Goal: Information Seeking & Learning: Learn about a topic

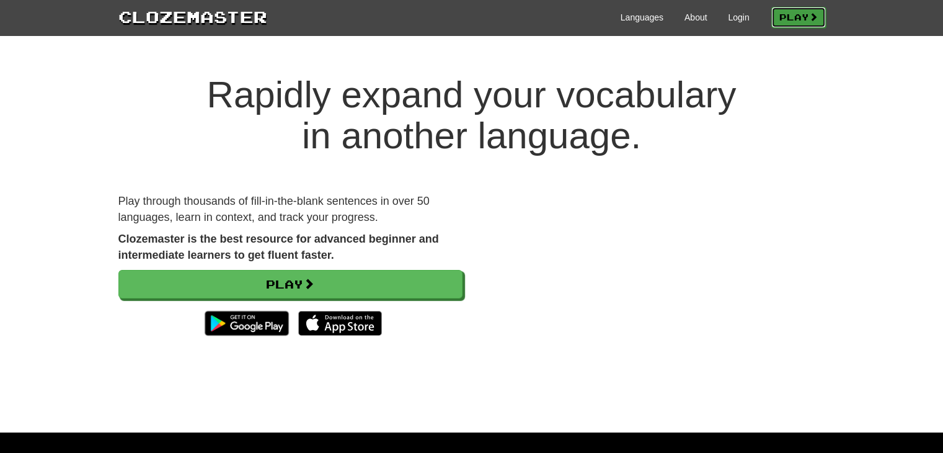
click at [776, 21] on link "Play" at bounding box center [798, 17] width 55 height 21
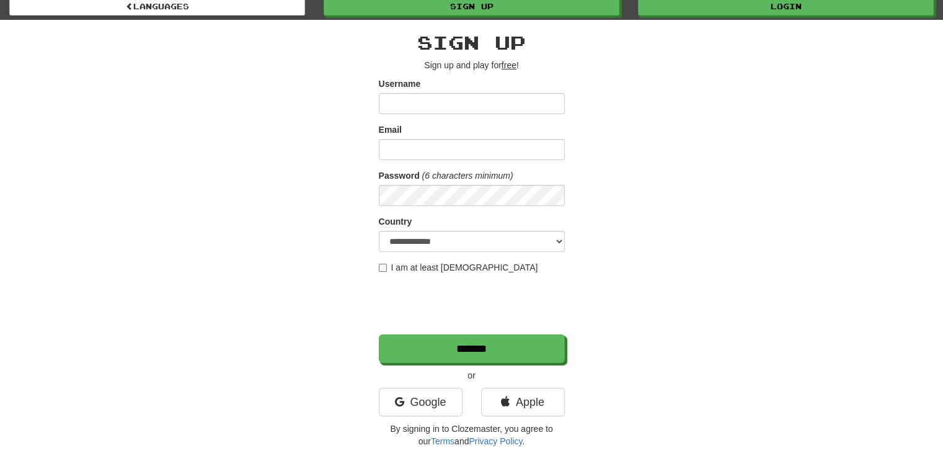
scroll to position [1, 0]
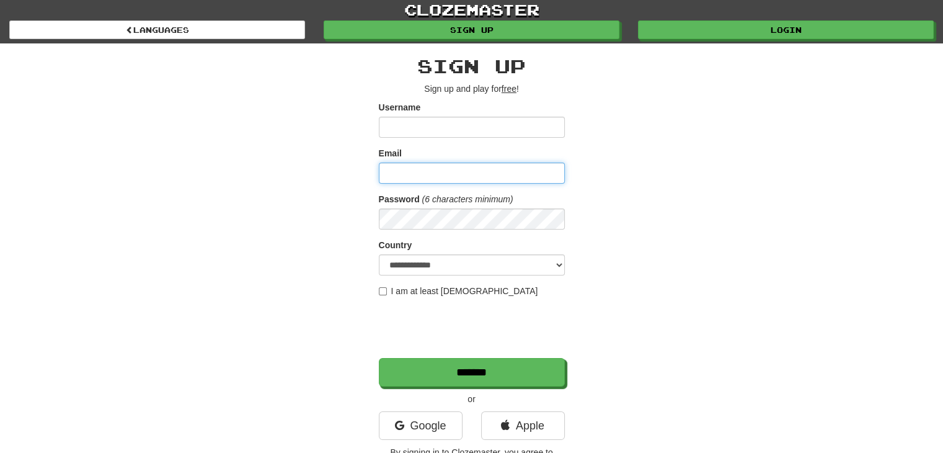
click at [439, 166] on input "Email" at bounding box center [472, 172] width 186 height 21
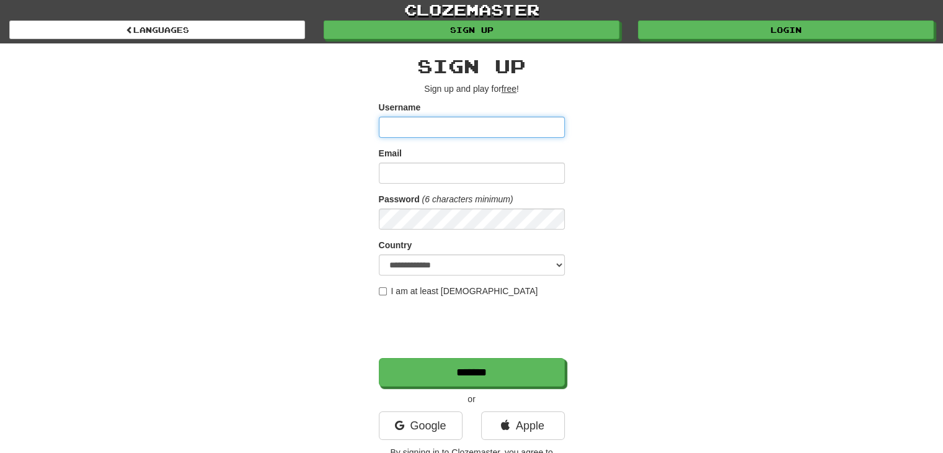
click at [452, 120] on input "Username" at bounding box center [472, 127] width 186 height 21
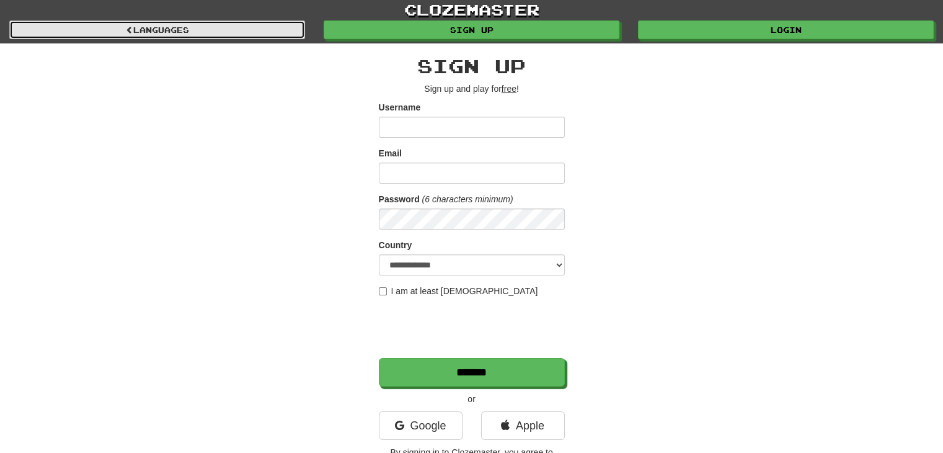
click at [255, 27] on link "Languages" at bounding box center [157, 29] width 296 height 19
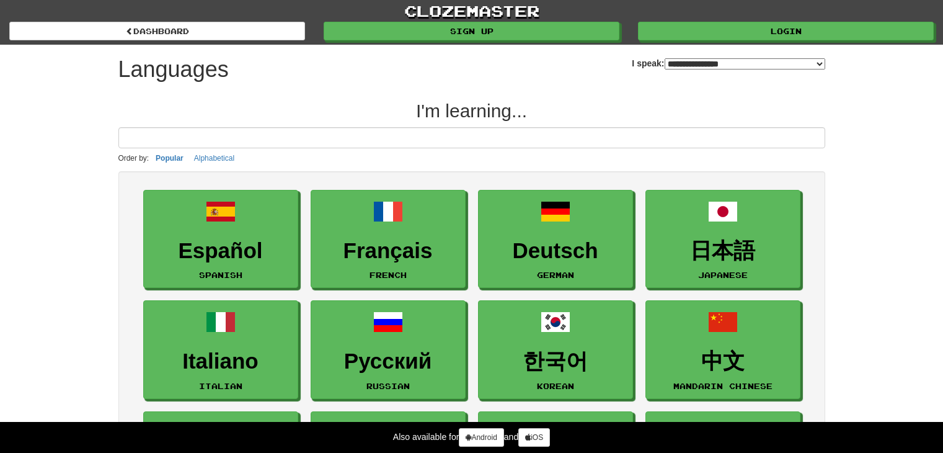
select select "*******"
click at [787, 49] on div "**********" at bounding box center [728, 59] width 193 height 28
click at [796, 60] on select "**********" at bounding box center [745, 63] width 161 height 11
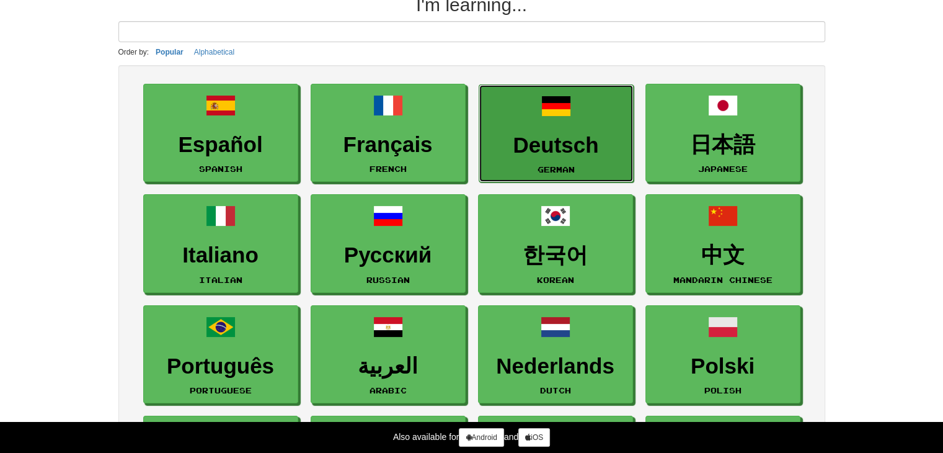
click at [551, 121] on link "Deutsch German" at bounding box center [556, 133] width 155 height 99
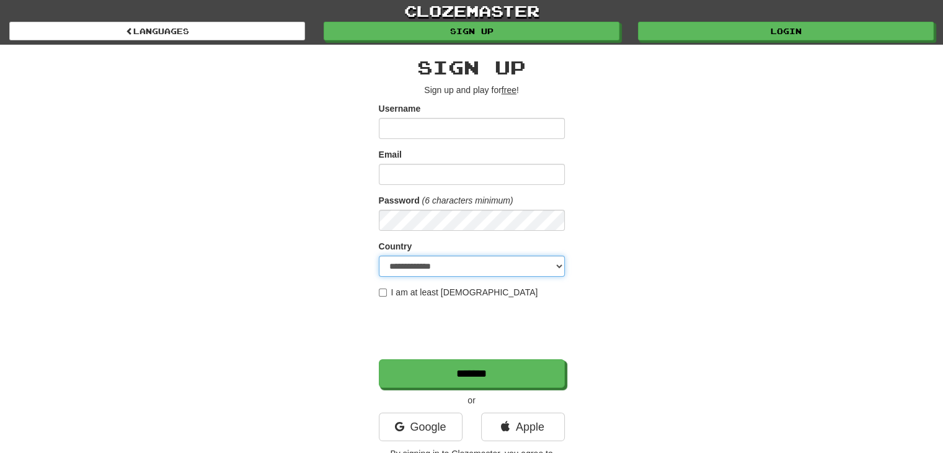
click at [421, 261] on select "**********" at bounding box center [472, 265] width 186 height 21
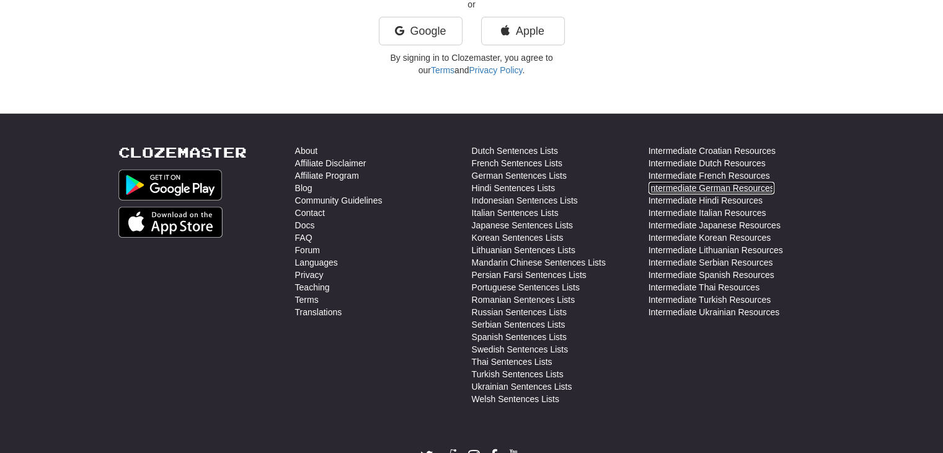
click at [679, 187] on link "Intermediate German Resources" at bounding box center [712, 188] width 126 height 12
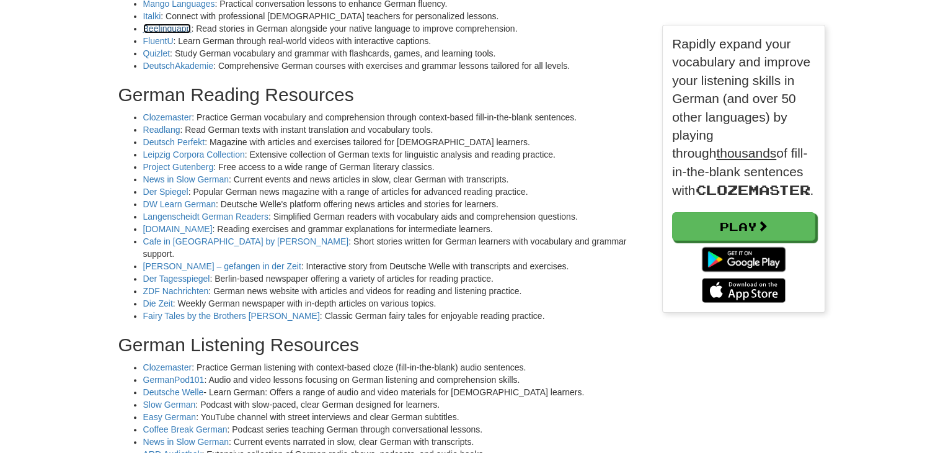
scroll to position [341, 0]
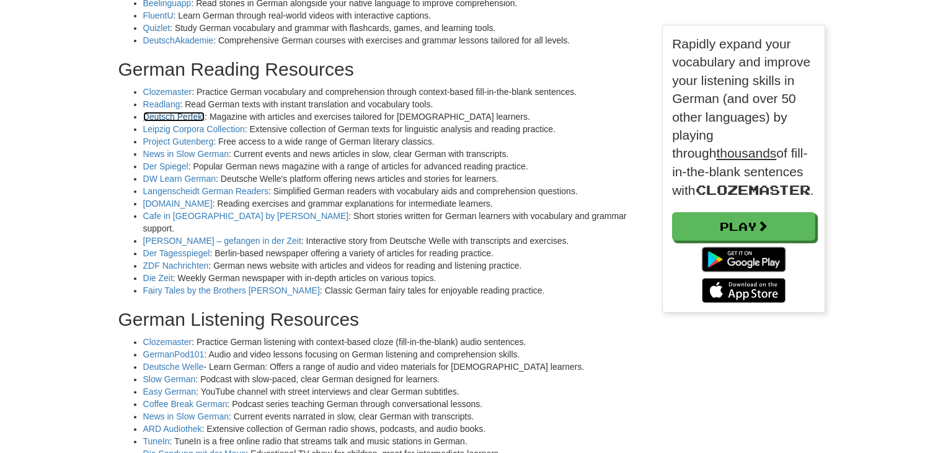
drag, startPoint x: 189, startPoint y: 113, endPoint x: 205, endPoint y: 117, distance: 15.9
click at [205, 117] on li "Deutsch Perfekt : Magazine with articles and exercises tailored for German lear…" at bounding box center [393, 116] width 501 height 12
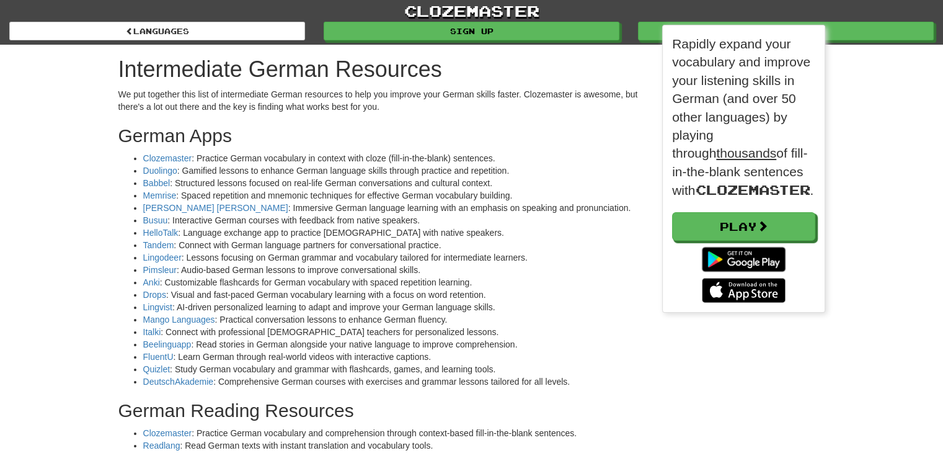
scroll to position [6, 6]
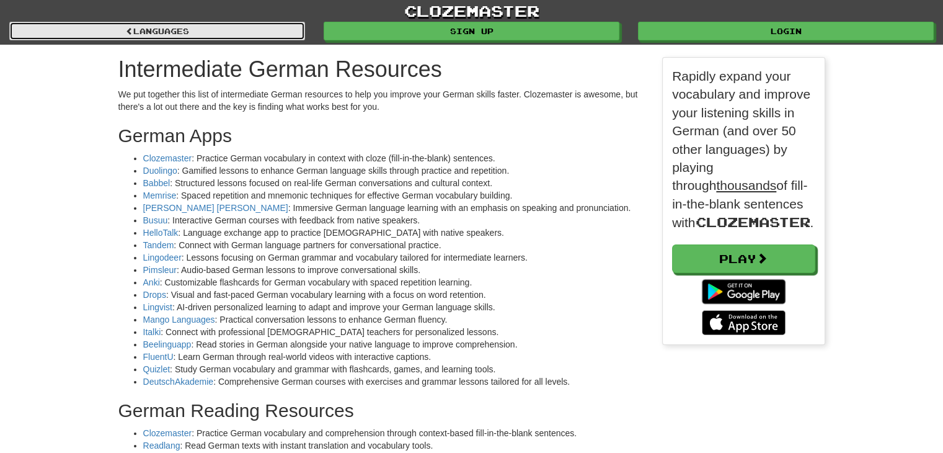
click at [103, 26] on link "Languages" at bounding box center [157, 31] width 296 height 19
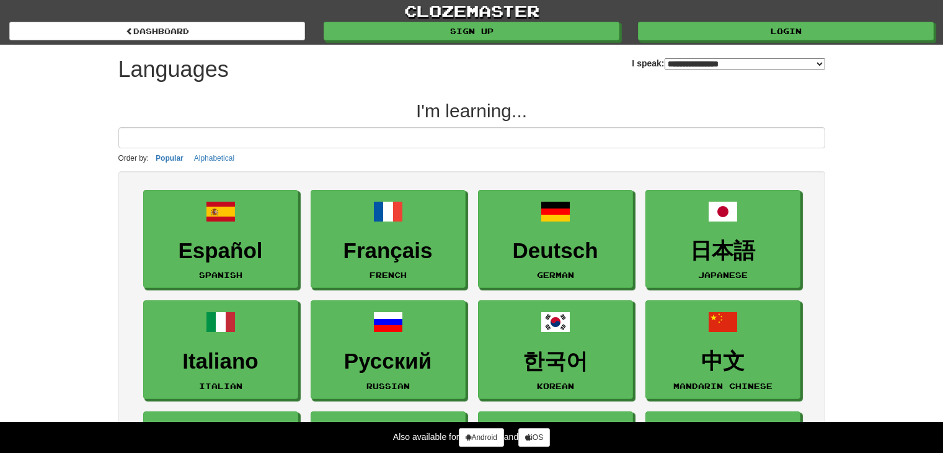
select select "*******"
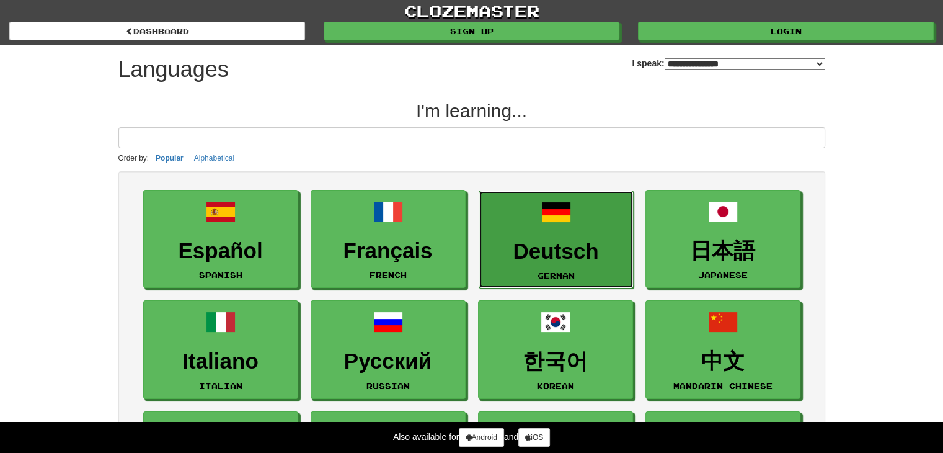
click at [542, 271] on small "German" at bounding box center [556, 275] width 37 height 9
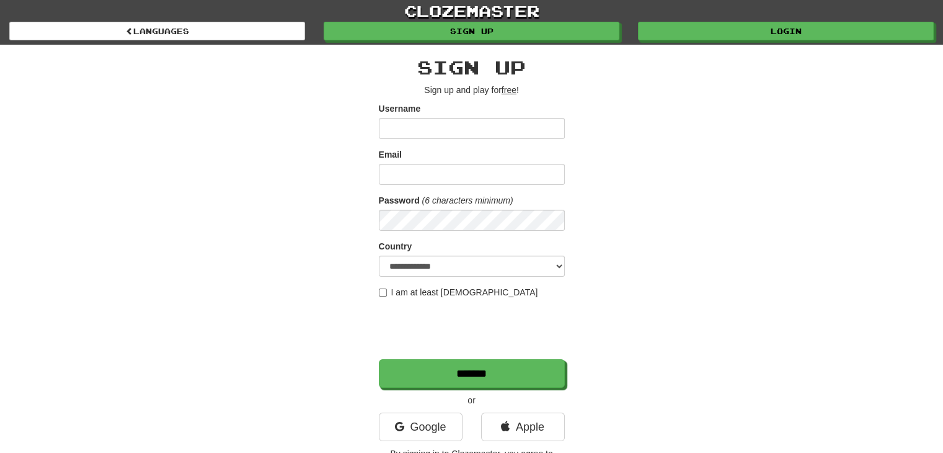
click at [459, 134] on input "Username" at bounding box center [472, 128] width 186 height 21
click at [399, 134] on input "*****" at bounding box center [472, 128] width 186 height 21
click at [386, 134] on input "****" at bounding box center [472, 128] width 186 height 21
click at [388, 133] on input "****" at bounding box center [472, 128] width 186 height 21
type input "****"
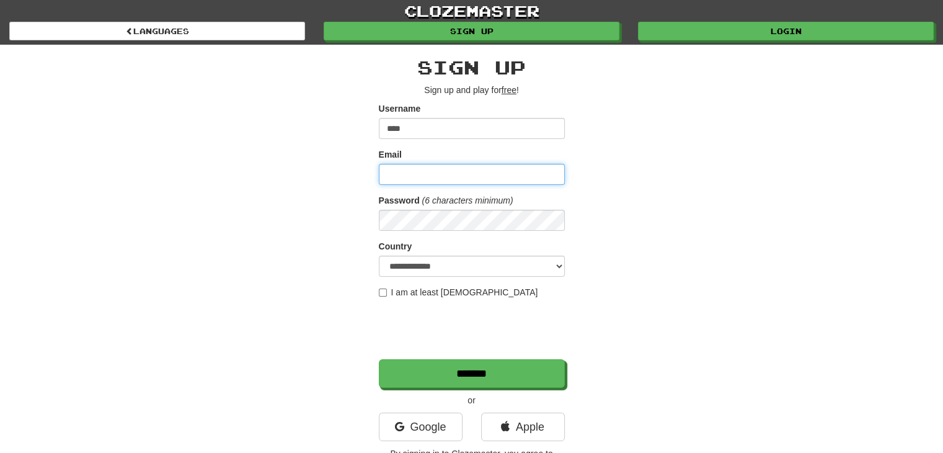
click at [410, 169] on input "Email" at bounding box center [472, 174] width 186 height 21
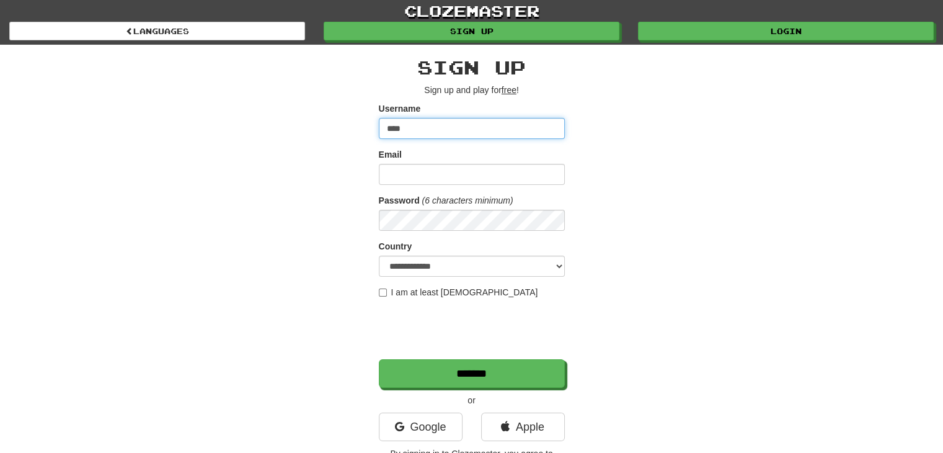
drag, startPoint x: 414, startPoint y: 126, endPoint x: 383, endPoint y: 287, distance: 164.3
click at [383, 287] on form "**********" at bounding box center [472, 244] width 186 height 285
click at [383, 287] on label "I am at least 16 years old" at bounding box center [458, 292] width 159 height 12
click at [627, 174] on div "**********" at bounding box center [471, 261] width 725 height 433
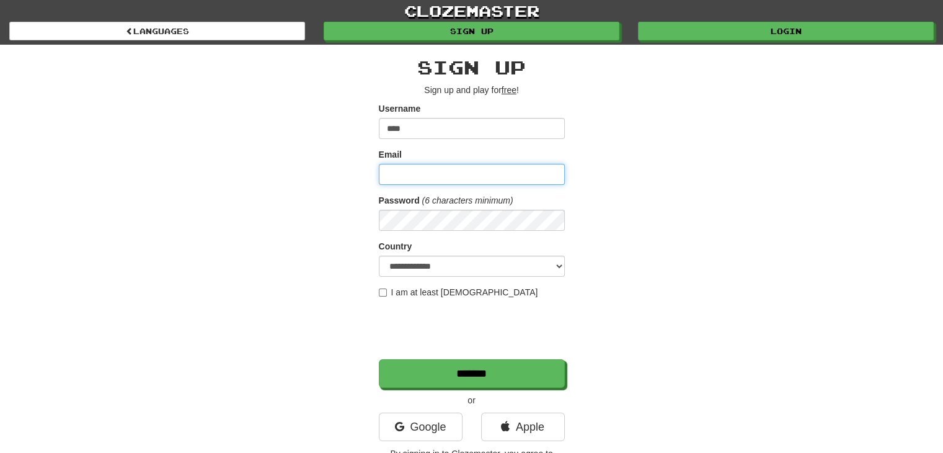
click at [459, 169] on input "Email" at bounding box center [472, 174] width 186 height 21
click at [458, 175] on input "Email" at bounding box center [472, 174] width 186 height 21
type input "*"
type input "**********"
click at [739, 243] on div "**********" at bounding box center [471, 261] width 725 height 433
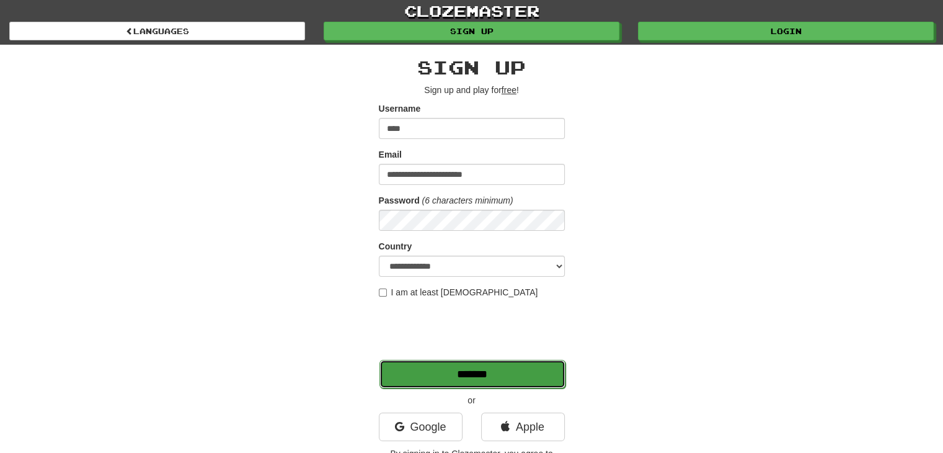
click at [503, 367] on input "*******" at bounding box center [472, 374] width 186 height 29
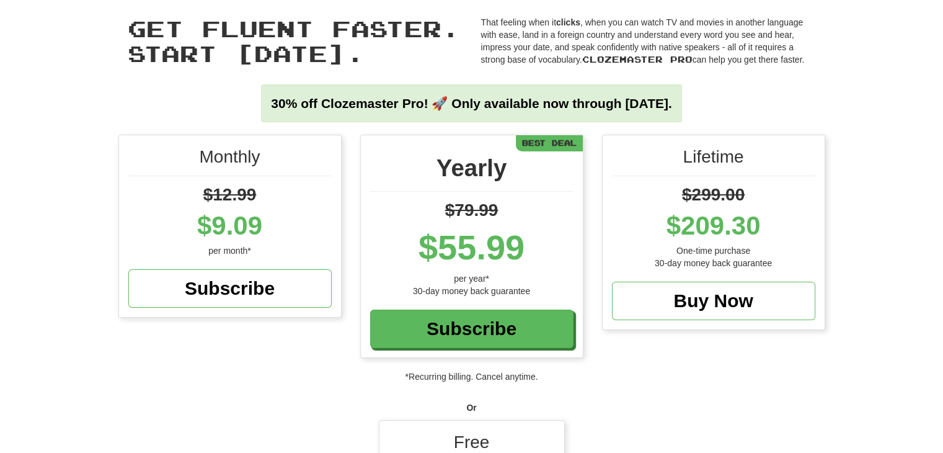
scroll to position [312, 0]
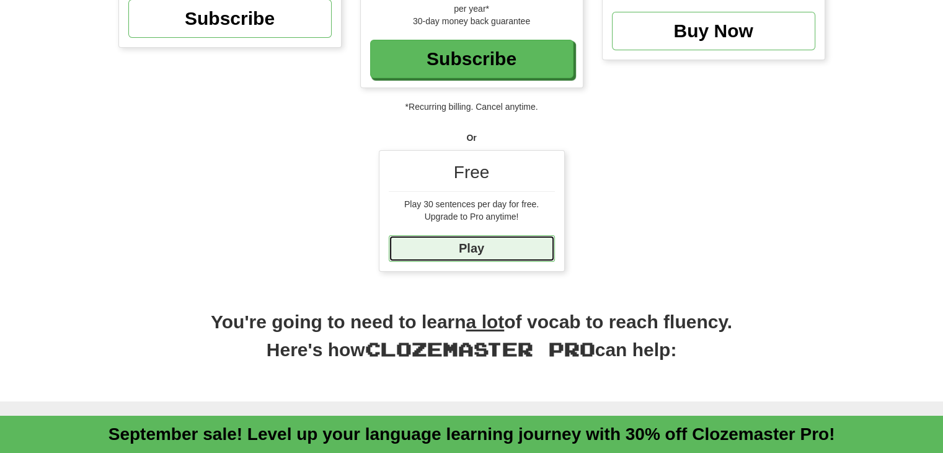
click at [489, 250] on link "Play" at bounding box center [472, 248] width 166 height 27
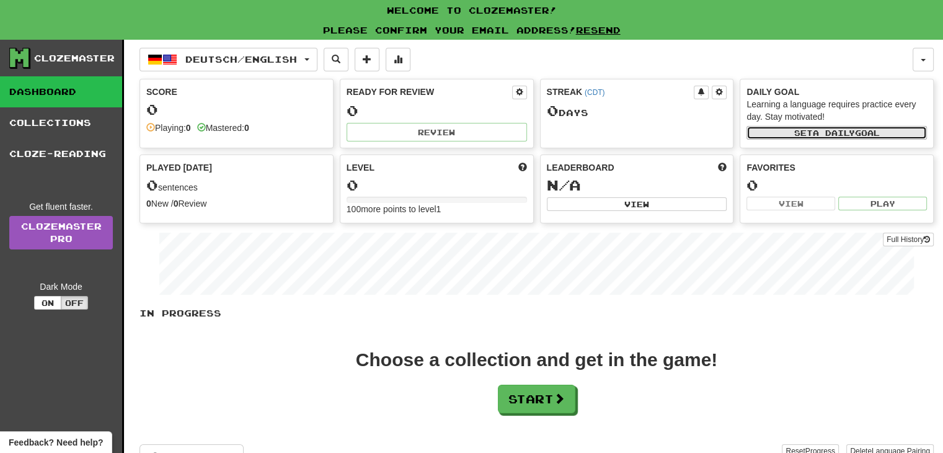
click at [853, 126] on button "Set a daily goal" at bounding box center [837, 133] width 180 height 14
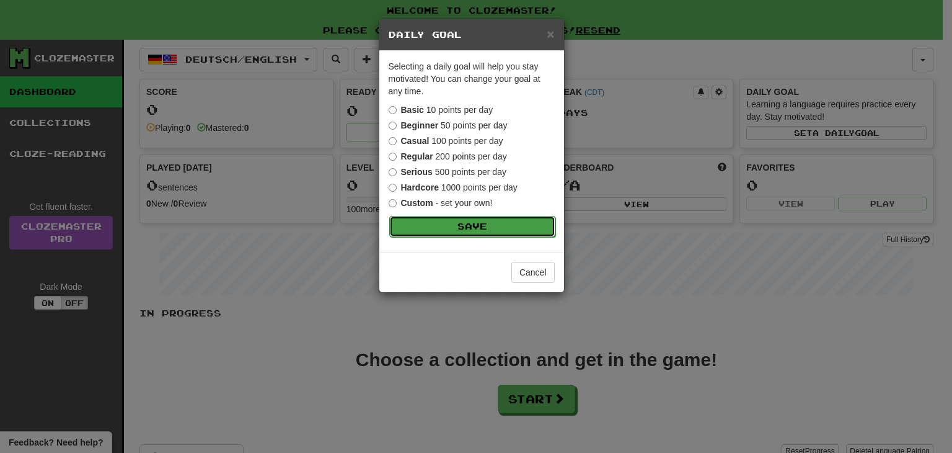
click at [468, 221] on button "Save" at bounding box center [472, 226] width 166 height 21
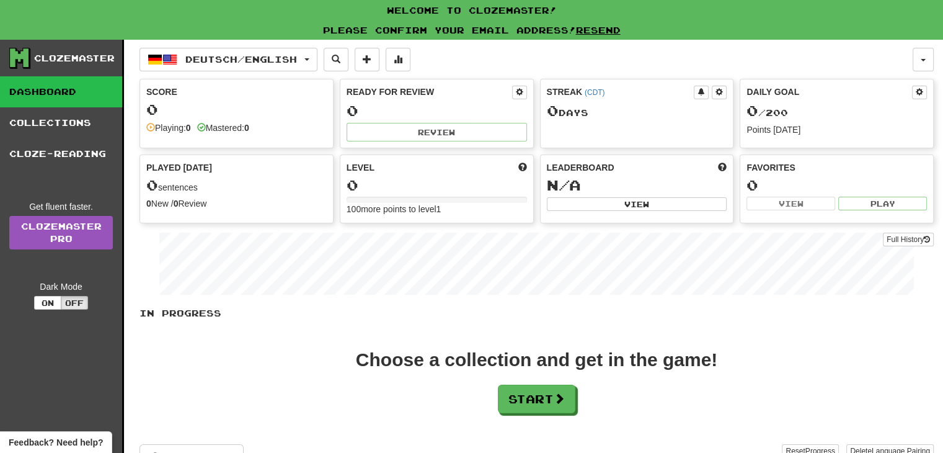
click at [406, 108] on div "0" at bounding box center [437, 111] width 180 height 16
click at [387, 88] on div "Ready for Review" at bounding box center [430, 92] width 166 height 12
click at [267, 107] on div "0" at bounding box center [236, 110] width 180 height 16
click at [348, 64] on button at bounding box center [336, 60] width 25 height 24
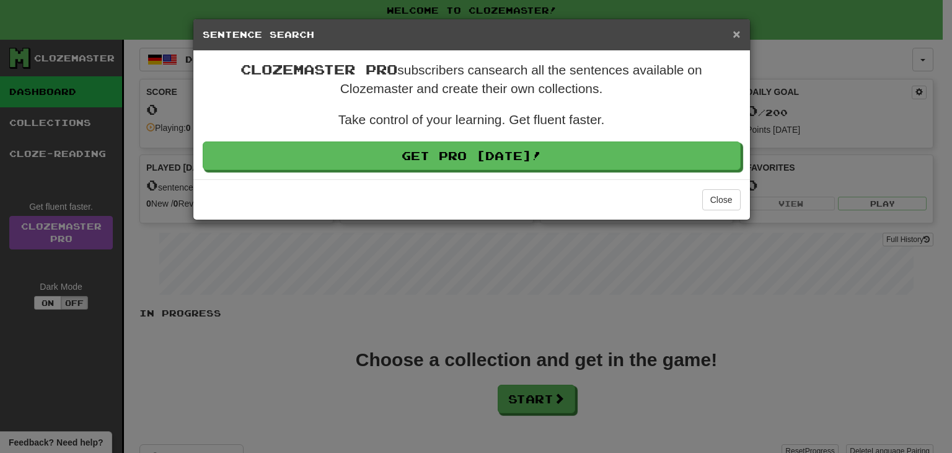
click at [735, 35] on span "×" at bounding box center [736, 34] width 7 height 14
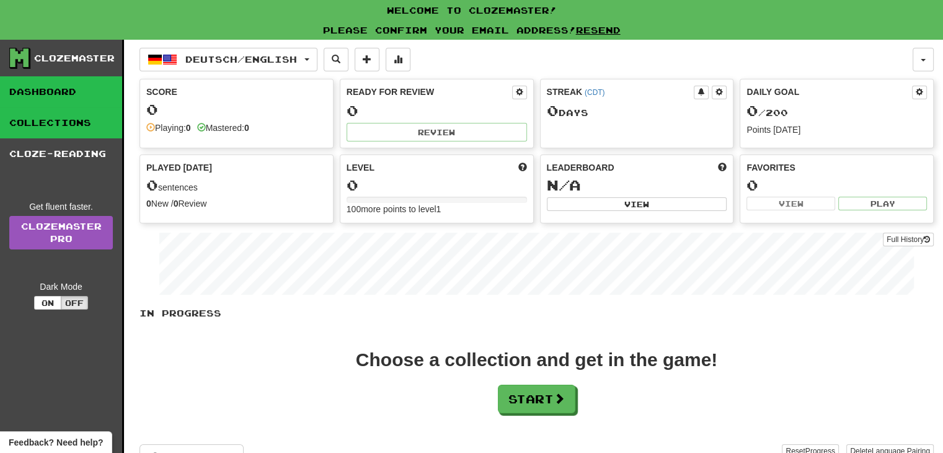
click at [47, 128] on link "Collections" at bounding box center [61, 122] width 122 height 31
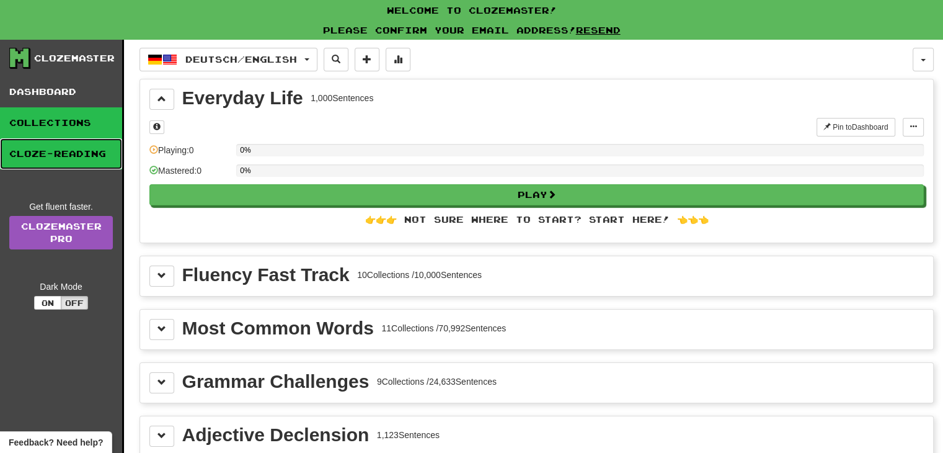
click at [60, 143] on link "Cloze-Reading" at bounding box center [61, 153] width 122 height 31
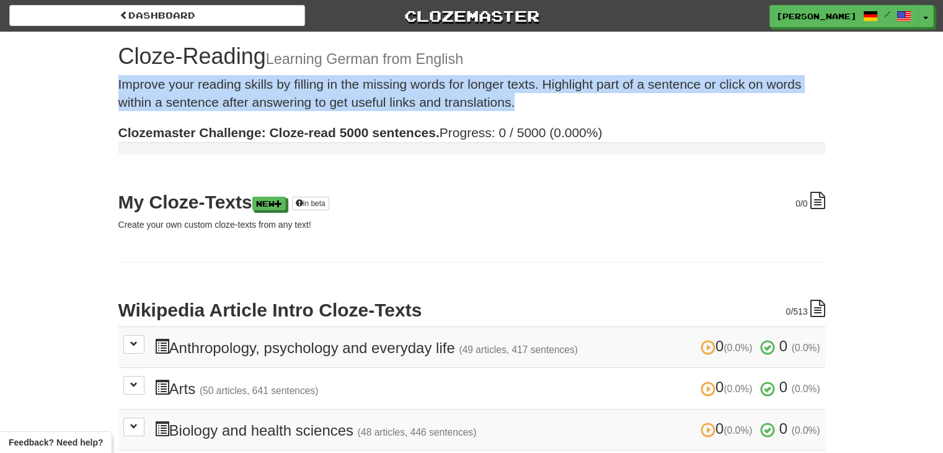
drag, startPoint x: 916, startPoint y: 50, endPoint x: 946, endPoint y: 97, distance: 55.7
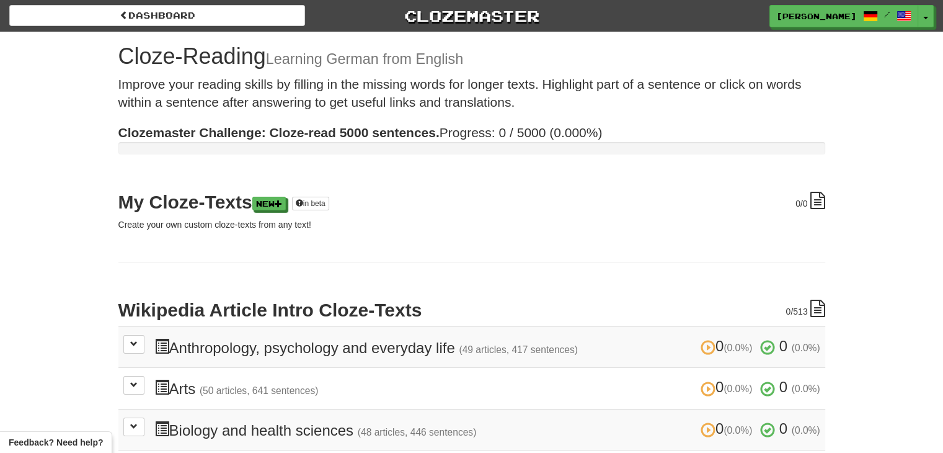
click at [647, 198] on h2 "My Cloze-Texts New in beta" at bounding box center [471, 202] width 707 height 20
click at [136, 343] on span at bounding box center [133, 343] width 7 height 7
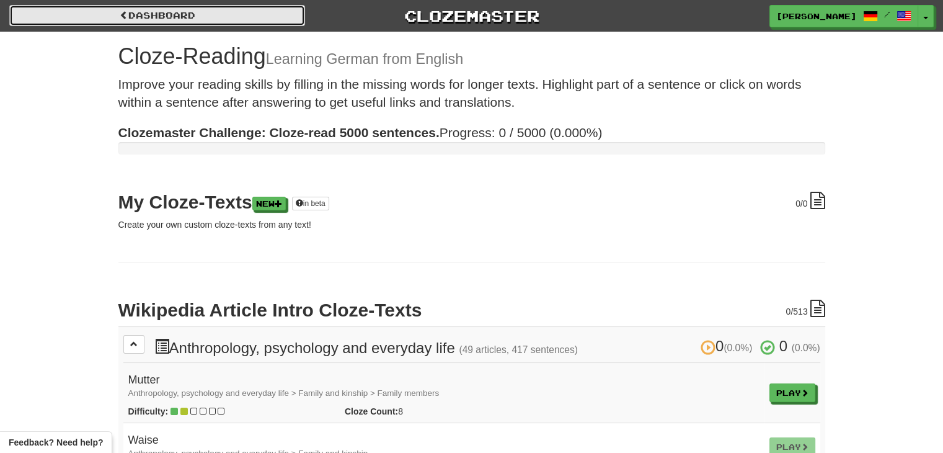
click at [35, 7] on link "Dashboard" at bounding box center [157, 15] width 296 height 21
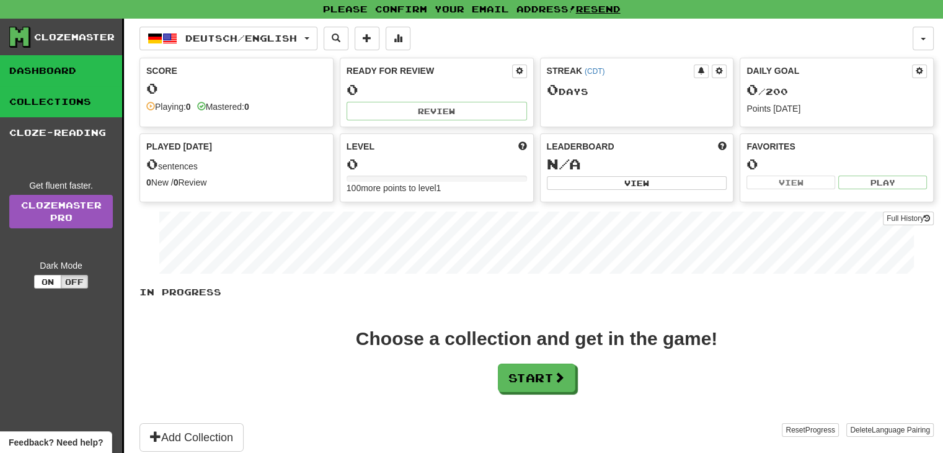
click at [49, 111] on link "Collections" at bounding box center [61, 101] width 122 height 31
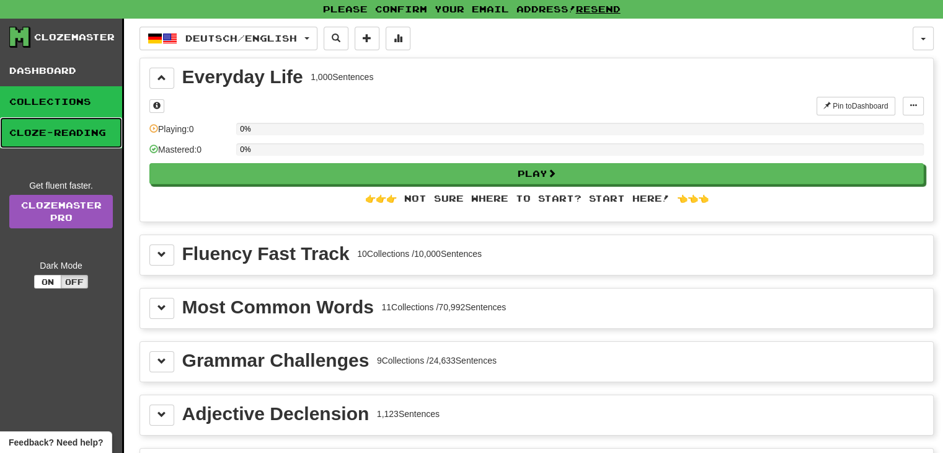
click at [55, 127] on link "Cloze-Reading" at bounding box center [61, 132] width 122 height 31
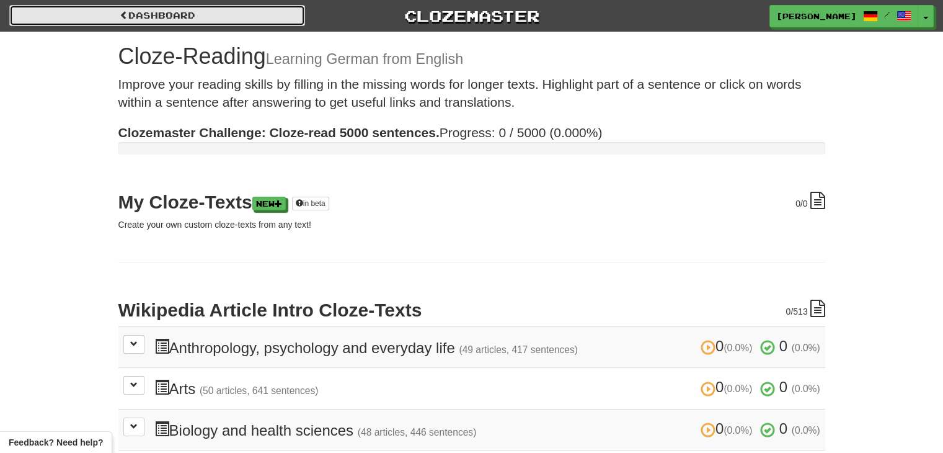
click at [33, 12] on link "Dashboard" at bounding box center [157, 15] width 296 height 21
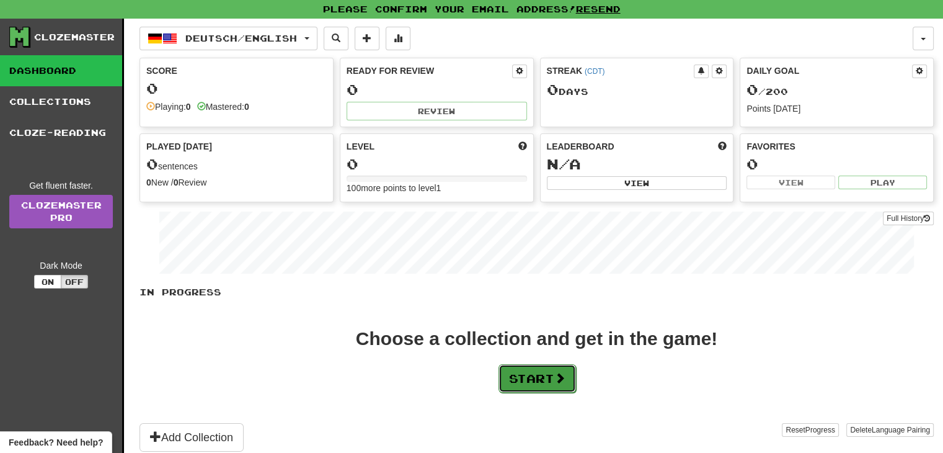
click at [540, 383] on button "Start" at bounding box center [538, 378] width 78 height 29
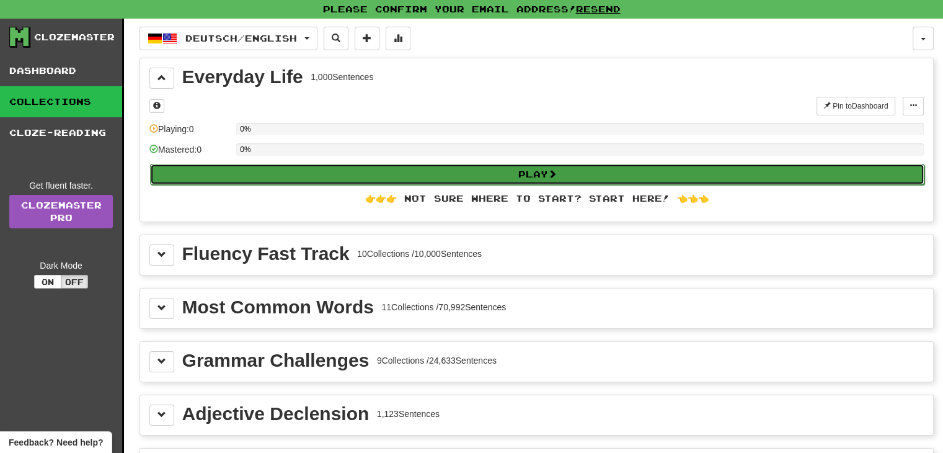
click at [448, 183] on button "Play" at bounding box center [537, 174] width 774 height 21
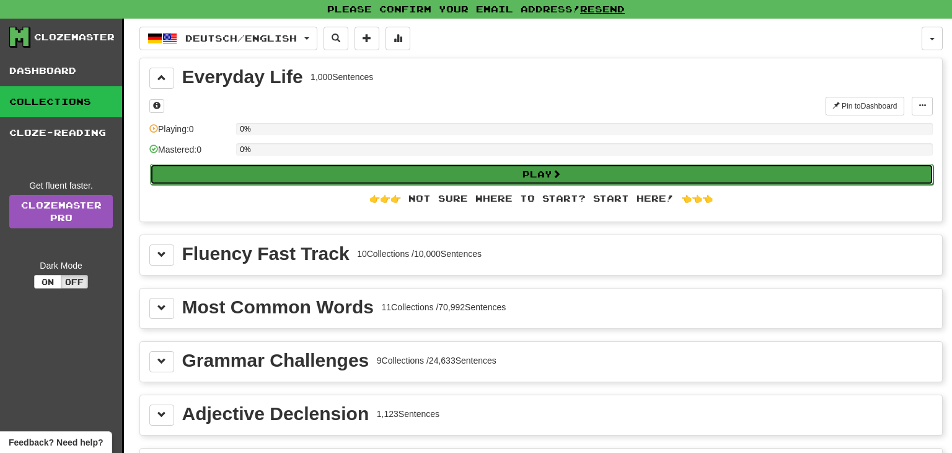
select select "**"
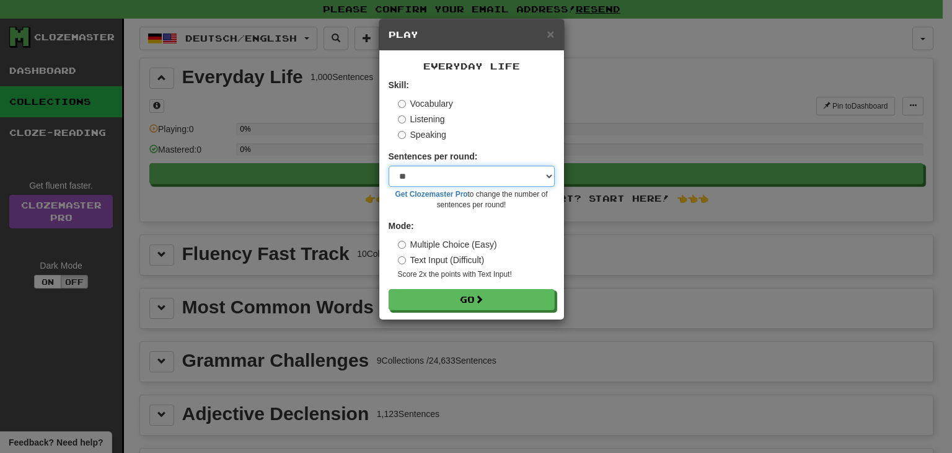
click at [437, 176] on select "* ** ** ** ** ** *** ********" at bounding box center [472, 176] width 166 height 21
click at [389, 166] on select "* ** ** ** ** ** *** ********" at bounding box center [472, 176] width 166 height 21
click at [441, 179] on select "* ** ** ** ** ** *** ********" at bounding box center [472, 176] width 166 height 21
click at [428, 182] on select "* ** ** ** ** ** *** ********" at bounding box center [472, 176] width 166 height 21
click at [419, 177] on select "* ** ** ** ** ** *** ********" at bounding box center [472, 176] width 166 height 21
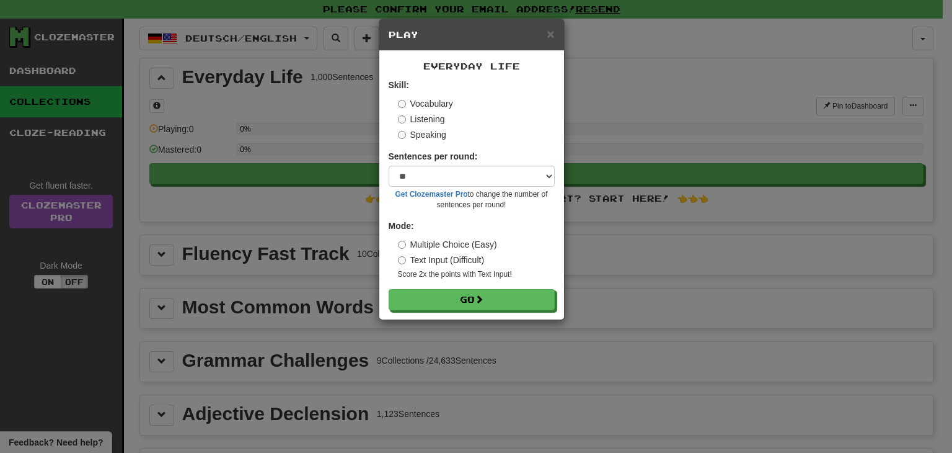
click at [394, 117] on div "Skill: Vocabulary Listening Speaking" at bounding box center [472, 110] width 166 height 62
click at [409, 122] on label "Listening" at bounding box center [421, 119] width 47 height 12
click at [460, 171] on select "* ** ** ** ** ** *** ********" at bounding box center [472, 176] width 166 height 21
click at [468, 174] on select "* ** ** ** ** ** *** ********" at bounding box center [472, 176] width 166 height 21
click at [499, 296] on button "Go" at bounding box center [472, 300] width 166 height 21
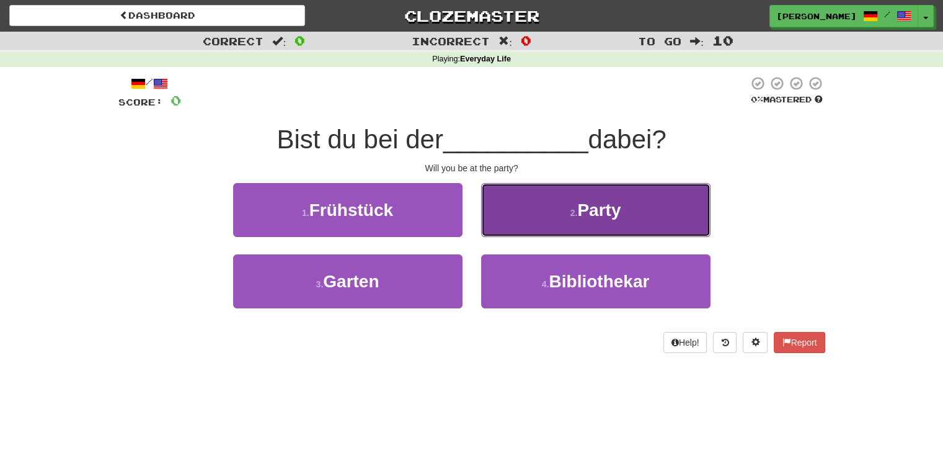
click at [562, 202] on button "2 . Party" at bounding box center [595, 210] width 229 height 54
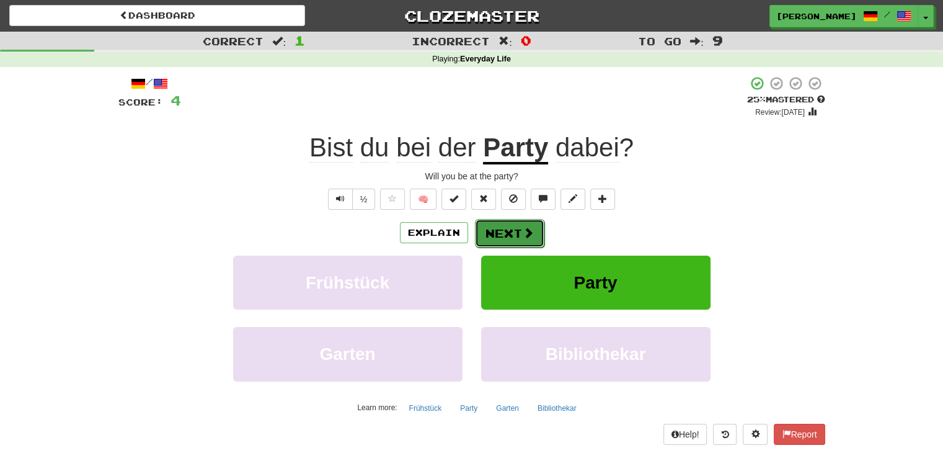
click at [513, 226] on button "Next" at bounding box center [509, 233] width 69 height 29
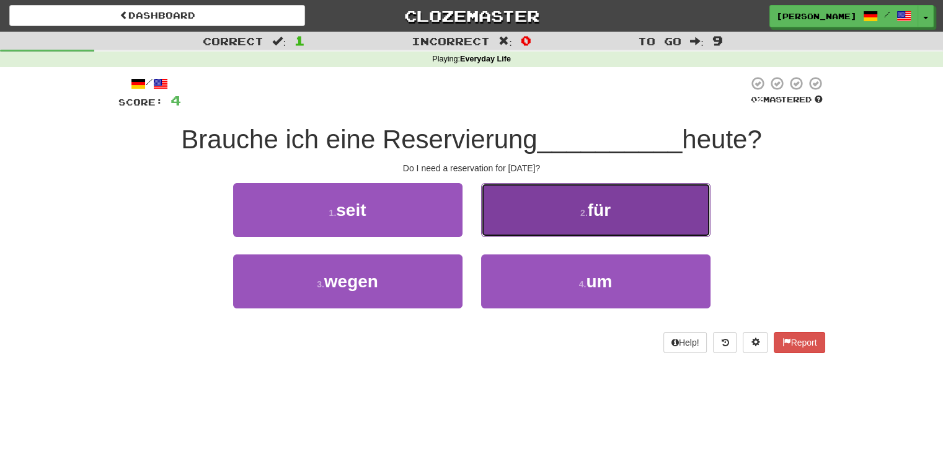
click at [557, 215] on button "2 . für" at bounding box center [595, 210] width 229 height 54
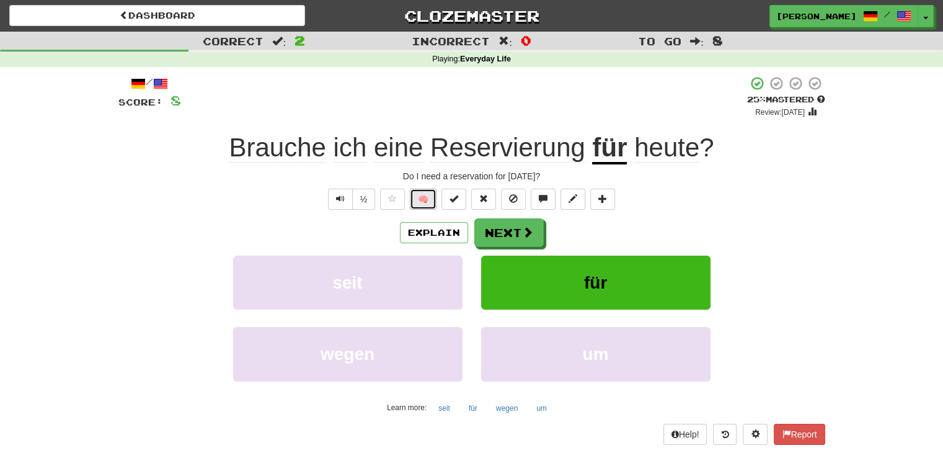
click at [417, 203] on button "🧠" at bounding box center [423, 198] width 27 height 21
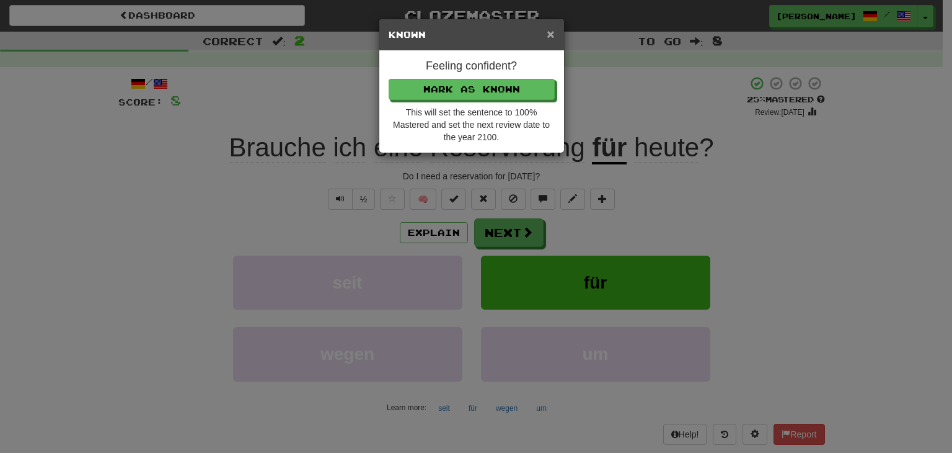
click at [552, 36] on span "×" at bounding box center [550, 34] width 7 height 14
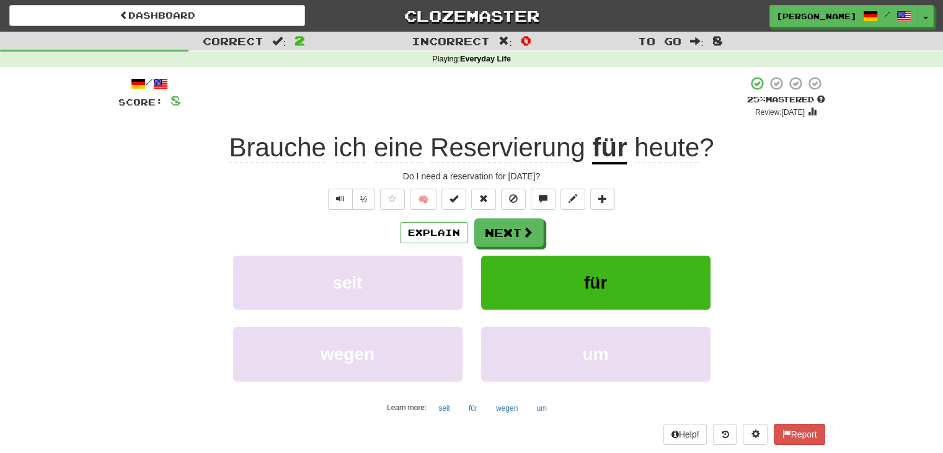
click at [681, 187] on div "/ Score: 8 + 4 25 % Mastered Review: [DATE] Brauche ich eine Reservierung für h…" at bounding box center [471, 260] width 707 height 368
click at [360, 200] on button "½" at bounding box center [364, 198] width 24 height 21
click at [678, 216] on div "/ Score: 8 + 4 25 % Mastered Review: 2025-09-22 Brauche ich eine Reservierung f…" at bounding box center [471, 260] width 707 height 368
click at [525, 233] on span at bounding box center [528, 232] width 11 height 11
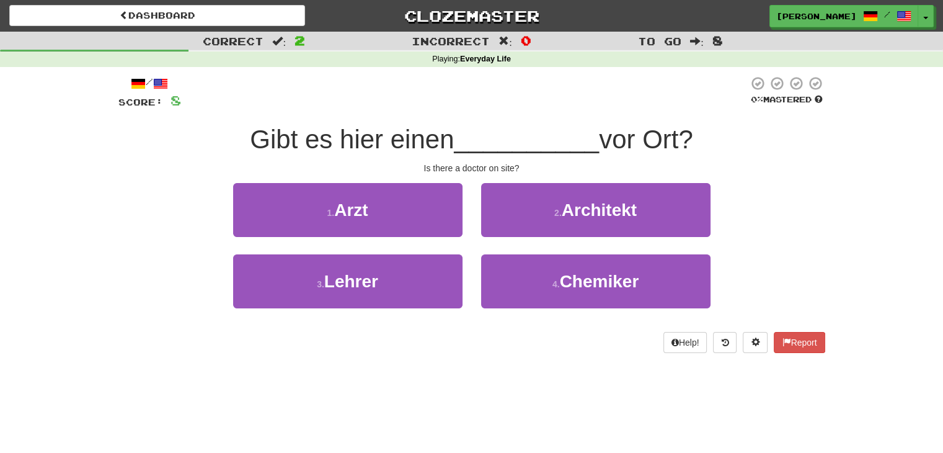
click at [466, 103] on div at bounding box center [464, 93] width 567 height 34
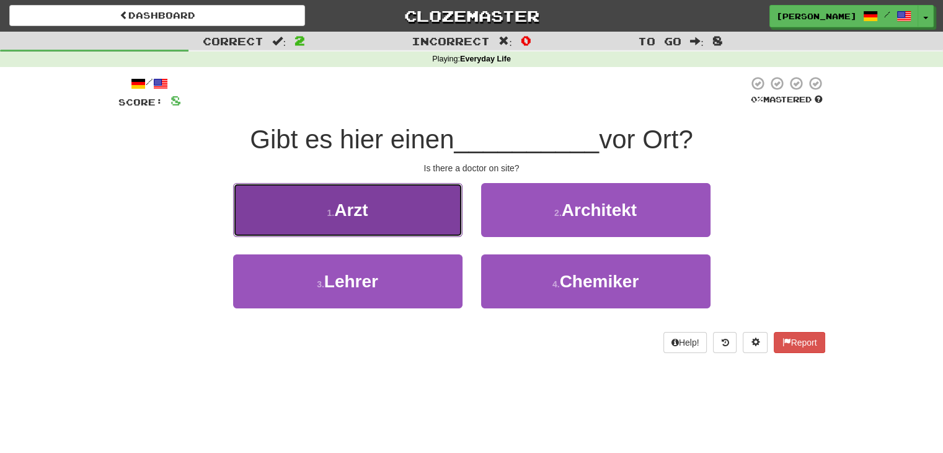
click at [384, 218] on button "1 . Arzt" at bounding box center [347, 210] width 229 height 54
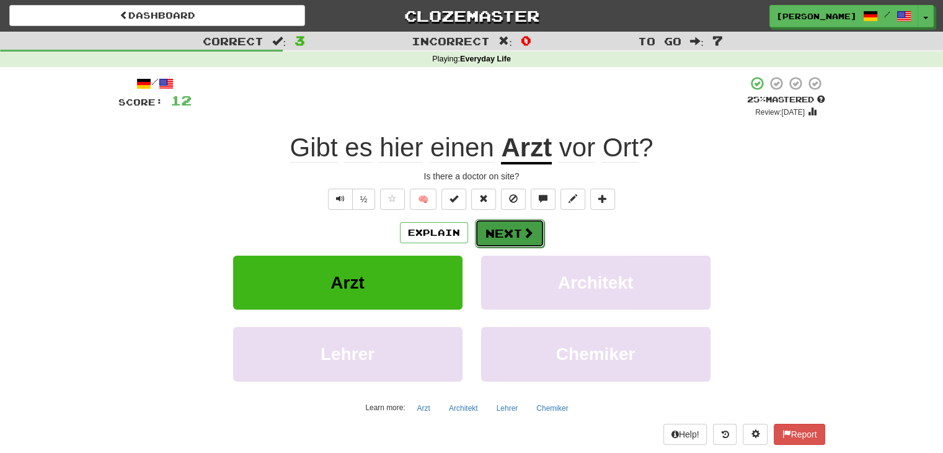
click at [493, 236] on button "Next" at bounding box center [509, 233] width 69 height 29
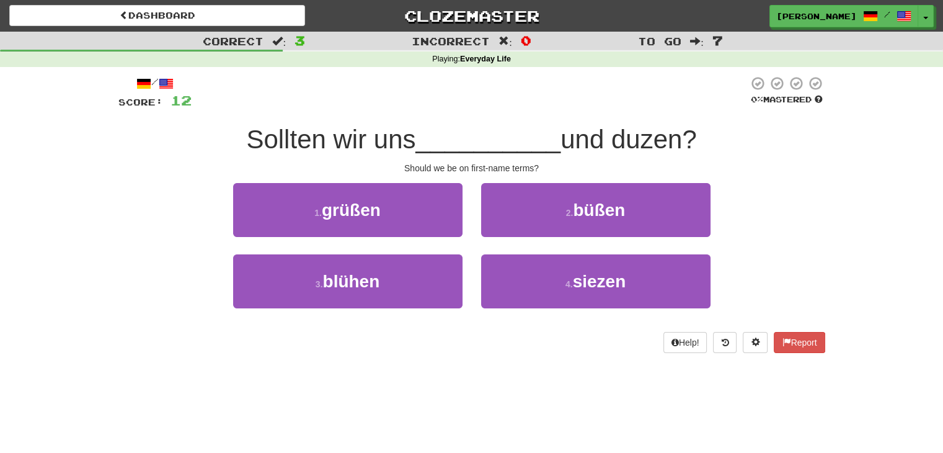
click at [845, 251] on div "Correct : 3 Incorrect : 0 To go : 7 Playing : Everyday Life / Score: 12 0 % Mas…" at bounding box center [471, 201] width 943 height 339
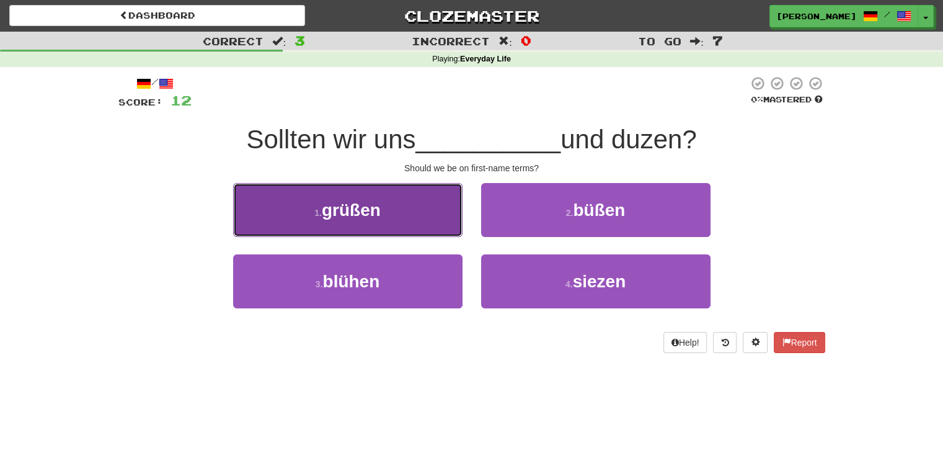
click at [427, 203] on button "1 . grüßen" at bounding box center [347, 210] width 229 height 54
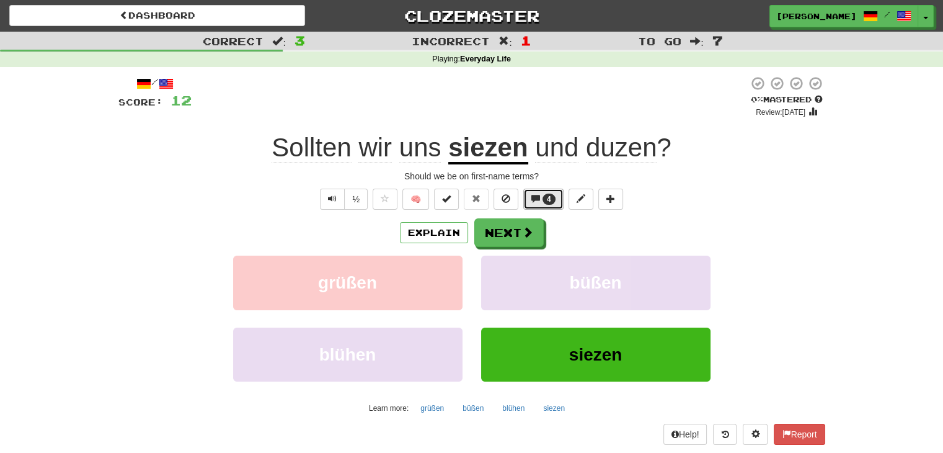
click at [538, 199] on span at bounding box center [535, 198] width 9 height 9
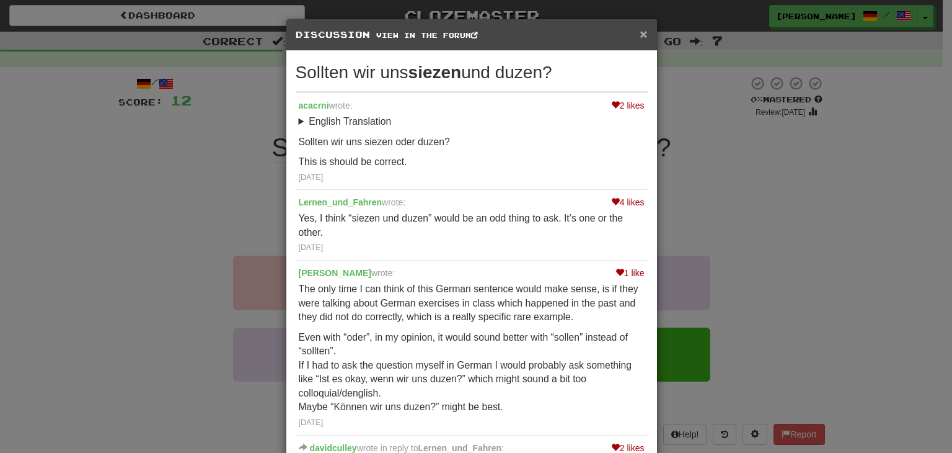
click at [640, 31] on span "×" at bounding box center [643, 34] width 7 height 14
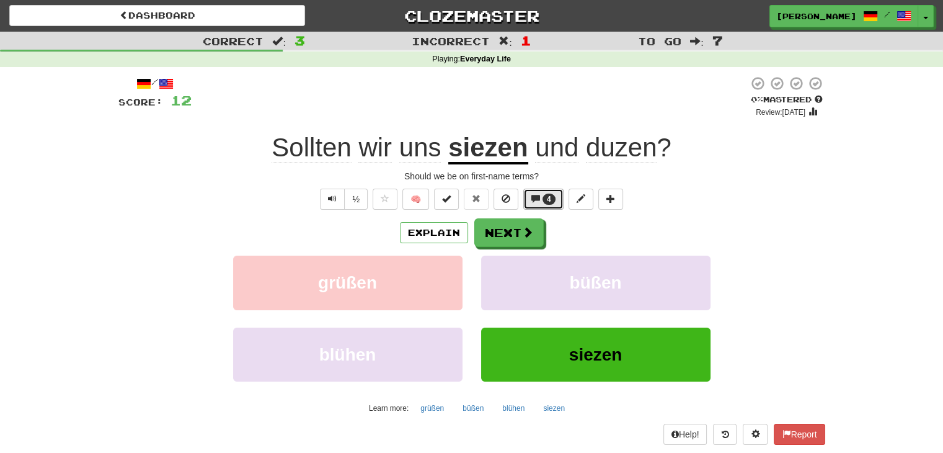
click at [553, 188] on button "4" at bounding box center [543, 198] width 40 height 21
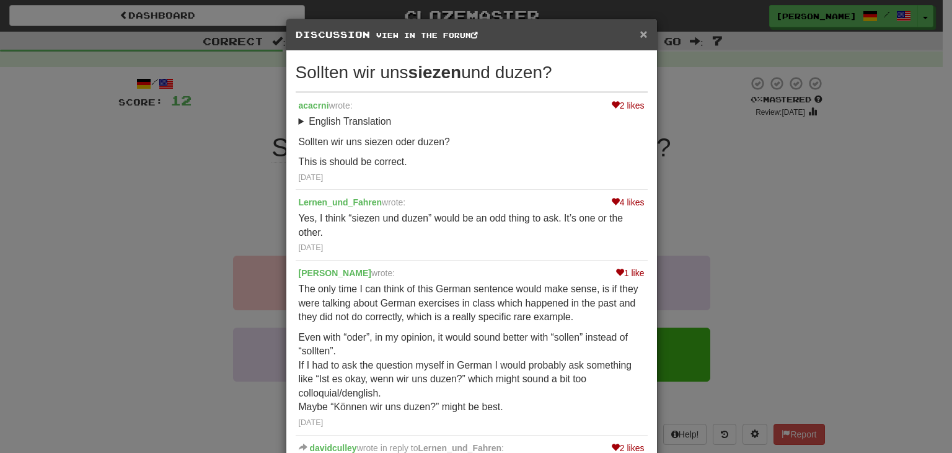
click at [640, 32] on span "×" at bounding box center [643, 34] width 7 height 14
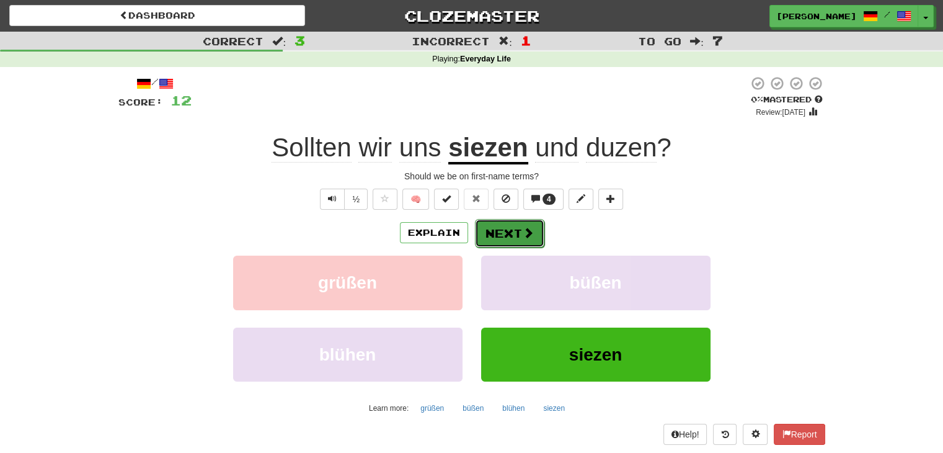
click at [521, 219] on button "Next" at bounding box center [509, 233] width 69 height 29
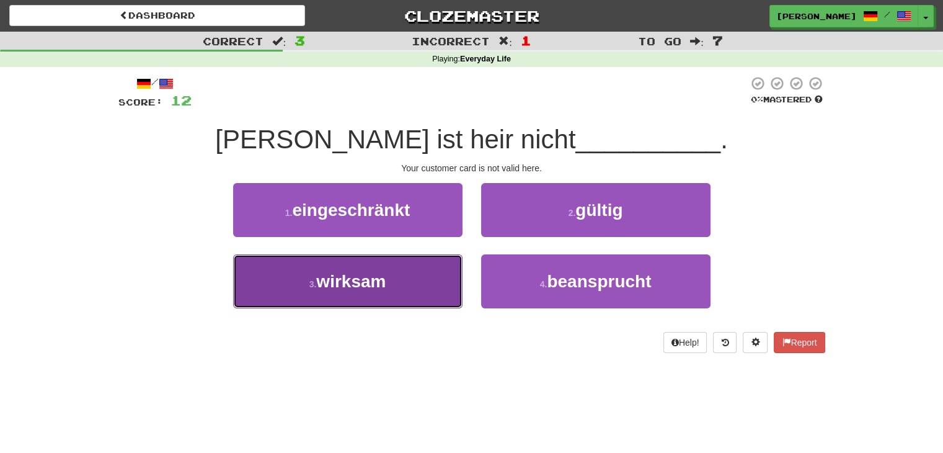
click at [388, 291] on button "3 . wirksam" at bounding box center [347, 281] width 229 height 54
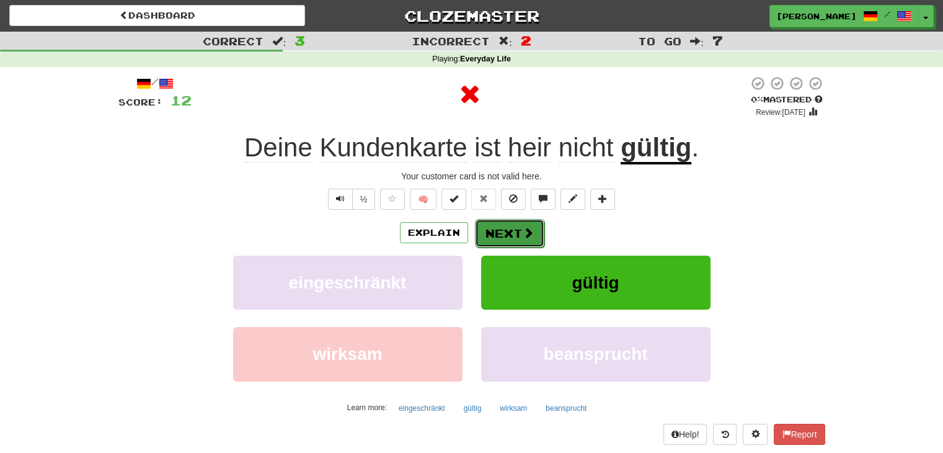
click at [497, 226] on button "Next" at bounding box center [509, 233] width 69 height 29
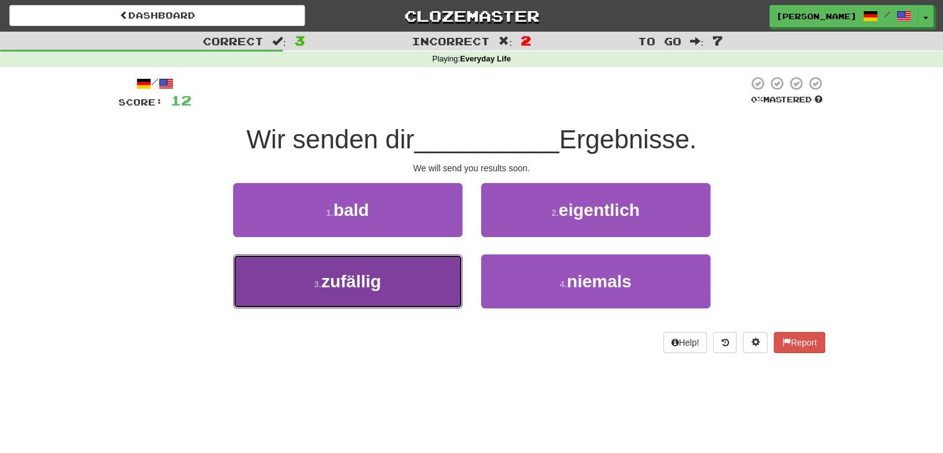
click at [414, 291] on button "3 . zufällig" at bounding box center [347, 281] width 229 height 54
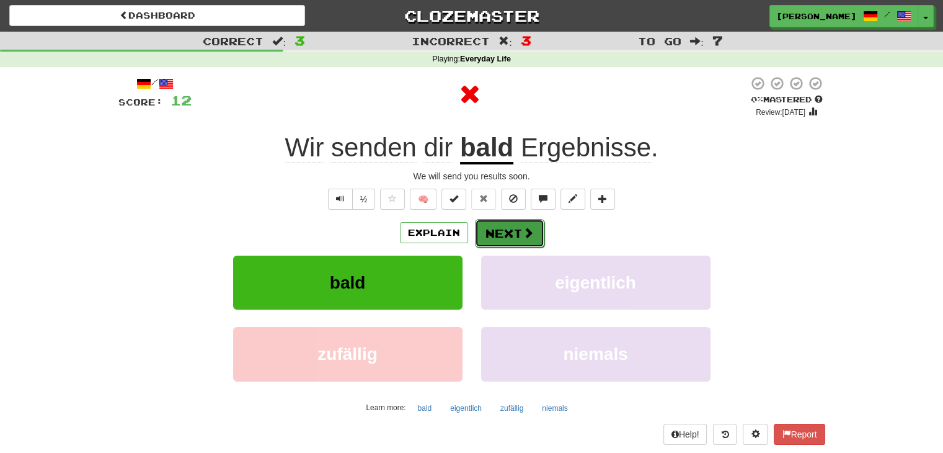
click at [501, 236] on button "Next" at bounding box center [509, 233] width 69 height 29
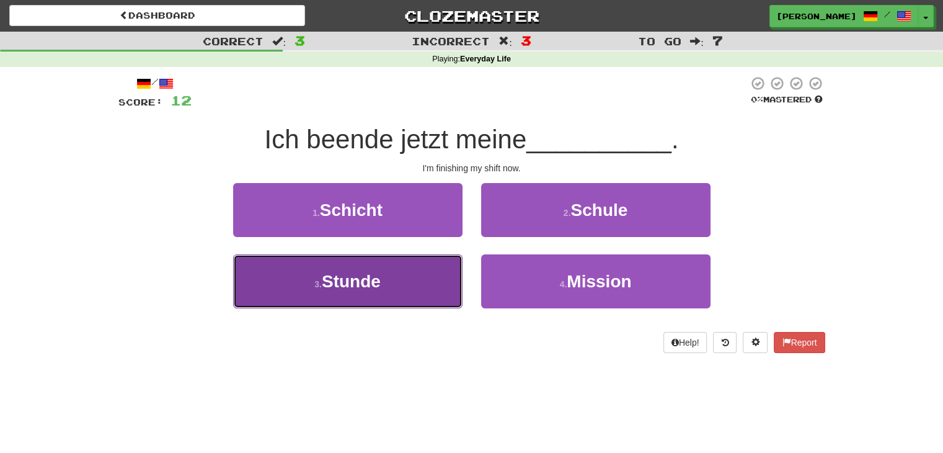
click at [339, 285] on span "Stunde" at bounding box center [351, 281] width 59 height 19
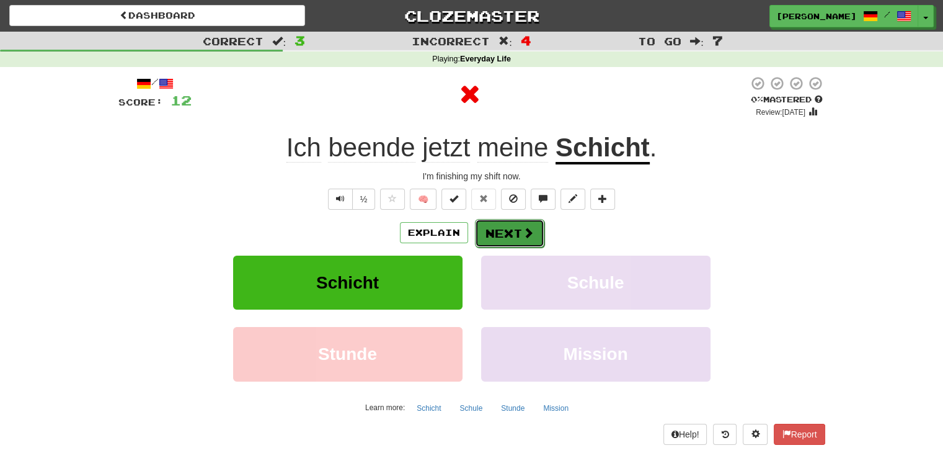
click at [510, 234] on button "Next" at bounding box center [509, 233] width 69 height 29
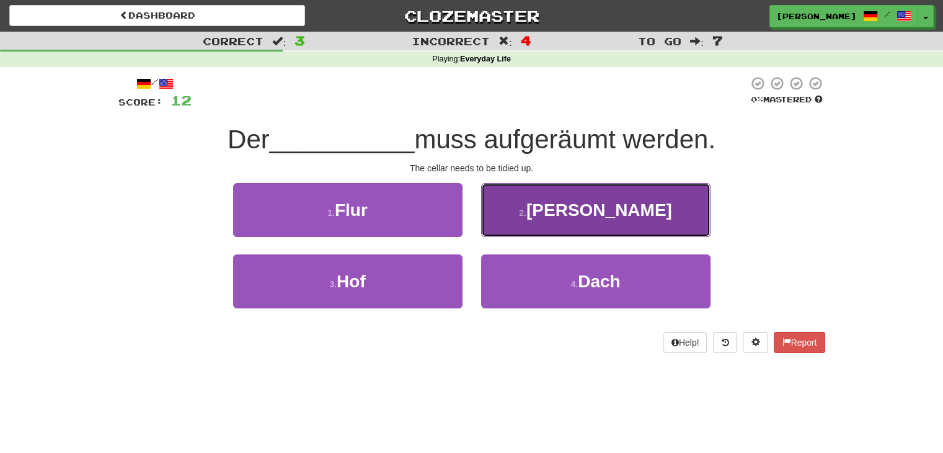
click at [587, 209] on span "Keller" at bounding box center [599, 209] width 146 height 19
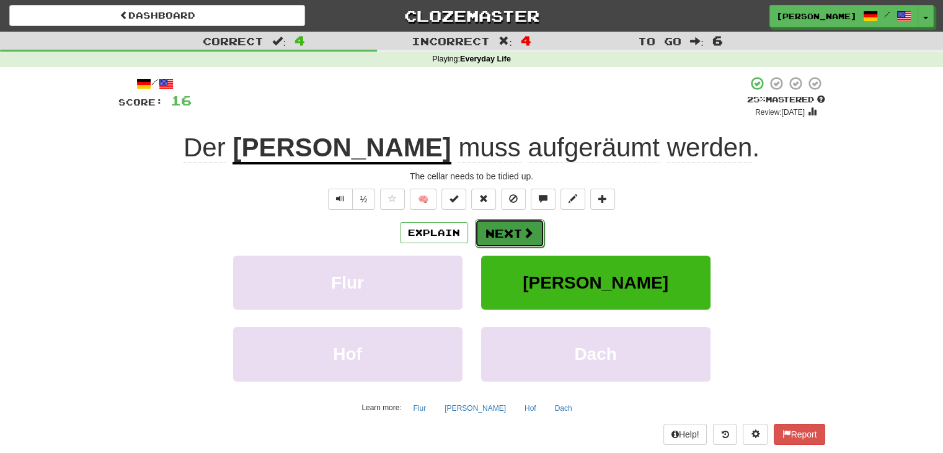
click at [495, 220] on button "Next" at bounding box center [509, 233] width 69 height 29
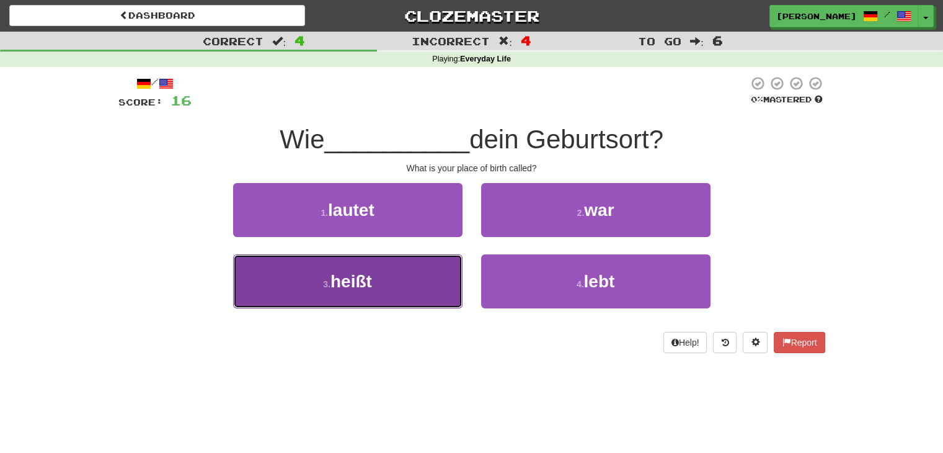
click at [398, 297] on button "3 . heißt" at bounding box center [347, 281] width 229 height 54
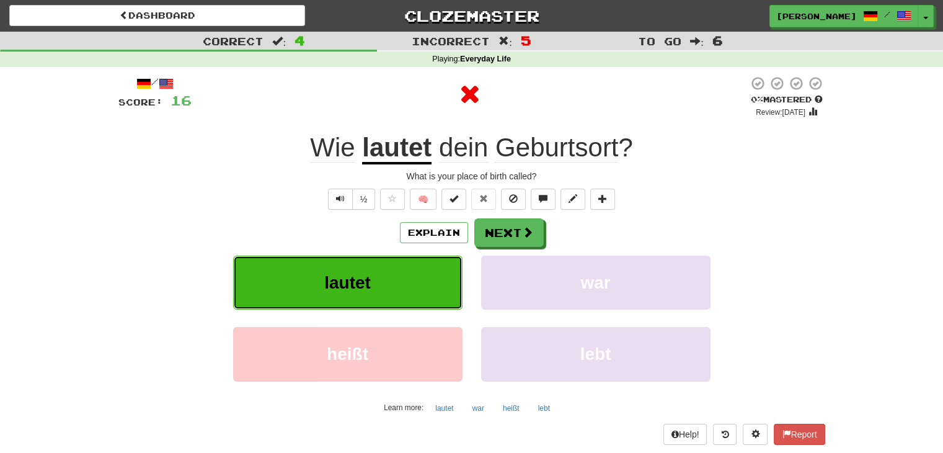
click at [392, 281] on button "lautet" at bounding box center [347, 282] width 229 height 54
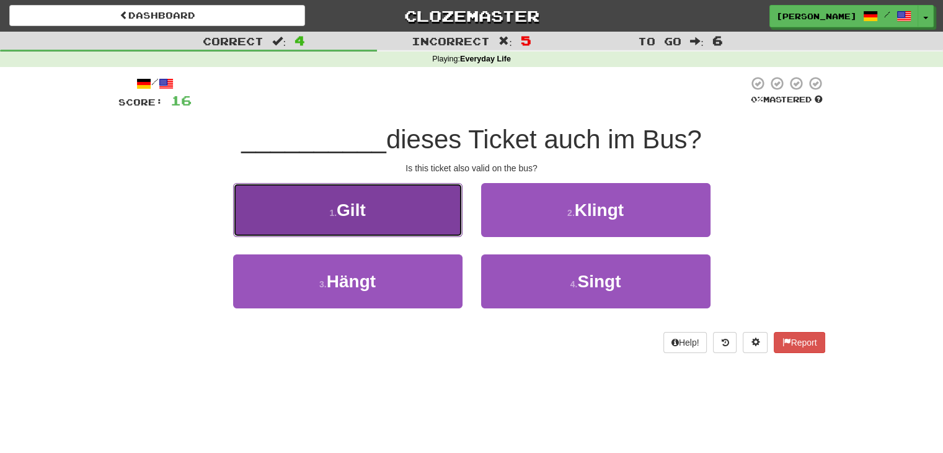
click at [406, 218] on button "1 . Gilt" at bounding box center [347, 210] width 229 height 54
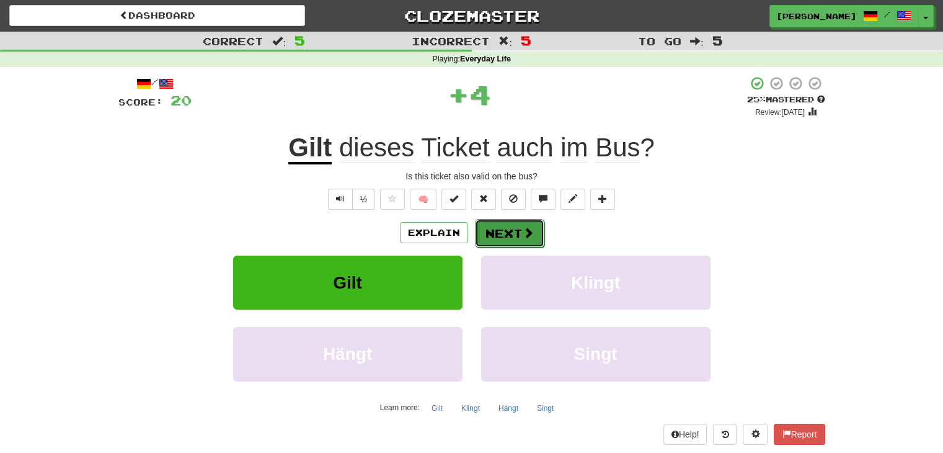
click at [491, 224] on button "Next" at bounding box center [509, 233] width 69 height 29
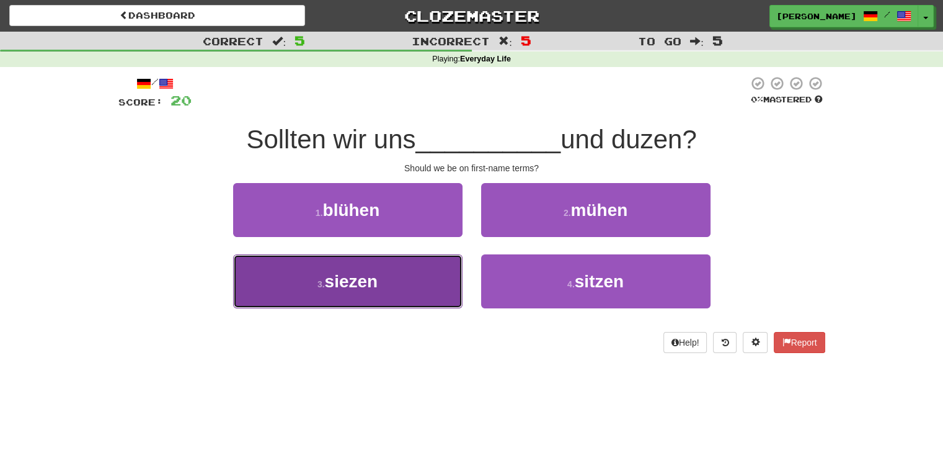
click at [394, 292] on button "3 . siezen" at bounding box center [347, 281] width 229 height 54
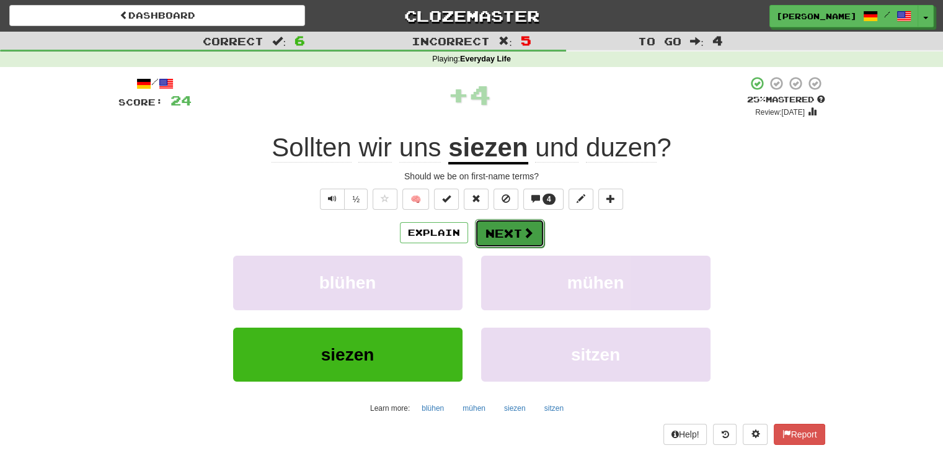
click at [494, 234] on button "Next" at bounding box center [509, 233] width 69 height 29
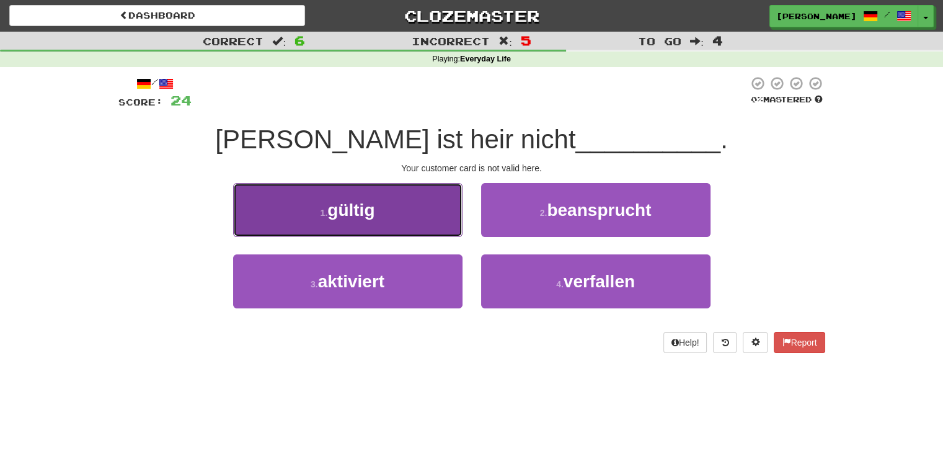
click at [417, 219] on button "1 . gültig" at bounding box center [347, 210] width 229 height 54
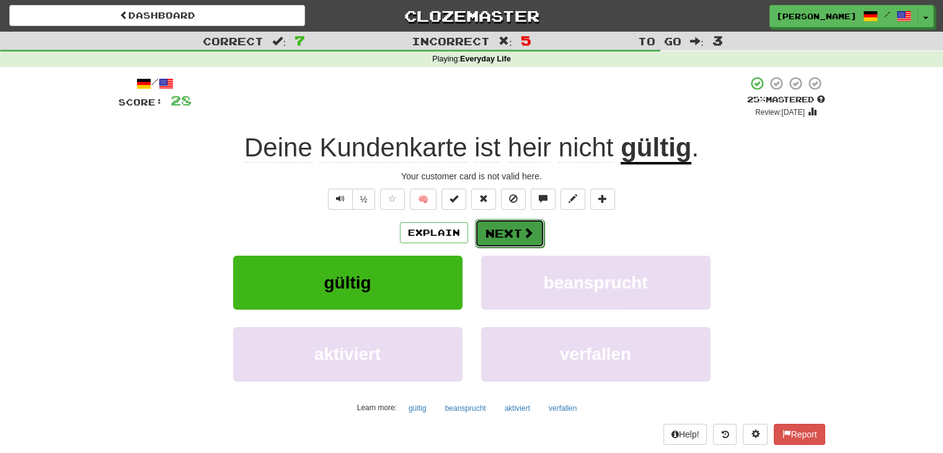
click at [523, 237] on span at bounding box center [528, 232] width 11 height 11
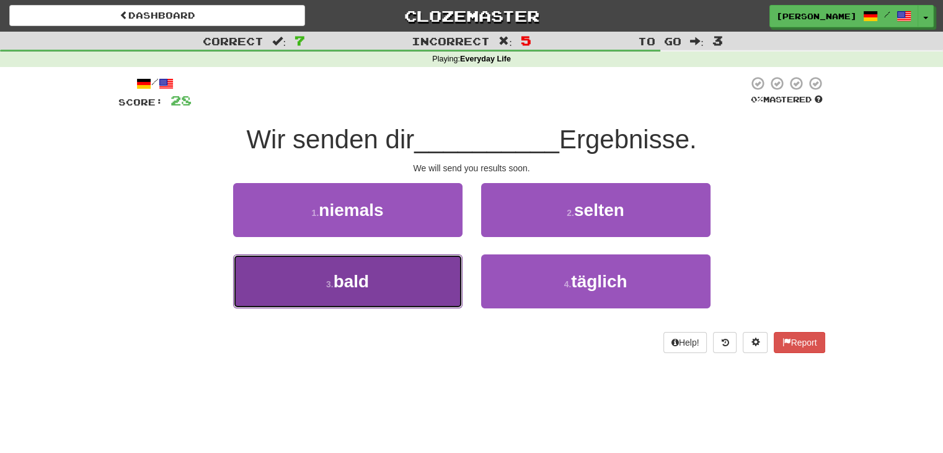
click at [381, 285] on button "3 . bald" at bounding box center [347, 281] width 229 height 54
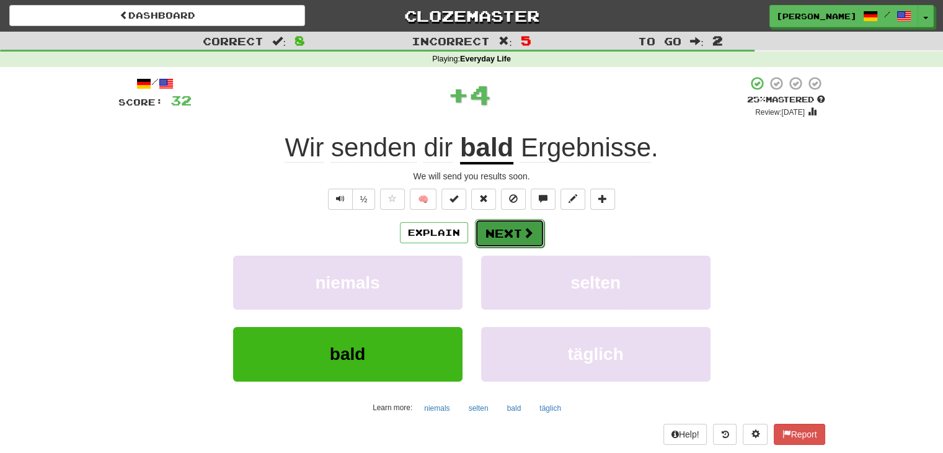
click at [511, 240] on button "Next" at bounding box center [509, 233] width 69 height 29
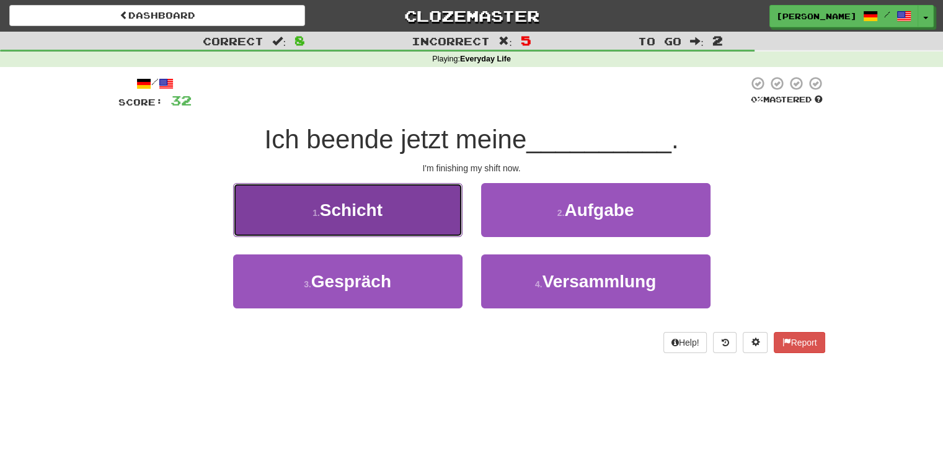
click at [340, 204] on span "Schicht" at bounding box center [351, 209] width 63 height 19
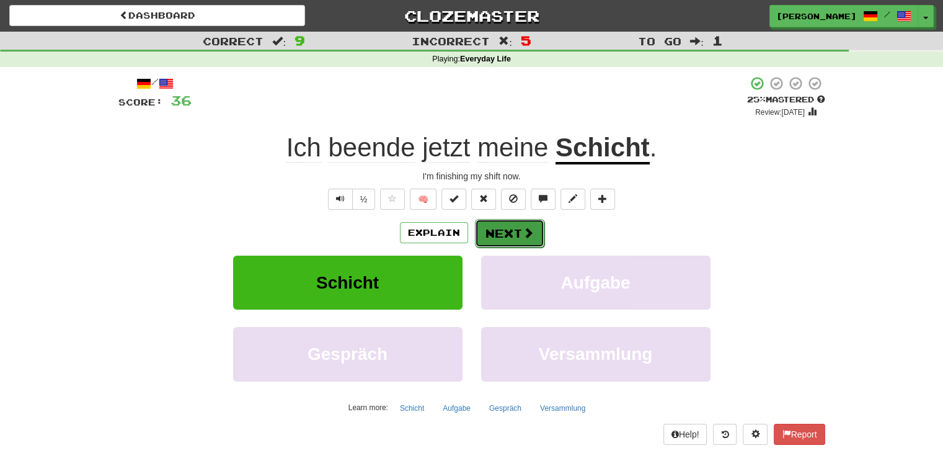
click at [532, 234] on span at bounding box center [528, 232] width 11 height 11
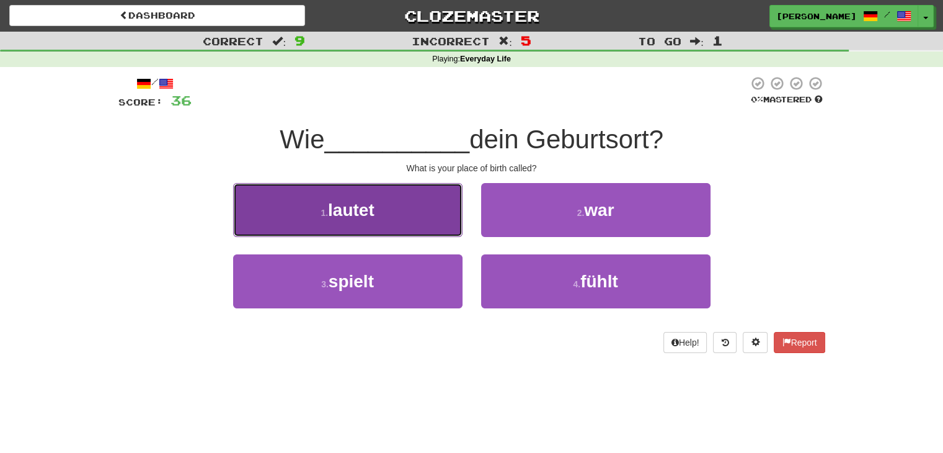
click at [370, 209] on span "lautet" at bounding box center [351, 209] width 47 height 19
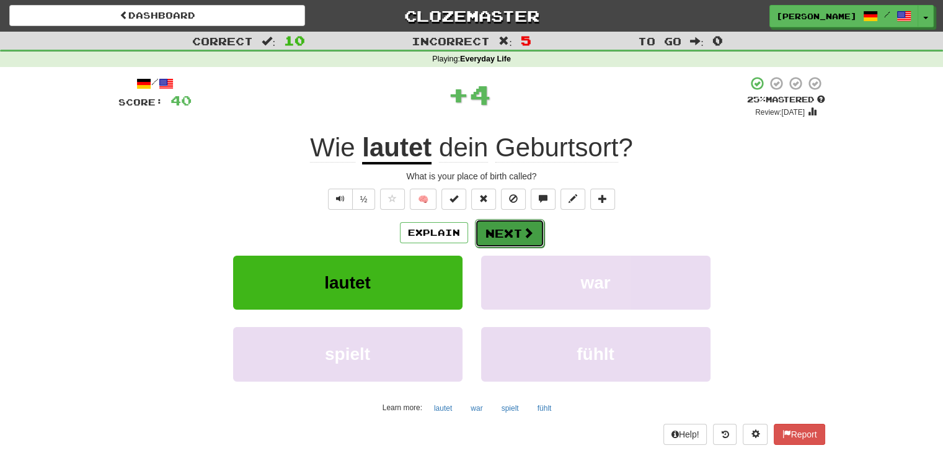
click at [505, 226] on button "Next" at bounding box center [509, 233] width 69 height 29
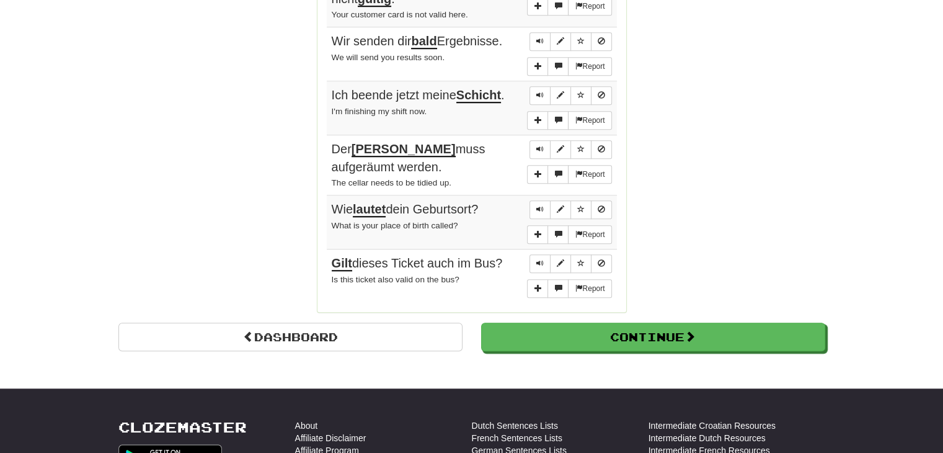
scroll to position [1133, 0]
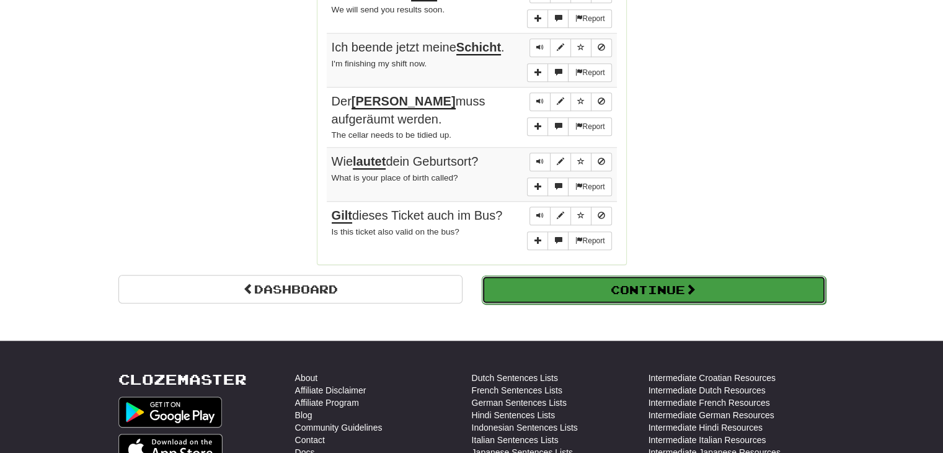
click at [761, 278] on button "Continue" at bounding box center [654, 289] width 344 height 29
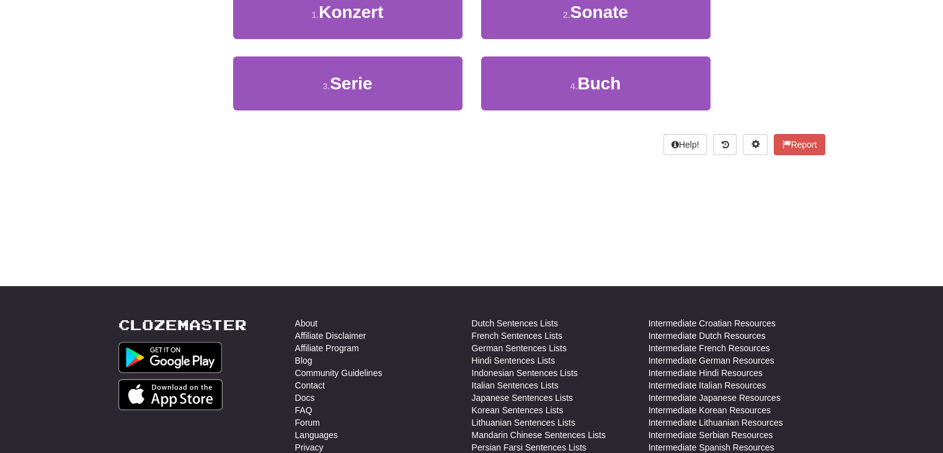
scroll to position [0, 0]
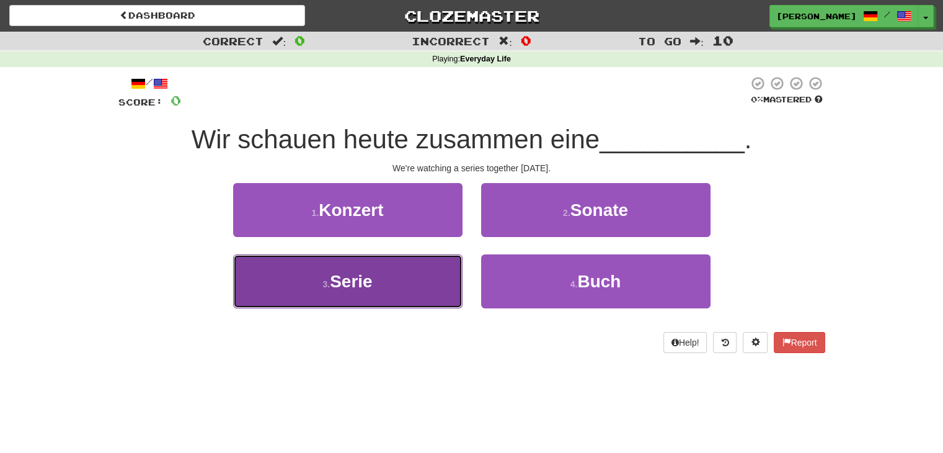
click at [352, 290] on button "3 . Serie" at bounding box center [347, 281] width 229 height 54
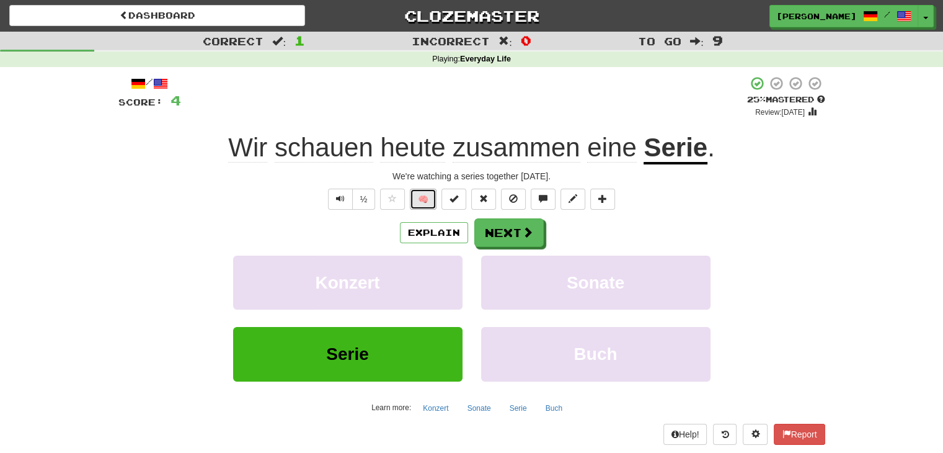
click at [422, 201] on button "🧠" at bounding box center [423, 198] width 27 height 21
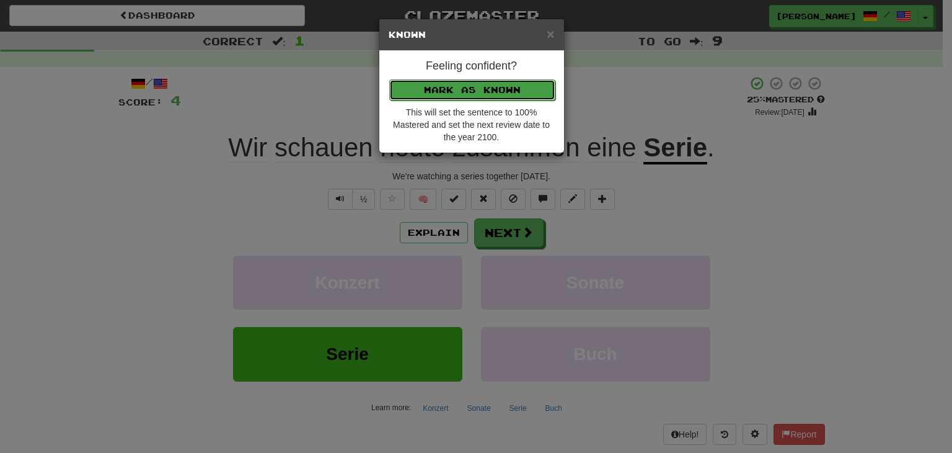
click at [538, 88] on button "Mark as Known" at bounding box center [472, 89] width 166 height 21
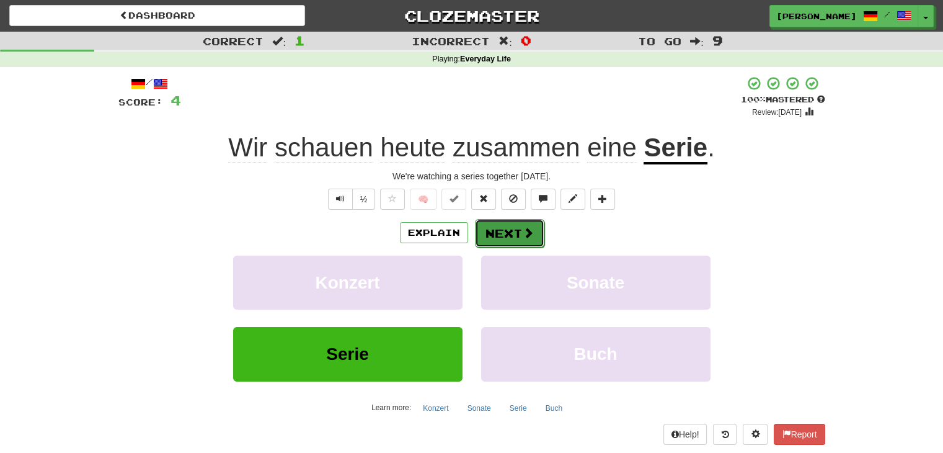
click at [505, 236] on button "Next" at bounding box center [509, 233] width 69 height 29
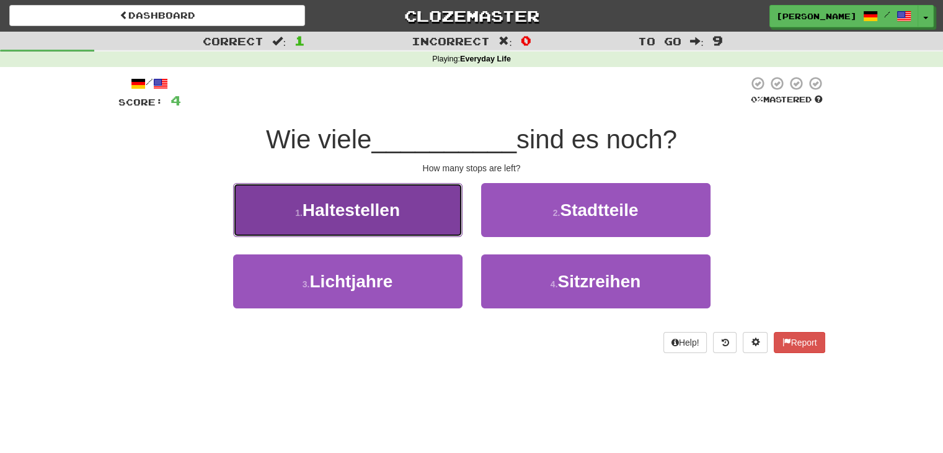
click at [396, 212] on span "Haltestellen" at bounding box center [351, 209] width 97 height 19
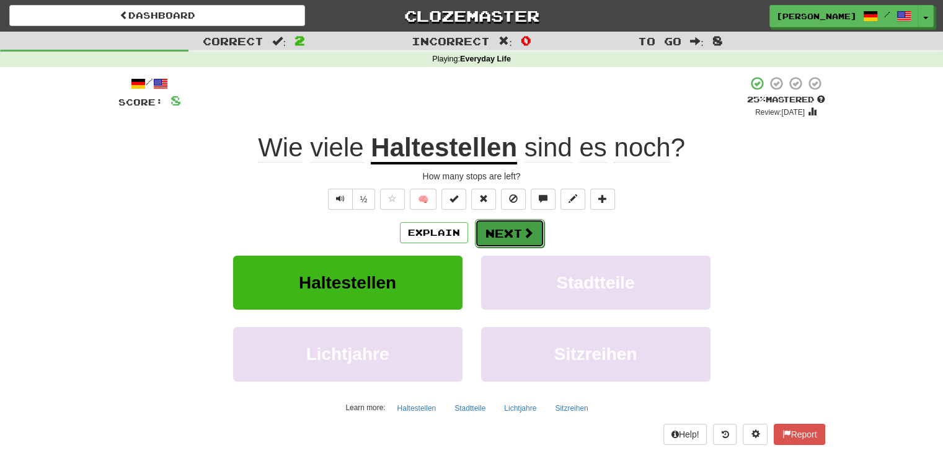
click at [512, 229] on button "Next" at bounding box center [509, 233] width 69 height 29
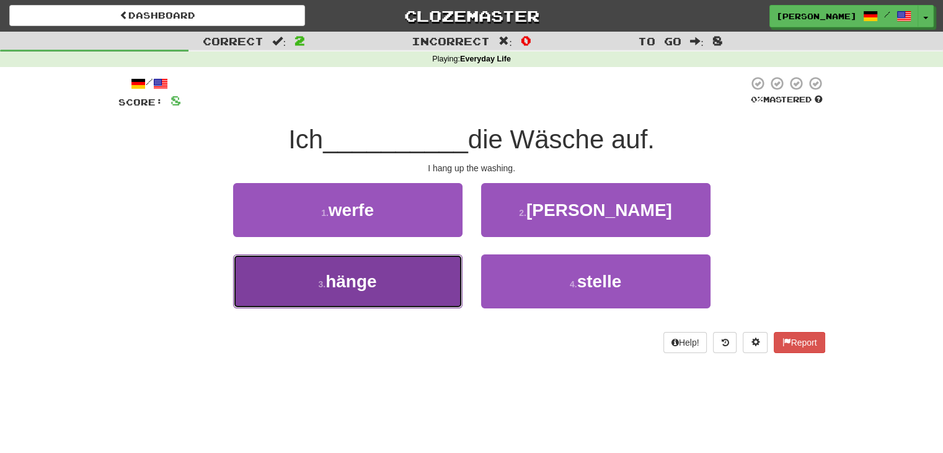
click at [370, 278] on span "hänge" at bounding box center [351, 281] width 51 height 19
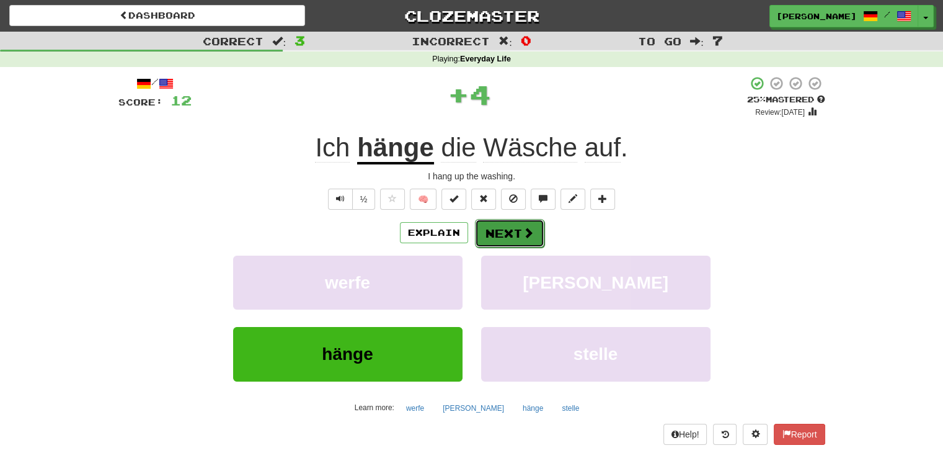
click at [498, 233] on button "Next" at bounding box center [509, 233] width 69 height 29
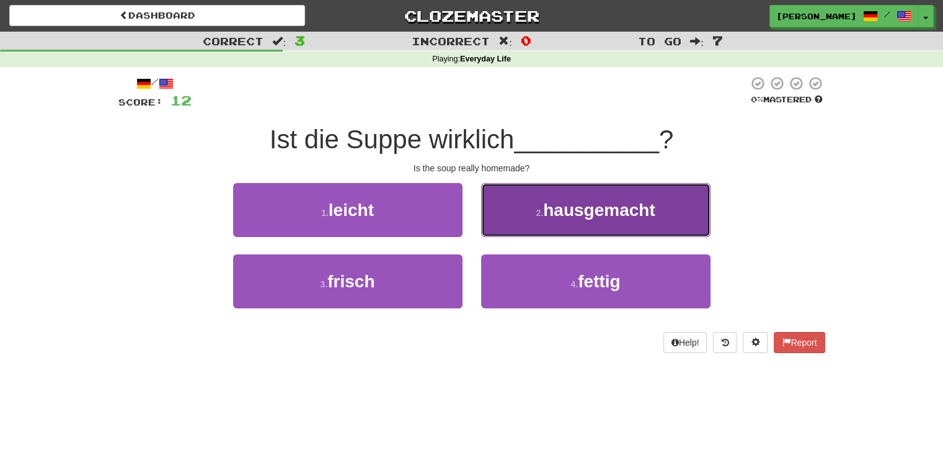
click at [538, 218] on button "2 . hausgemacht" at bounding box center [595, 210] width 229 height 54
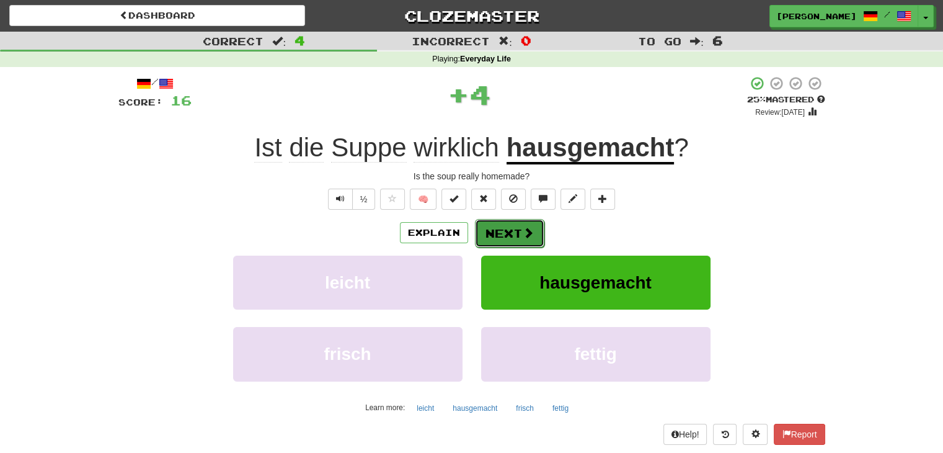
click at [526, 234] on span at bounding box center [528, 232] width 11 height 11
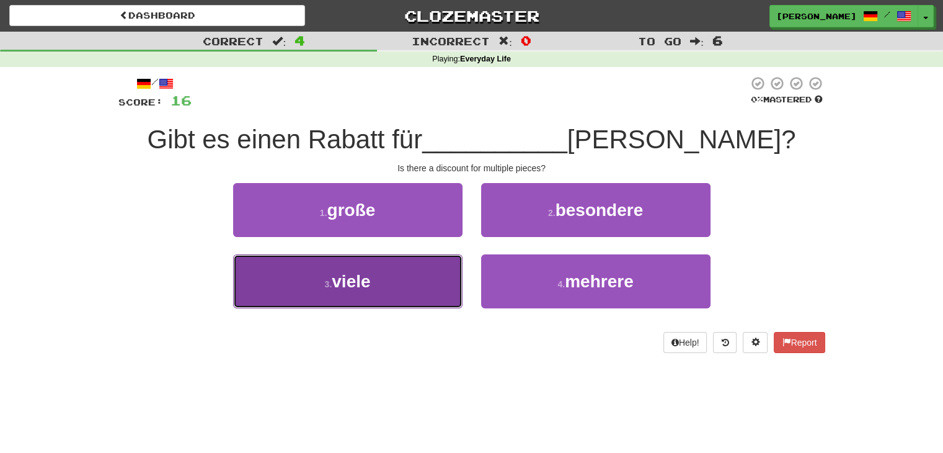
click at [366, 288] on span "viele" at bounding box center [351, 281] width 38 height 19
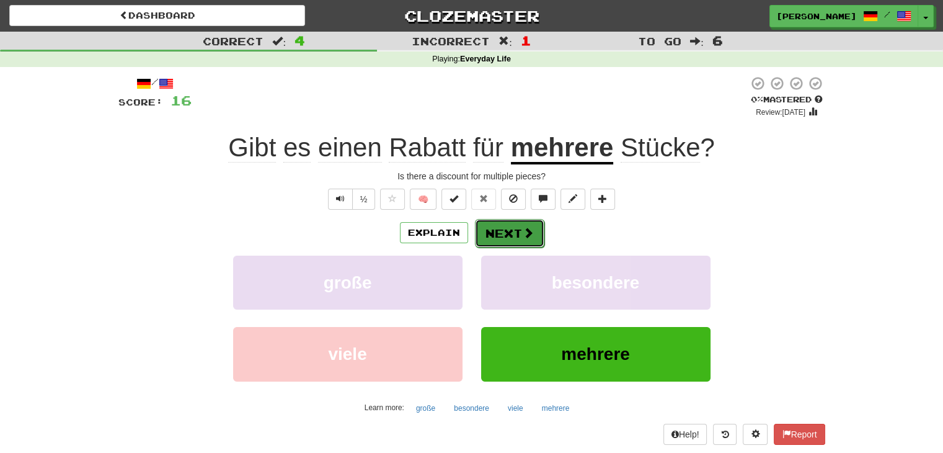
click at [495, 223] on button "Next" at bounding box center [509, 233] width 69 height 29
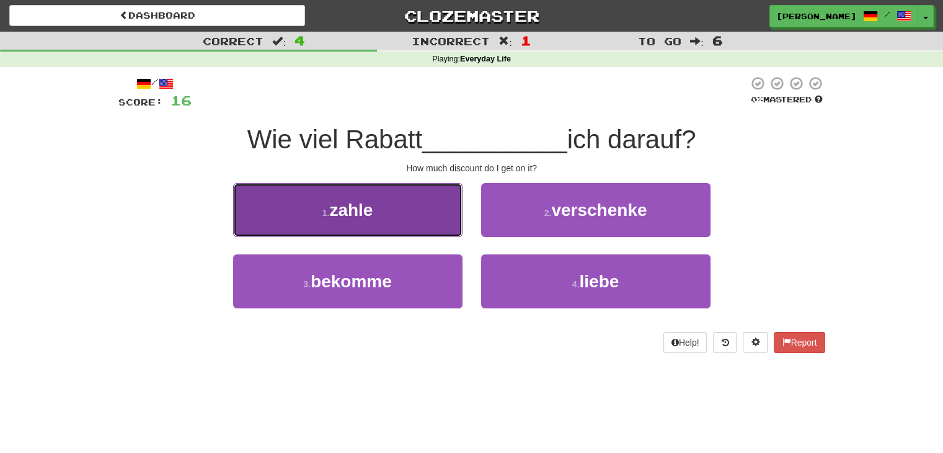
click at [395, 203] on button "1 . zahle" at bounding box center [347, 210] width 229 height 54
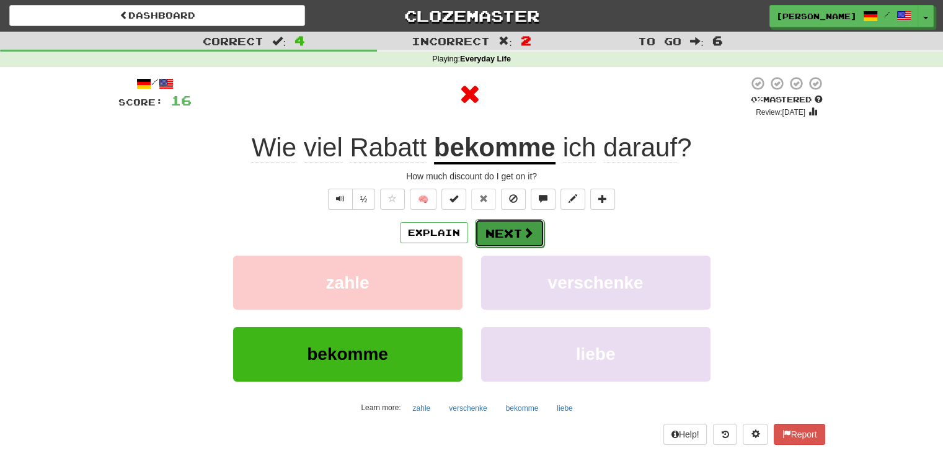
click at [495, 232] on button "Next" at bounding box center [509, 233] width 69 height 29
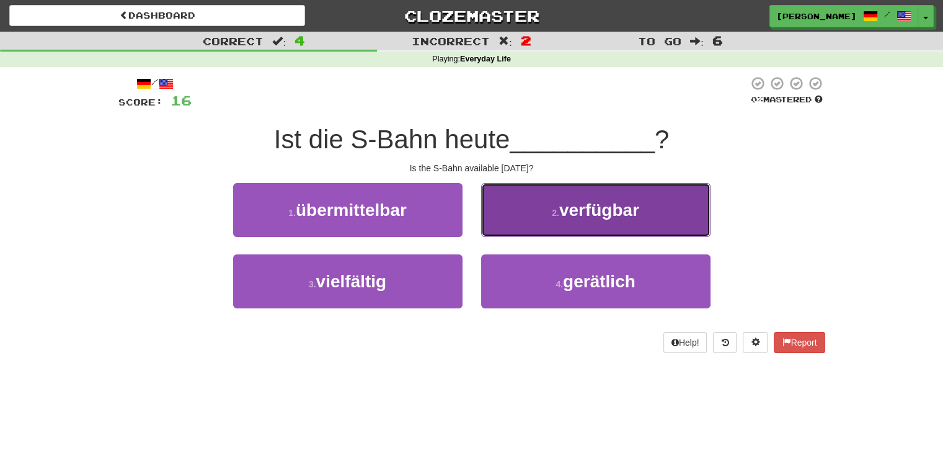
click at [549, 226] on button "2 . verfügbar" at bounding box center [595, 210] width 229 height 54
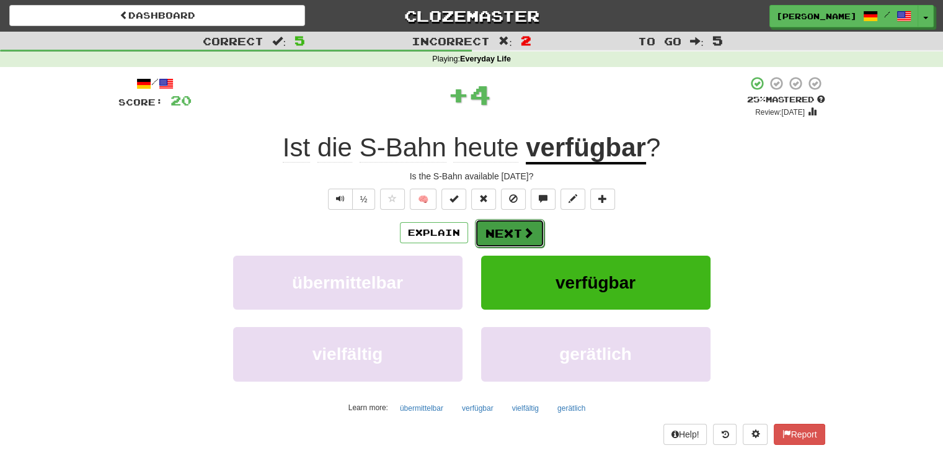
click at [526, 231] on span at bounding box center [528, 232] width 11 height 11
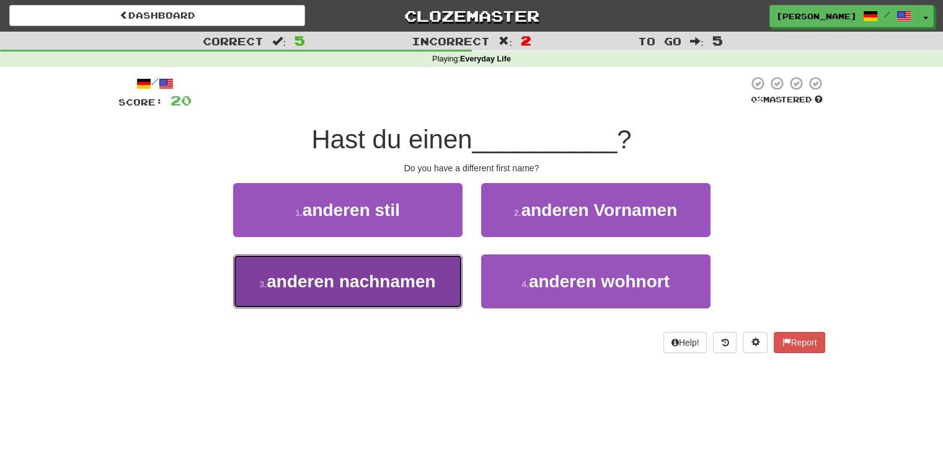
click at [421, 289] on span "anderen nachnamen" at bounding box center [351, 281] width 169 height 19
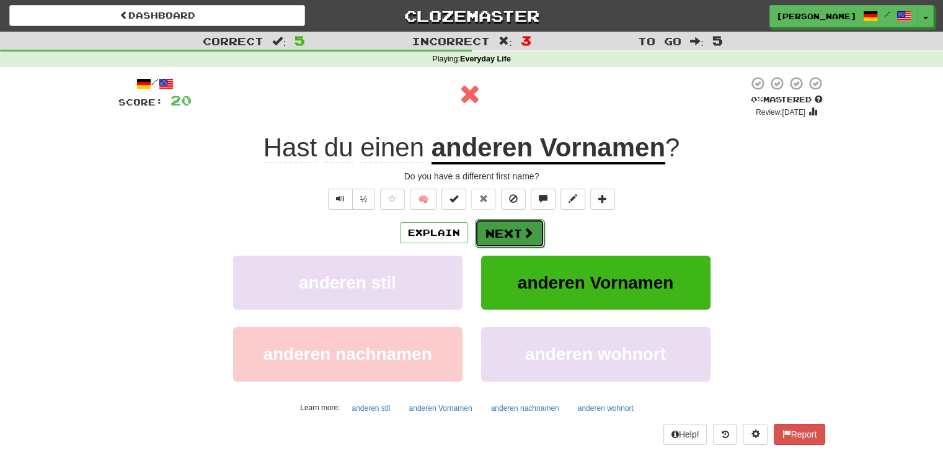
click at [523, 221] on button "Next" at bounding box center [509, 233] width 69 height 29
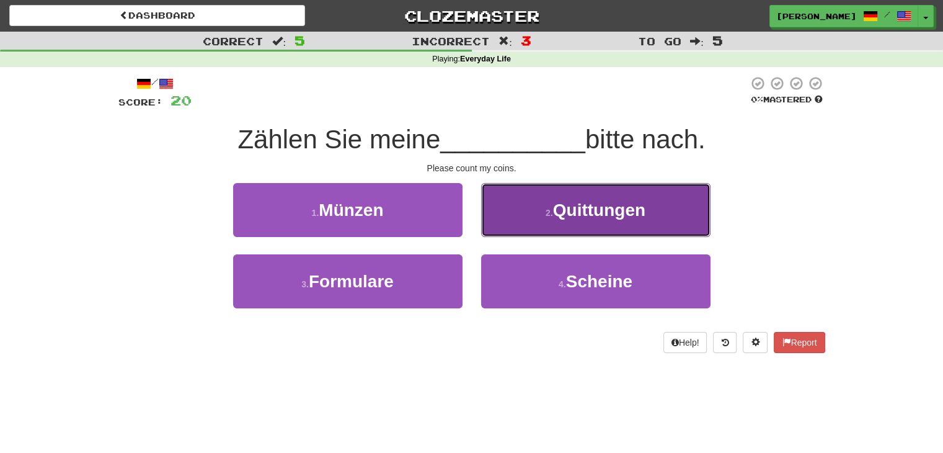
click at [579, 226] on button "2 . Quittungen" at bounding box center [595, 210] width 229 height 54
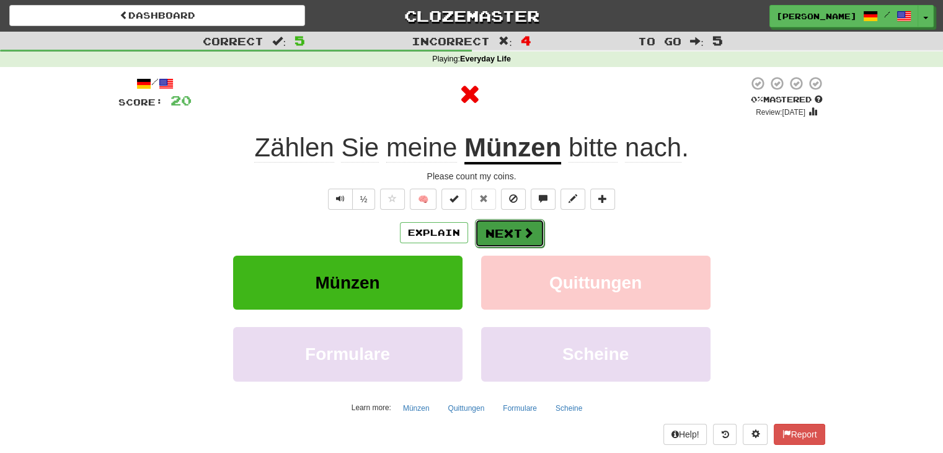
click at [505, 231] on button "Next" at bounding box center [509, 233] width 69 height 29
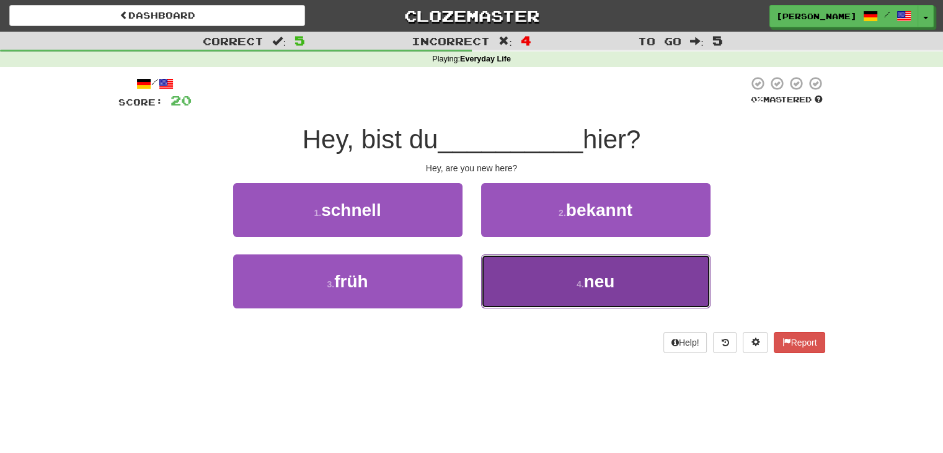
click at [515, 276] on button "4 . neu" at bounding box center [595, 281] width 229 height 54
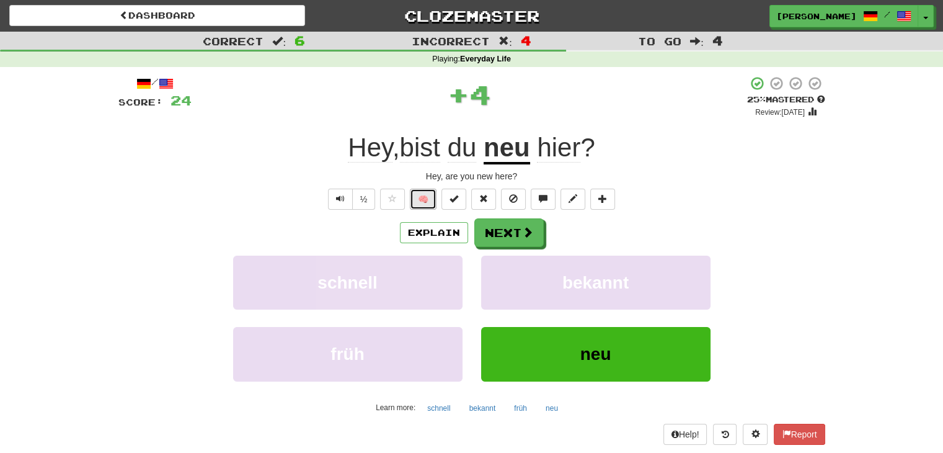
click at [428, 202] on button "🧠" at bounding box center [423, 198] width 27 height 21
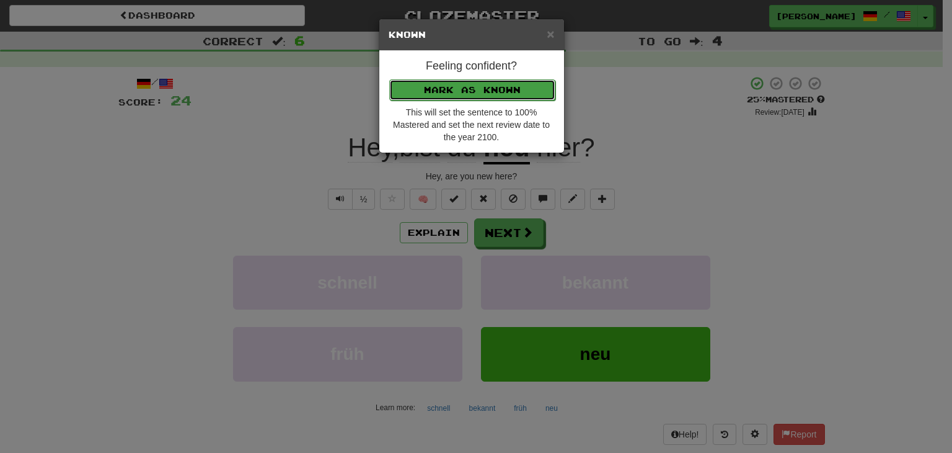
click at [481, 91] on button "Mark as Known" at bounding box center [472, 89] width 166 height 21
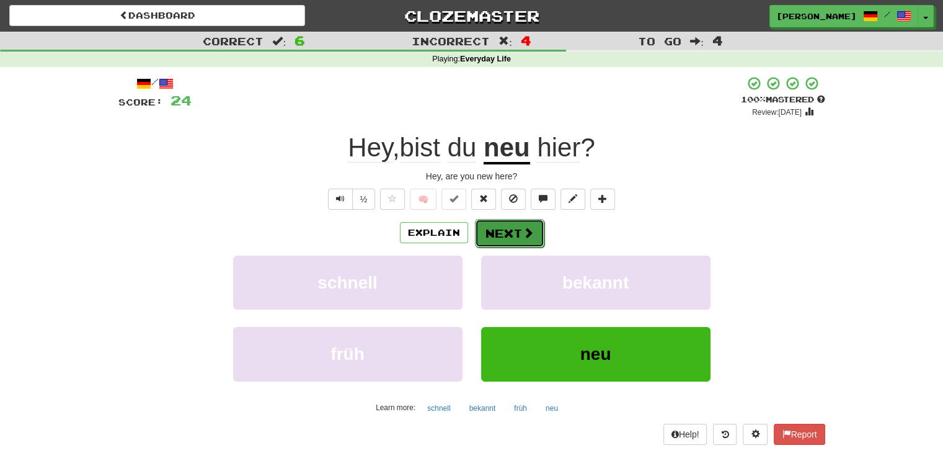
click at [524, 234] on span at bounding box center [528, 232] width 11 height 11
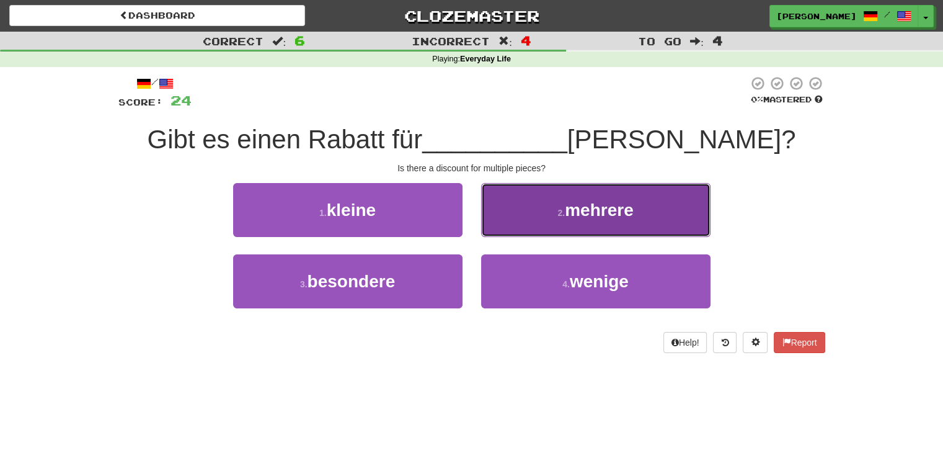
click at [537, 198] on button "2 . mehrere" at bounding box center [595, 210] width 229 height 54
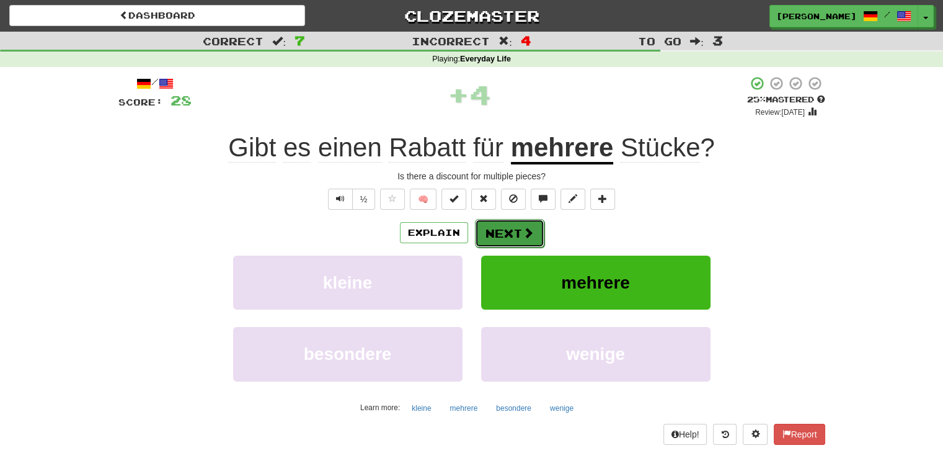
click at [506, 228] on button "Next" at bounding box center [509, 233] width 69 height 29
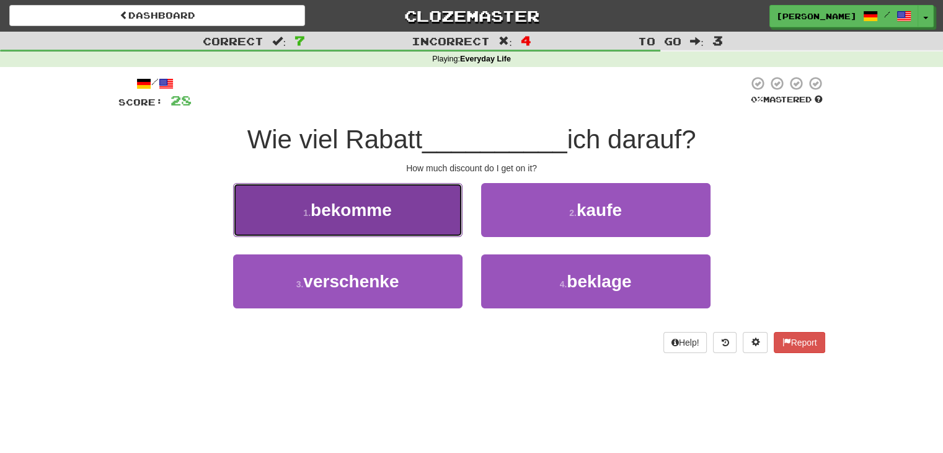
click at [439, 214] on button "1 . bekomme" at bounding box center [347, 210] width 229 height 54
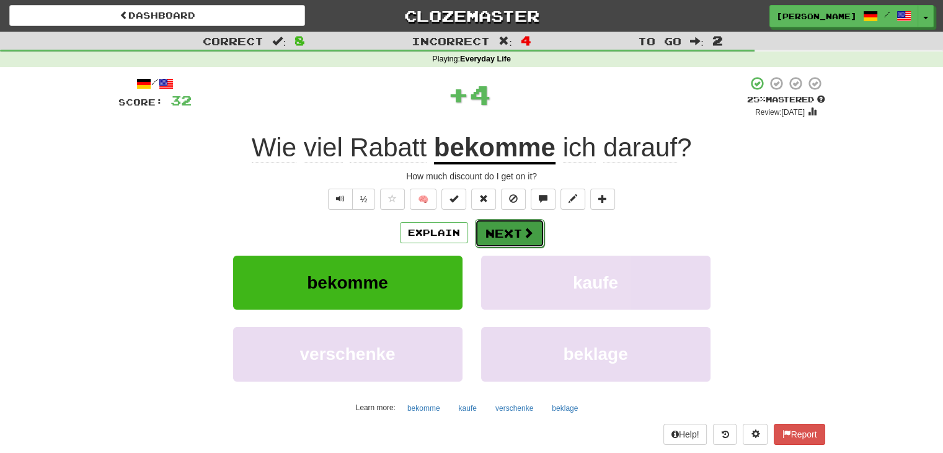
click at [516, 226] on button "Next" at bounding box center [509, 233] width 69 height 29
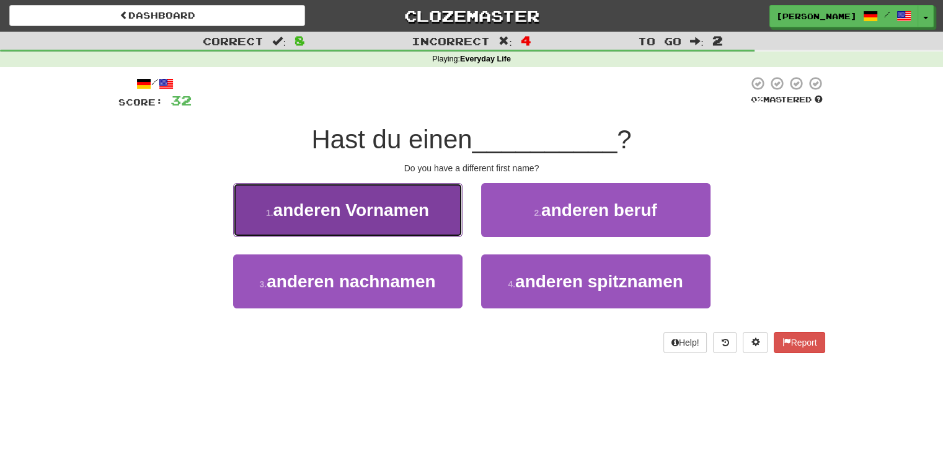
click at [397, 214] on span "anderen Vornamen" at bounding box center [351, 209] width 156 height 19
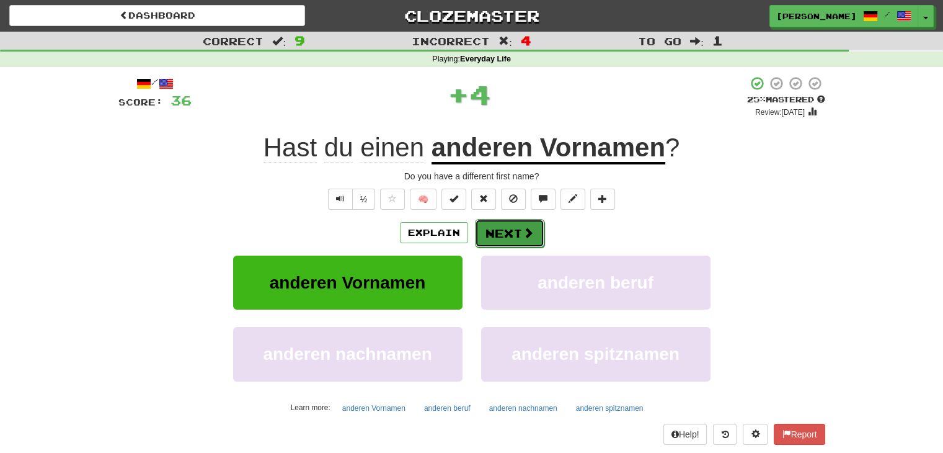
click at [510, 229] on button "Next" at bounding box center [509, 233] width 69 height 29
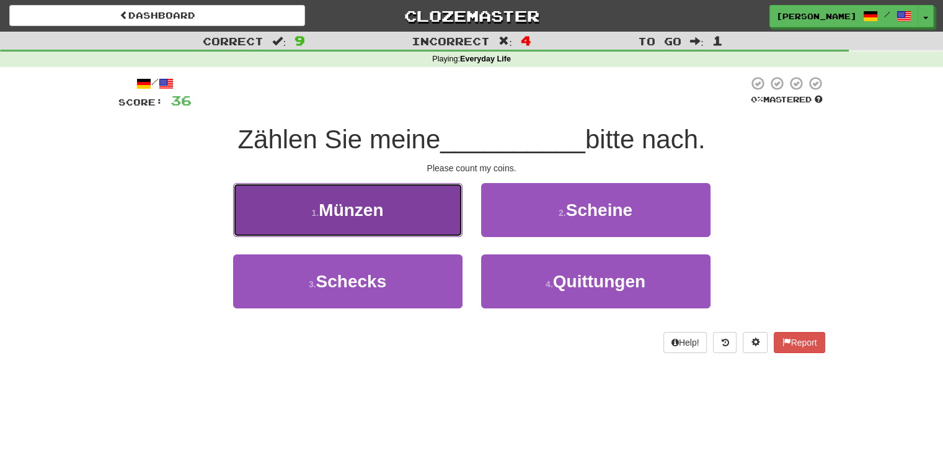
click at [408, 219] on button "1 . Münzen" at bounding box center [347, 210] width 229 height 54
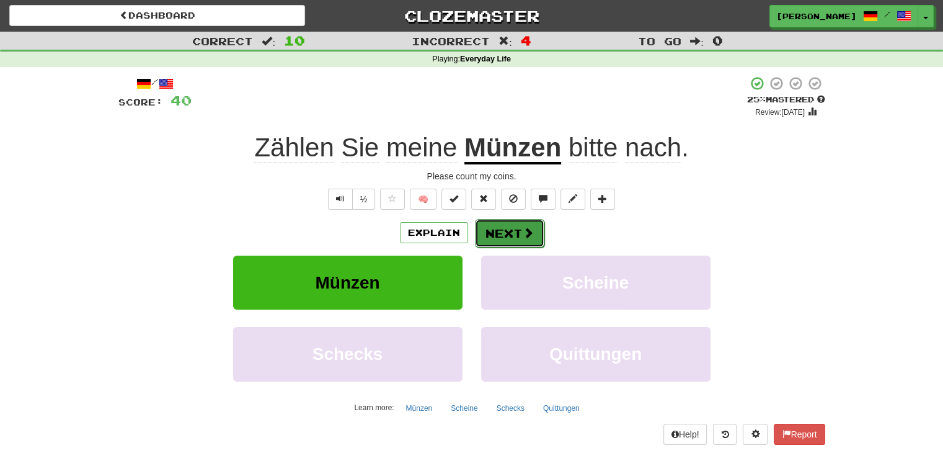
click at [515, 229] on button "Next" at bounding box center [509, 233] width 69 height 29
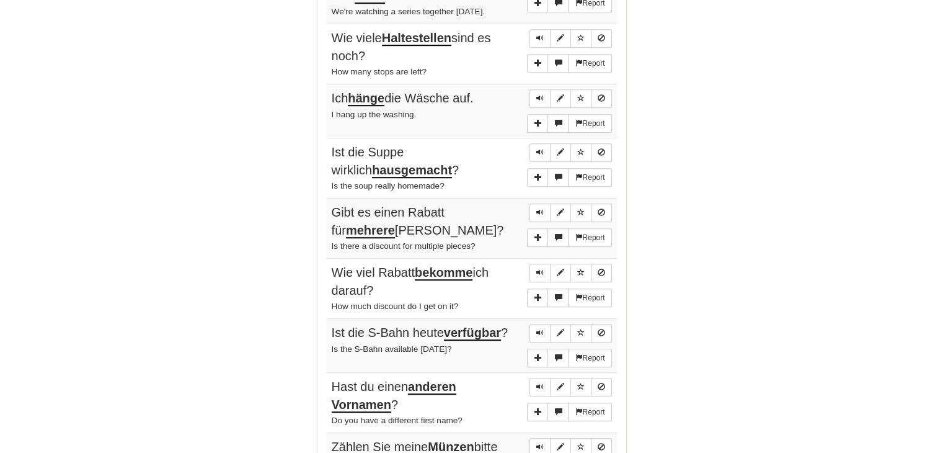
scroll to position [866, 0]
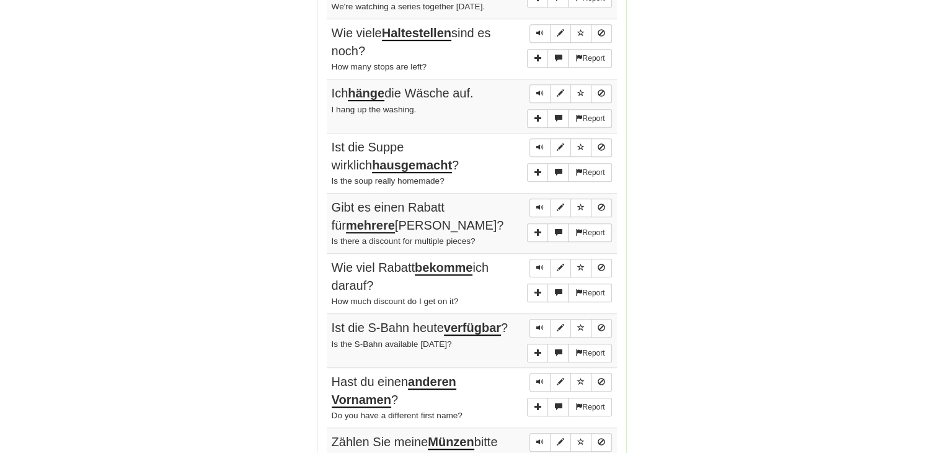
drag, startPoint x: 941, startPoint y: 210, endPoint x: 952, endPoint y: 228, distance: 21.2
click at [942, 228] on html "Dashboard Clozemaster Rutz / Toggle Dropdown Dashboard Leaderboard Activity Fee…" at bounding box center [471, 85] width 943 height 1902
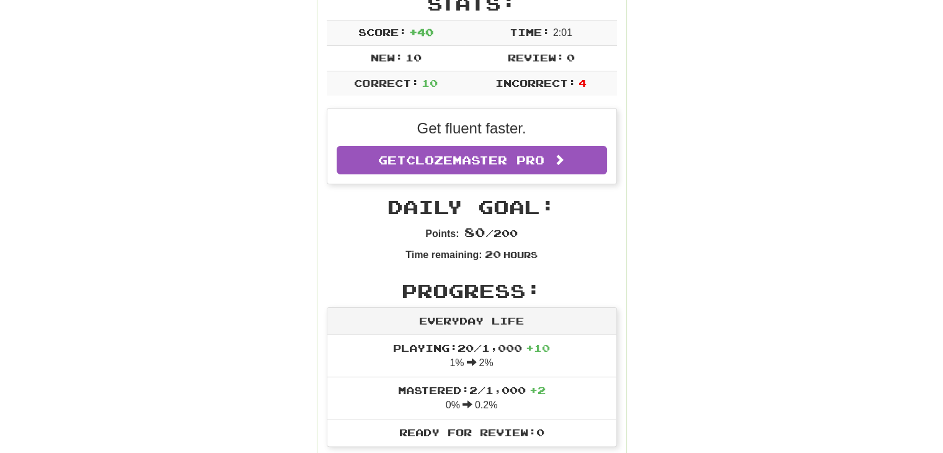
scroll to position [0, 0]
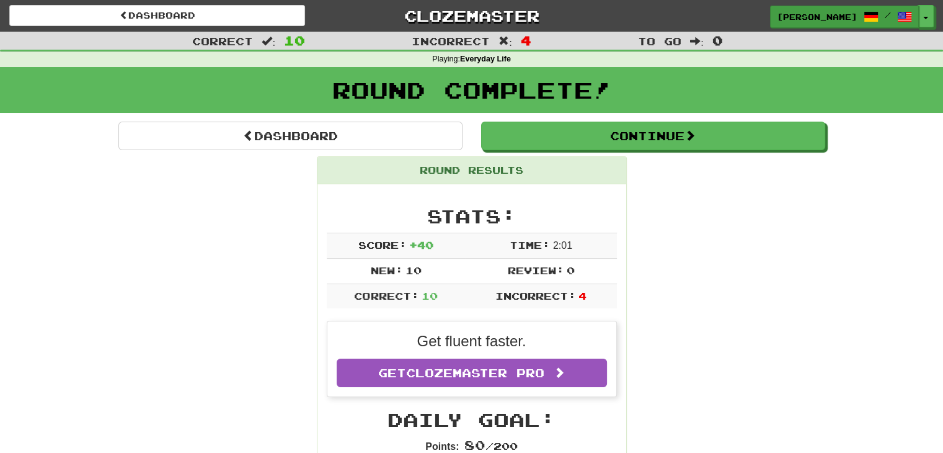
click at [889, 6] on div "Dashboard Clozemaster Rutz / Toggle Dropdown Dashboard Leaderboard Activity Fee…" at bounding box center [471, 13] width 943 height 27
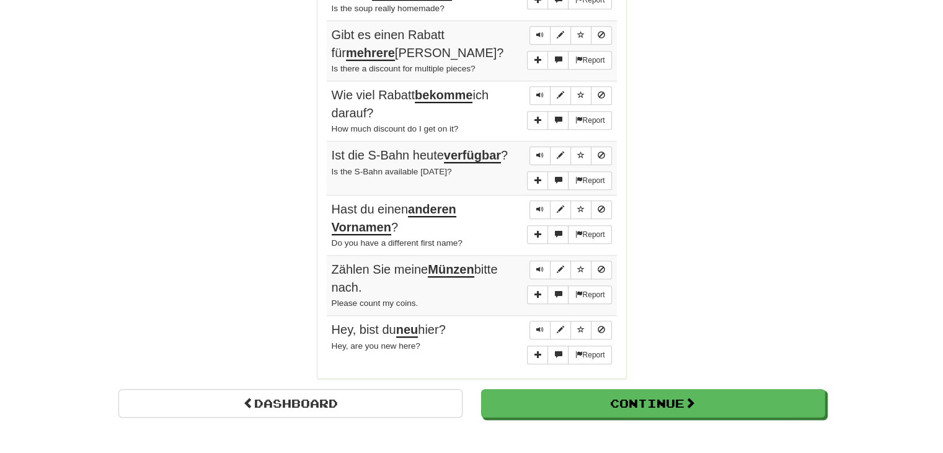
scroll to position [1182, 0]
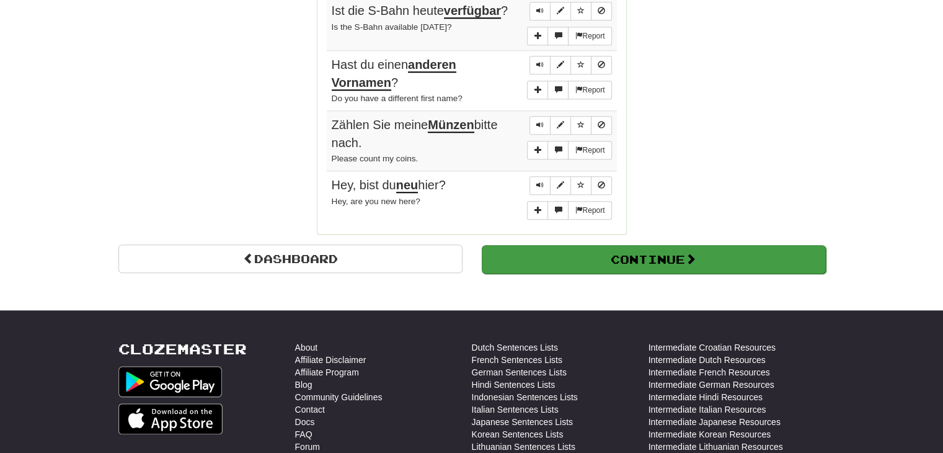
click at [658, 244] on div "Continue" at bounding box center [653, 258] width 363 height 29
click at [667, 253] on button "Continue" at bounding box center [654, 259] width 344 height 29
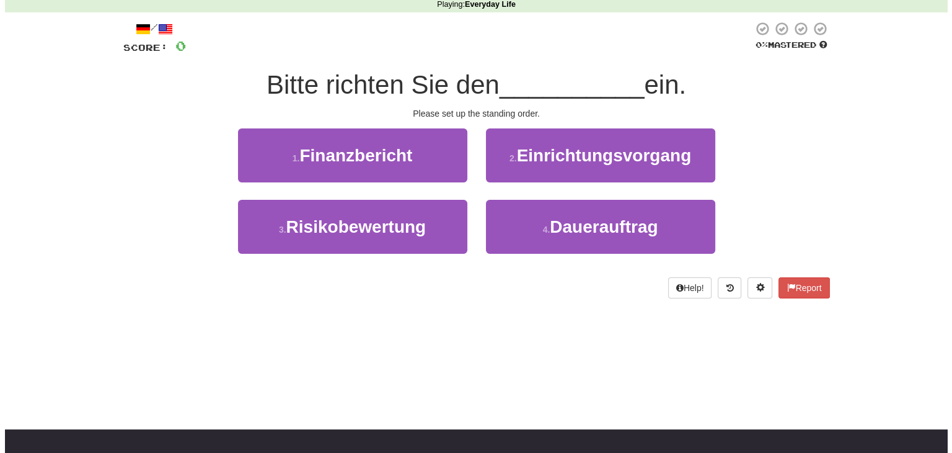
scroll to position [0, 0]
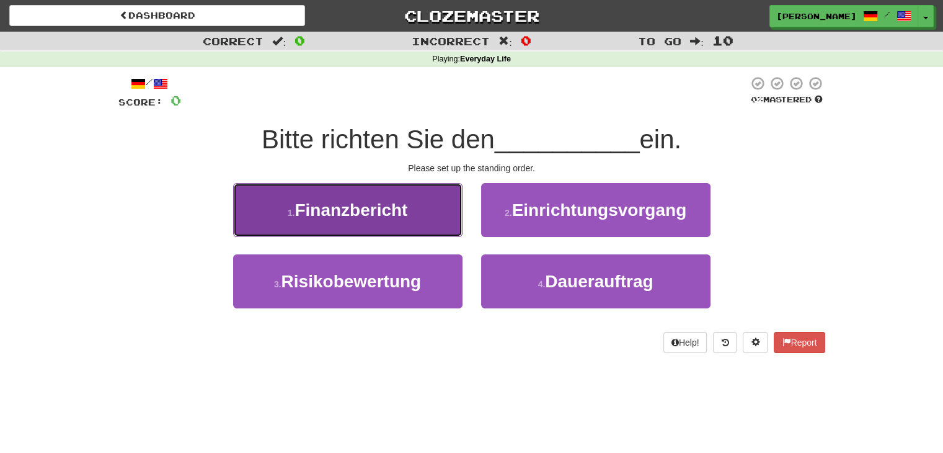
click at [378, 220] on button "1 . Finanzbericht" at bounding box center [347, 210] width 229 height 54
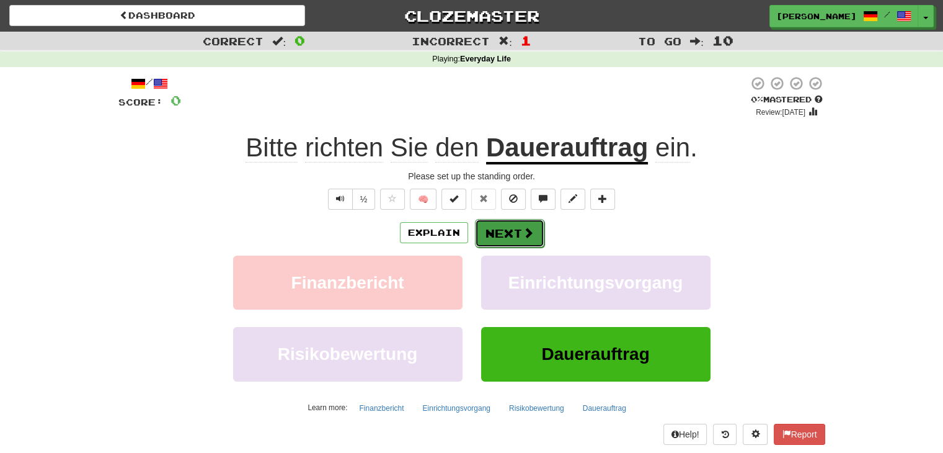
click at [515, 231] on button "Next" at bounding box center [509, 233] width 69 height 29
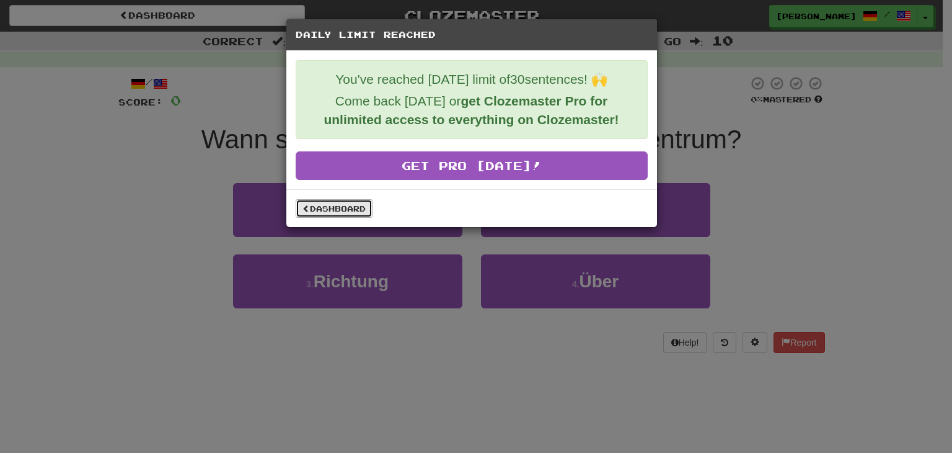
click at [353, 205] on link "Dashboard" at bounding box center [334, 208] width 77 height 19
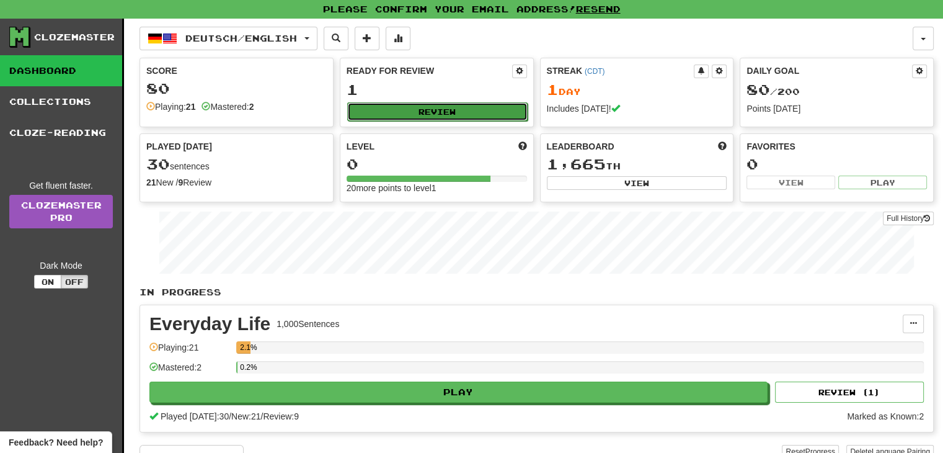
click at [399, 108] on button "Review" at bounding box center [437, 111] width 180 height 19
select select "**"
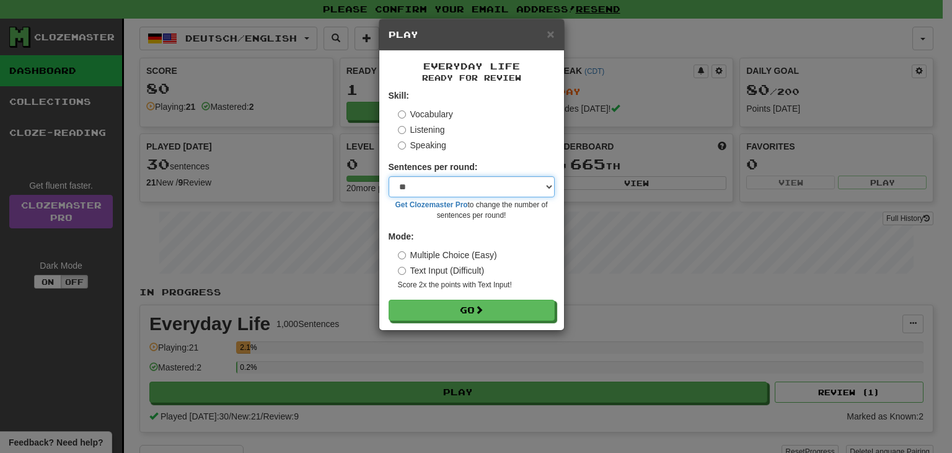
click at [420, 184] on select "* ** ** ** ** ** *** ********" at bounding box center [472, 186] width 166 height 21
click at [389, 176] on select "* ** ** ** ** ** *** ********" at bounding box center [472, 186] width 166 height 21
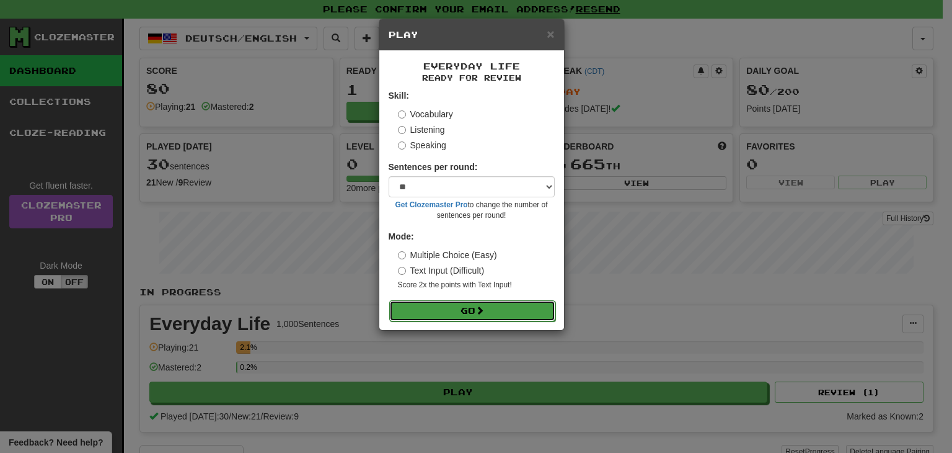
click at [513, 303] on button "Go" at bounding box center [472, 310] width 166 height 21
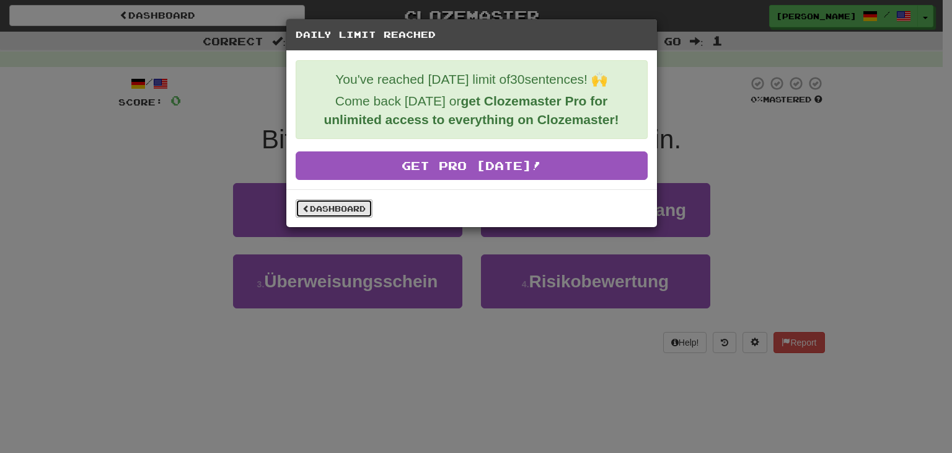
click at [320, 210] on link "Dashboard" at bounding box center [334, 208] width 77 height 19
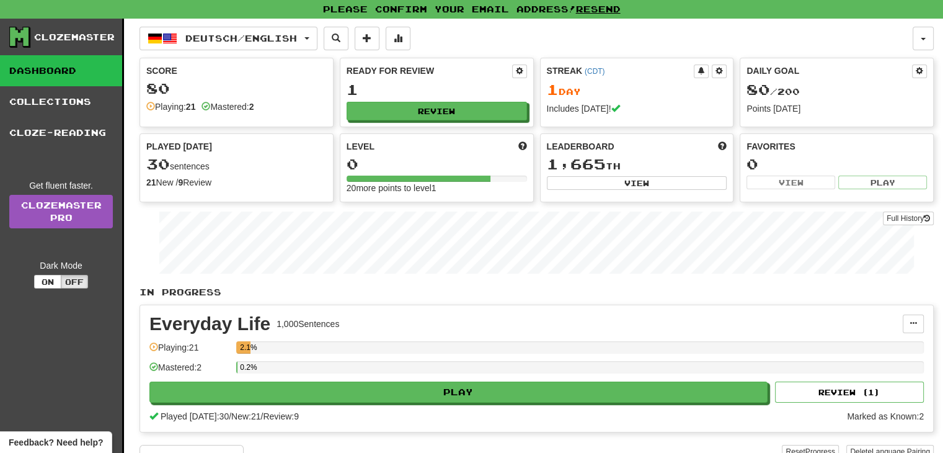
scroll to position [77, 0]
click at [407, 110] on button "Review" at bounding box center [437, 111] width 180 height 19
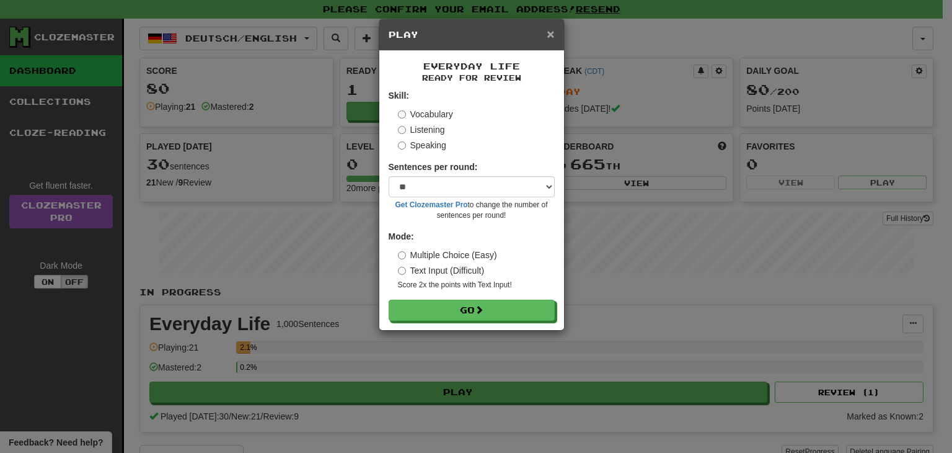
click at [547, 35] on span "×" at bounding box center [550, 34] width 7 height 14
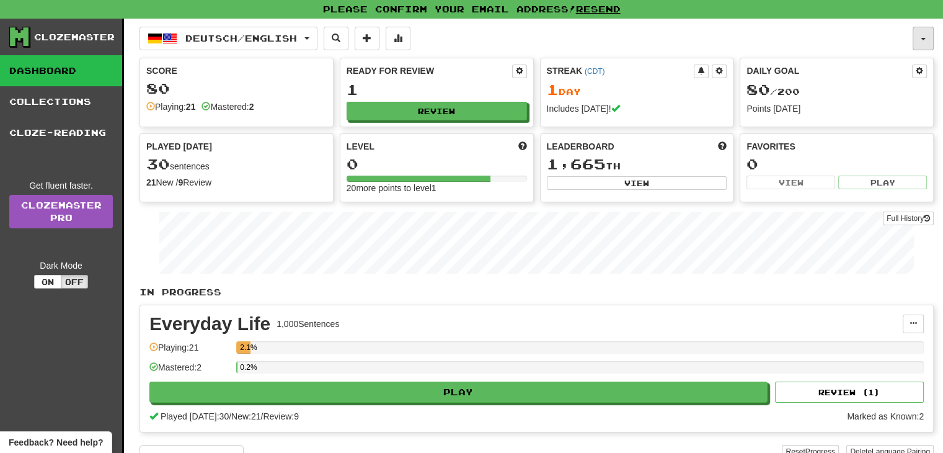
click at [923, 39] on span "button" at bounding box center [923, 39] width 5 height 2
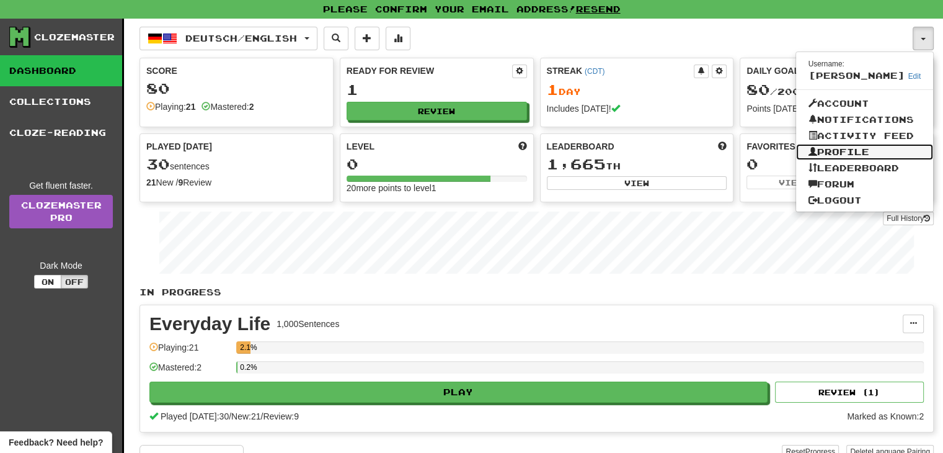
click at [880, 148] on link "Profile" at bounding box center [865, 152] width 138 height 16
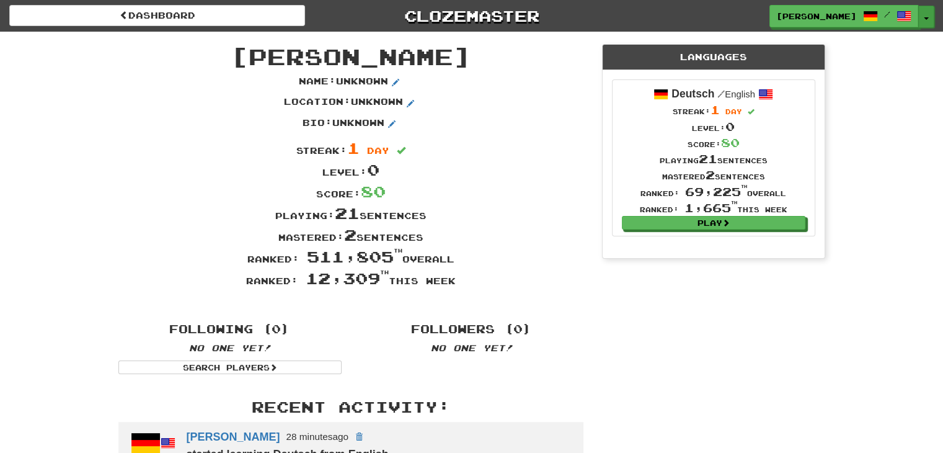
click at [922, 24] on button "Toggle Dropdown" at bounding box center [926, 17] width 16 height 22
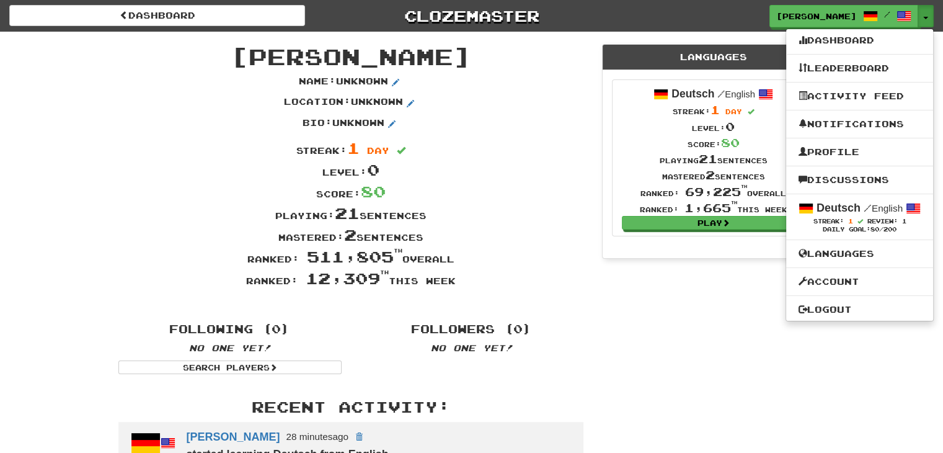
click at [691, 340] on div "[PERSON_NAME] Name : Unknown Location : Unknown Bio : Unknown Streak: 1 day Lev…" at bounding box center [471, 260] width 725 height 457
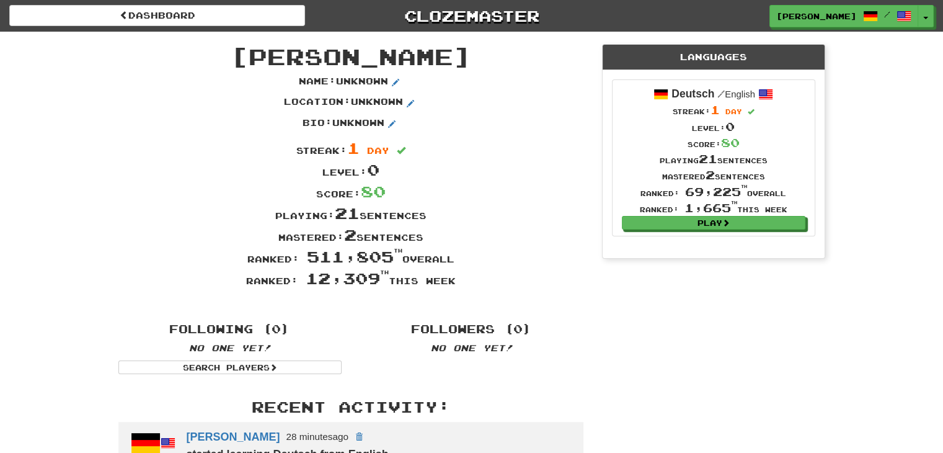
click at [716, 51] on div "Languages" at bounding box center [714, 57] width 222 height 25
click at [876, 15] on span at bounding box center [871, 16] width 15 height 15
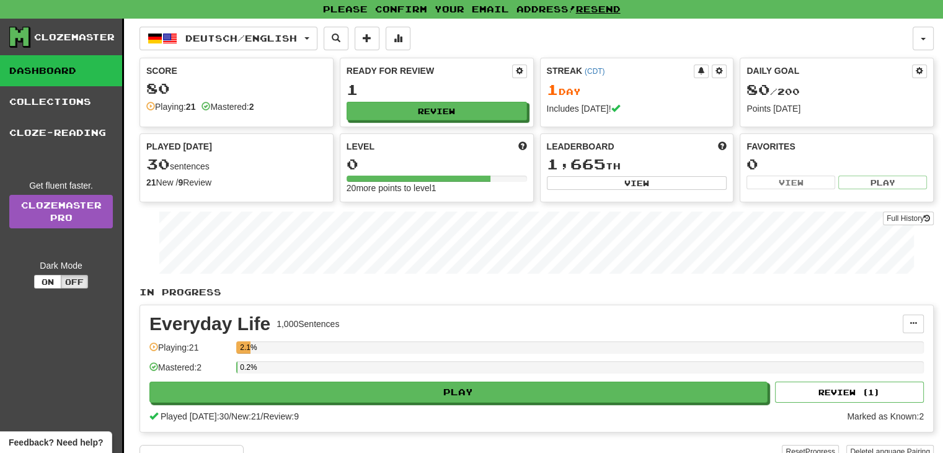
scroll to position [25, 0]
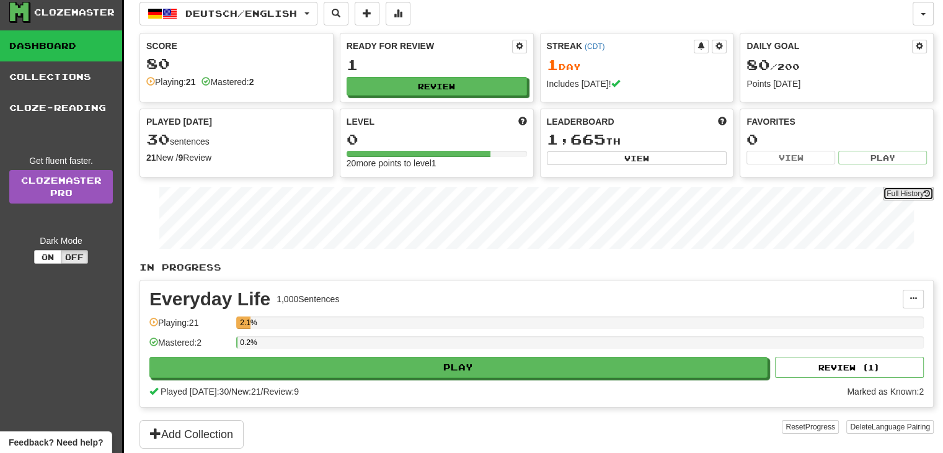
click at [914, 188] on button "Full History" at bounding box center [908, 194] width 51 height 14
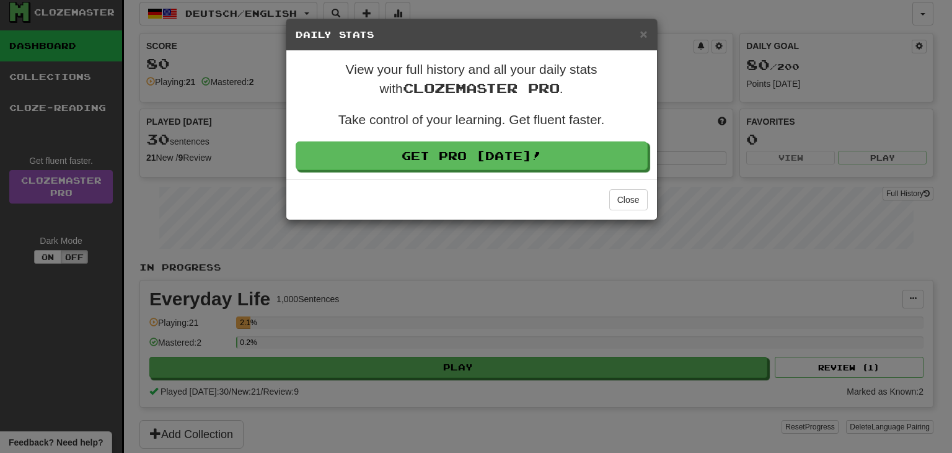
click at [647, 33] on div "× Daily Stats" at bounding box center [471, 35] width 371 height 32
click at [643, 28] on span "×" at bounding box center [643, 34] width 7 height 14
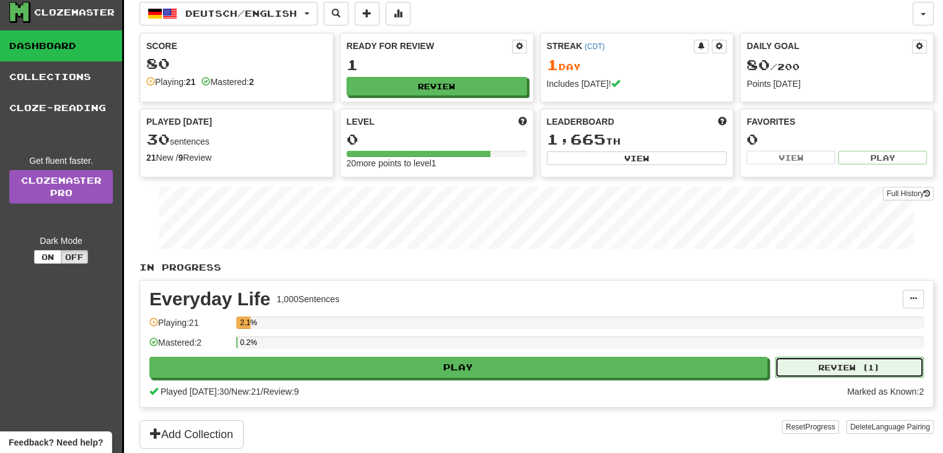
click at [815, 366] on button "Review ( 1 )" at bounding box center [849, 367] width 149 height 21
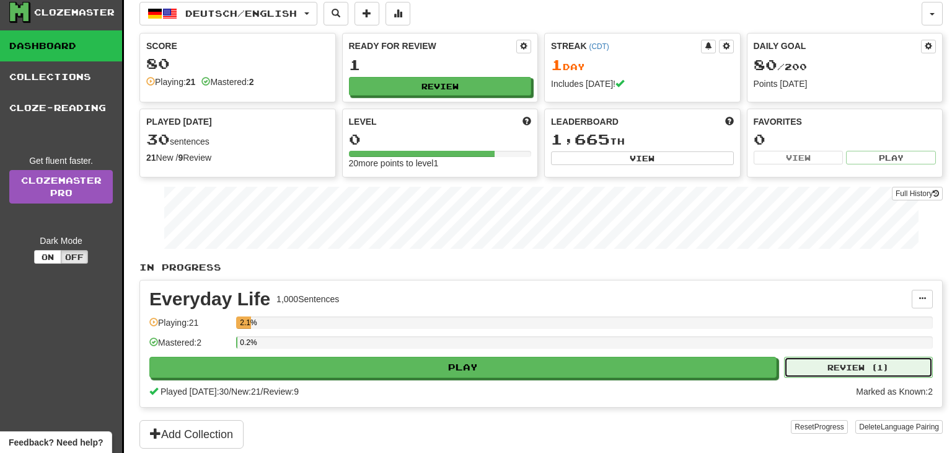
select select "**"
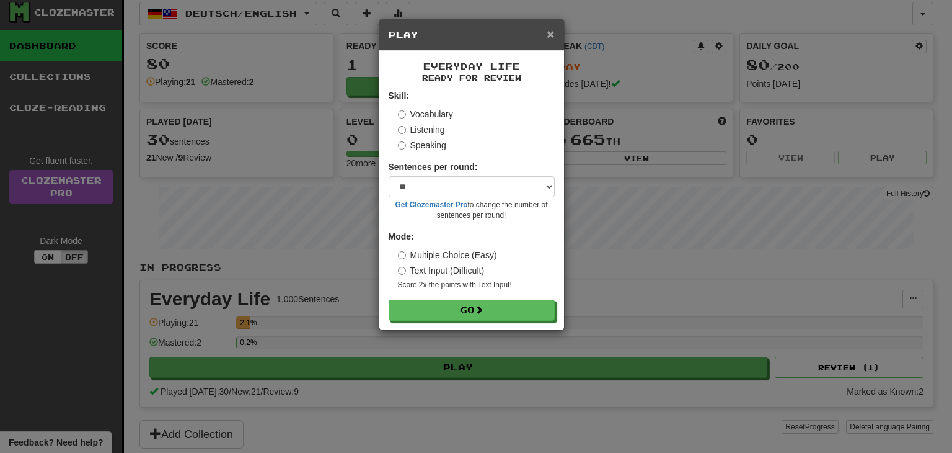
click at [552, 33] on span "×" at bounding box center [550, 34] width 7 height 14
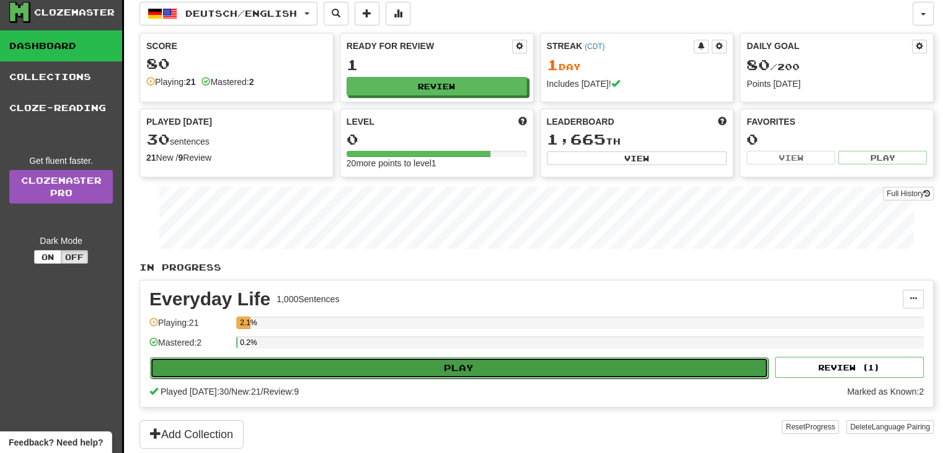
click at [477, 360] on button "Play" at bounding box center [459, 367] width 618 height 21
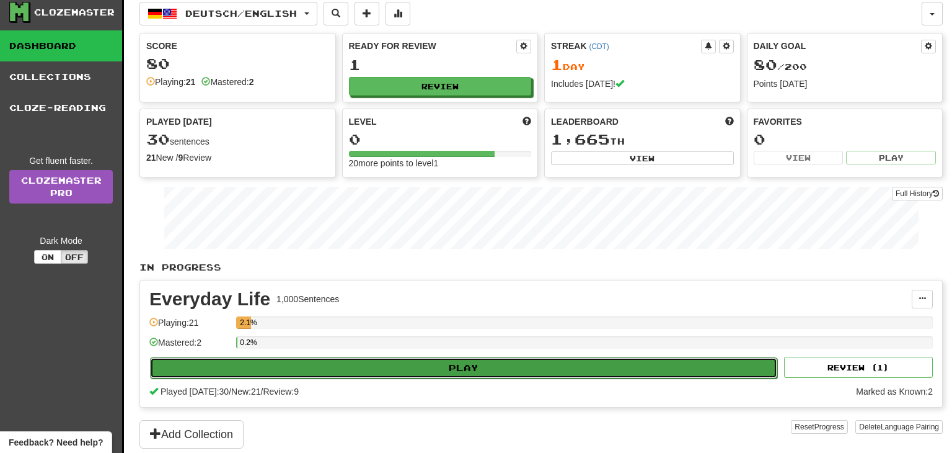
select select "**"
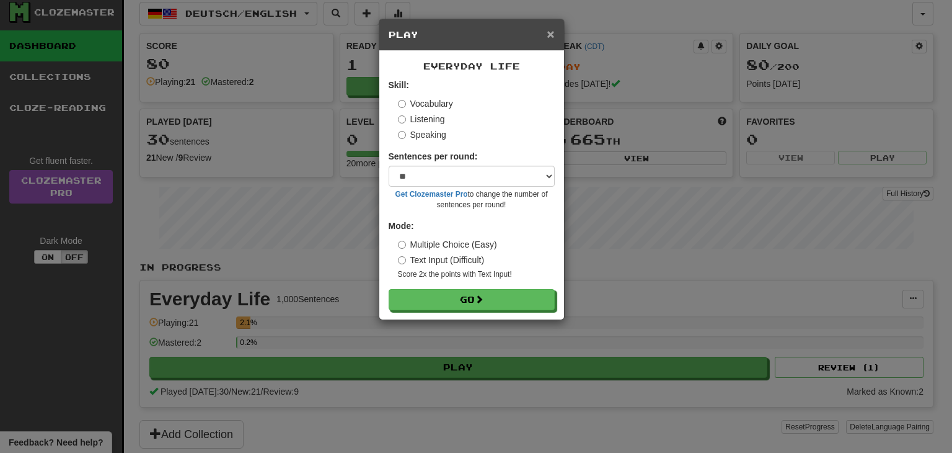
click at [550, 31] on span "×" at bounding box center [550, 34] width 7 height 14
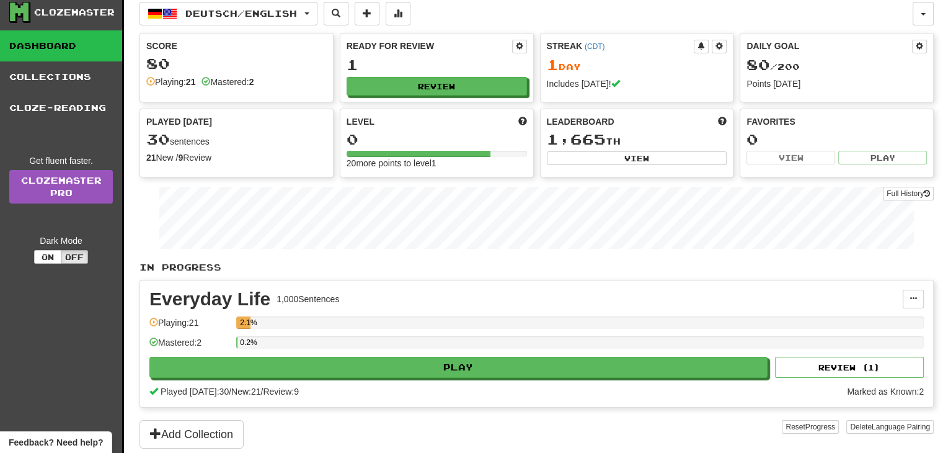
click at [70, 263] on div "Clozemaster Dashboard Collections Cloze-Reading Get fluent faster. Clozemaster …" at bounding box center [62, 236] width 124 height 485
click at [47, 254] on button "On" at bounding box center [47, 257] width 27 height 14
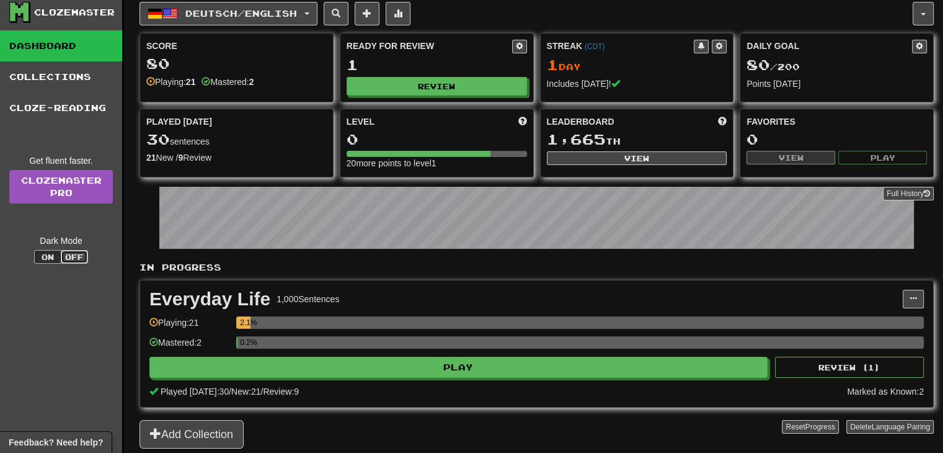
click at [67, 251] on button "Off" at bounding box center [74, 257] width 27 height 14
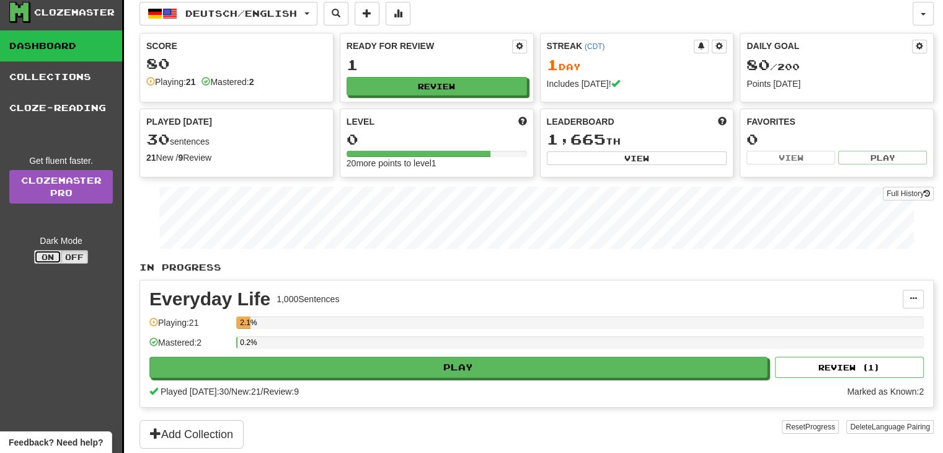
click at [44, 251] on button "On" at bounding box center [47, 257] width 27 height 14
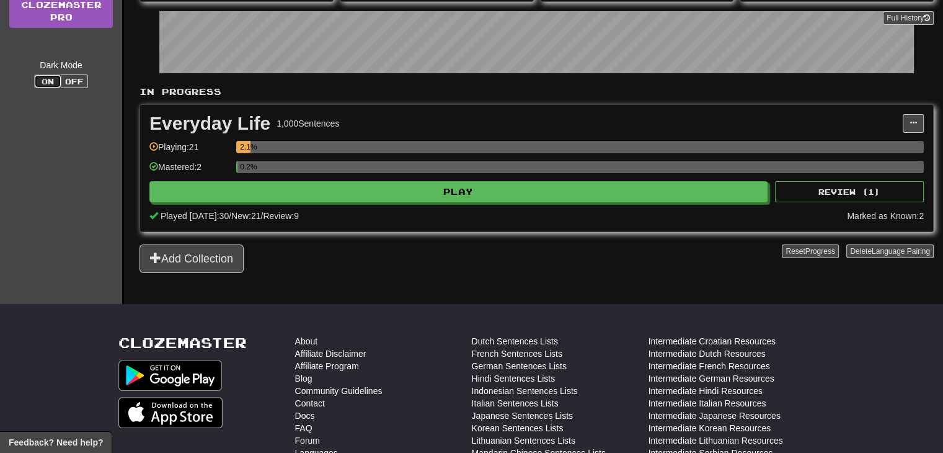
scroll to position [0, 0]
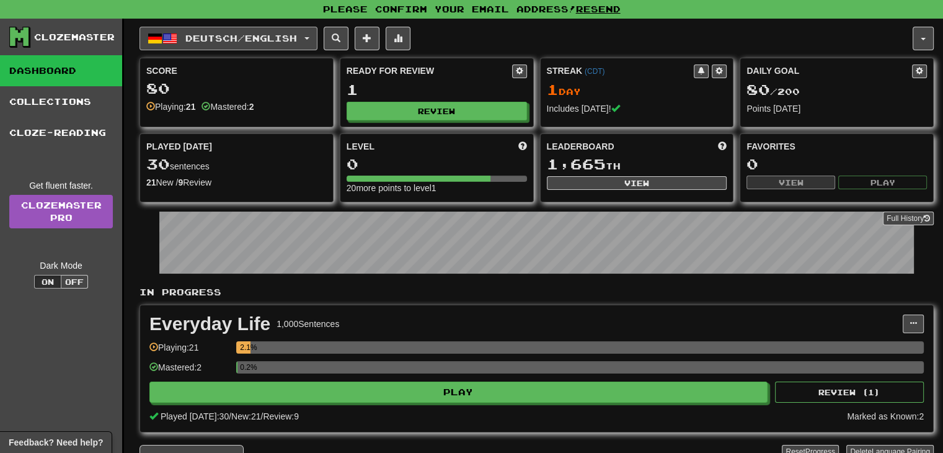
click at [311, 30] on button "Deutsch / English" at bounding box center [229, 39] width 178 height 24
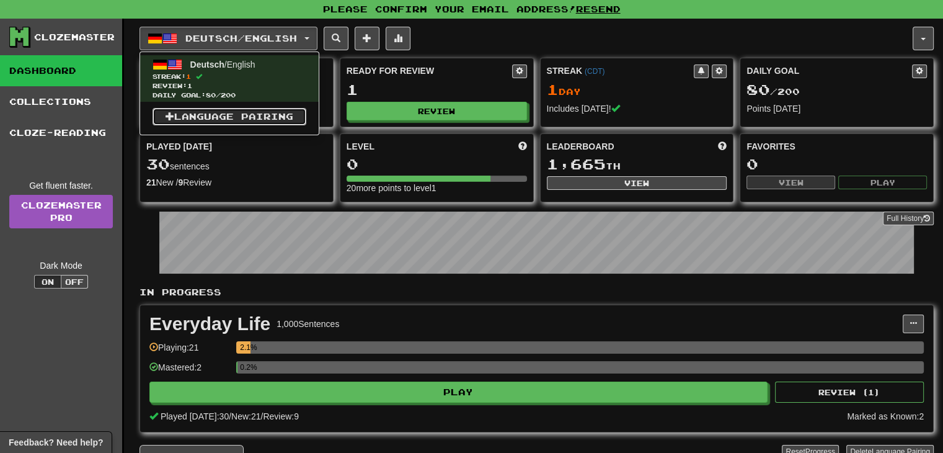
click at [267, 117] on link "Language Pairing" at bounding box center [230, 116] width 154 height 17
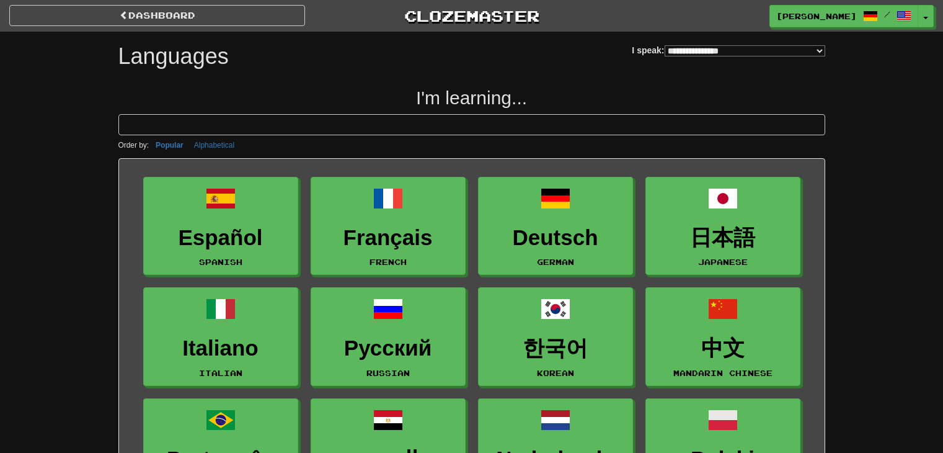
select select "*******"
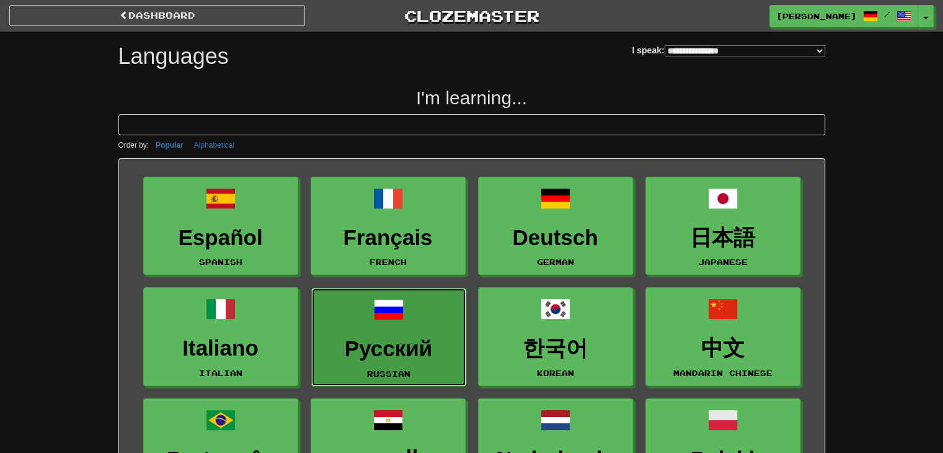
click at [435, 329] on link "Русский Russian" at bounding box center [388, 337] width 155 height 99
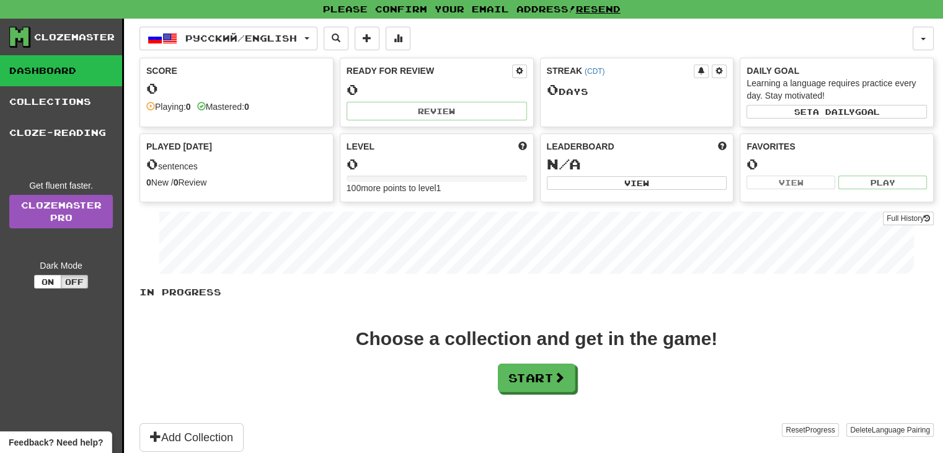
click at [183, 110] on div "Playing: 0" at bounding box center [168, 106] width 45 height 12
click at [518, 370] on button "Start" at bounding box center [538, 378] width 78 height 29
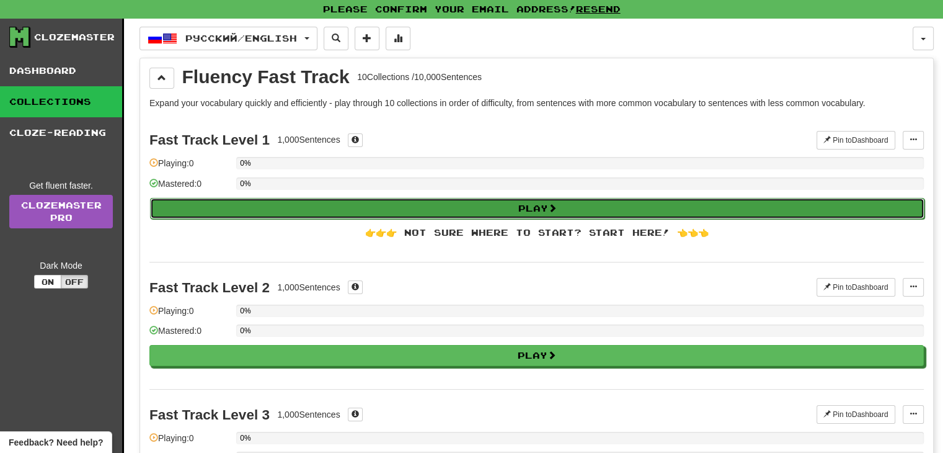
click at [306, 204] on button "Play" at bounding box center [537, 208] width 774 height 21
select select "**"
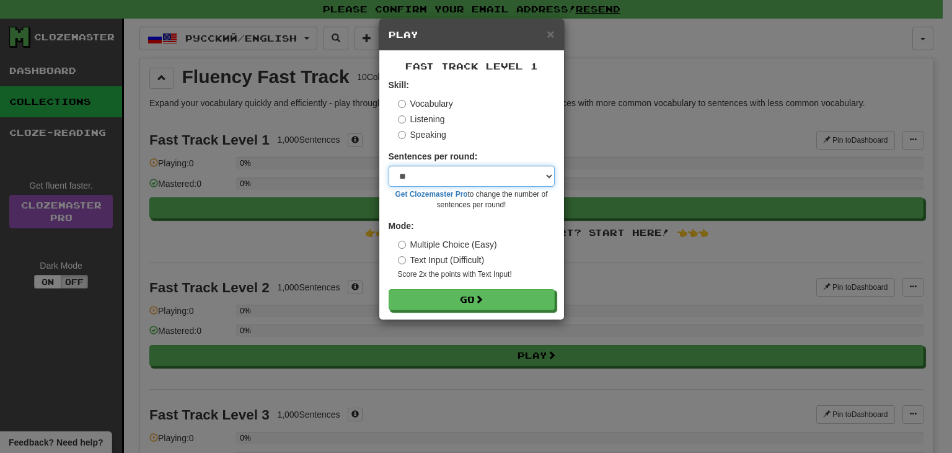
click at [412, 175] on select "* ** ** ** ** ** *** ********" at bounding box center [472, 176] width 166 height 21
click at [412, 180] on select "* ** ** ** ** ** *** ********" at bounding box center [472, 176] width 166 height 21
click at [414, 167] on select "* ** ** ** ** ** *** ********" at bounding box center [472, 176] width 166 height 21
click at [420, 169] on select "* ** ** ** ** ** *** ********" at bounding box center [472, 176] width 166 height 21
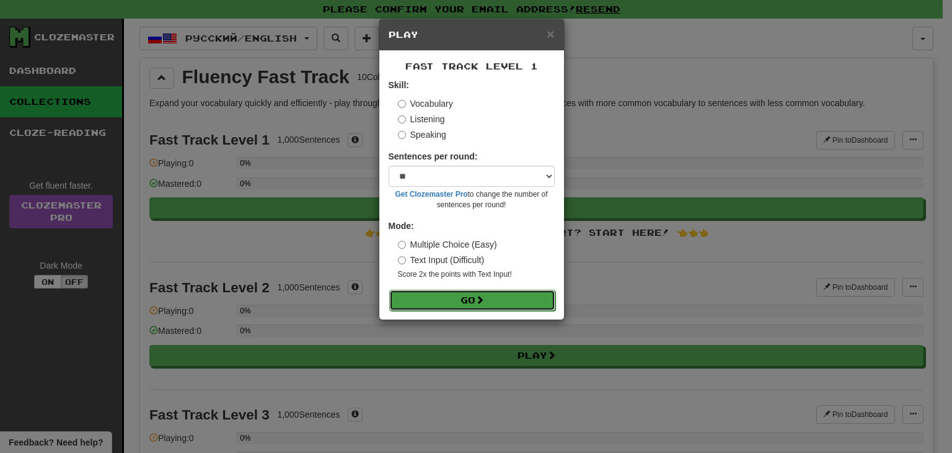
click at [442, 291] on button "Go" at bounding box center [472, 300] width 166 height 21
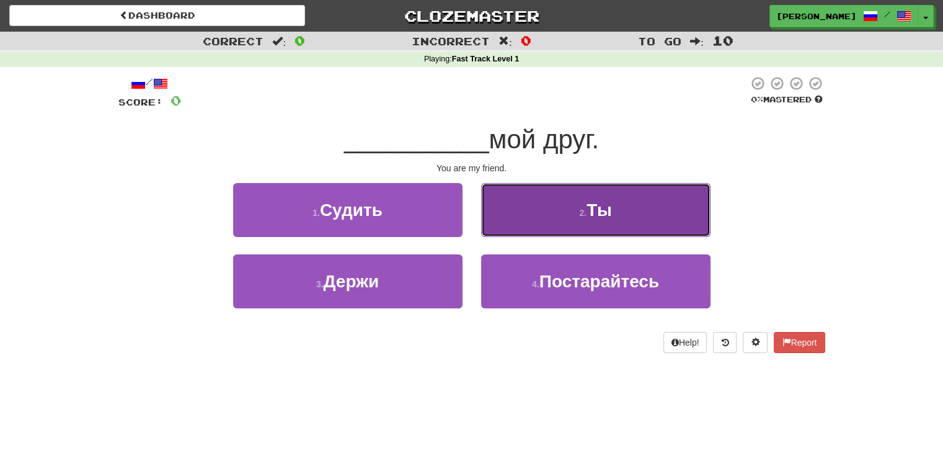
click at [521, 198] on button "2 . Ты" at bounding box center [595, 210] width 229 height 54
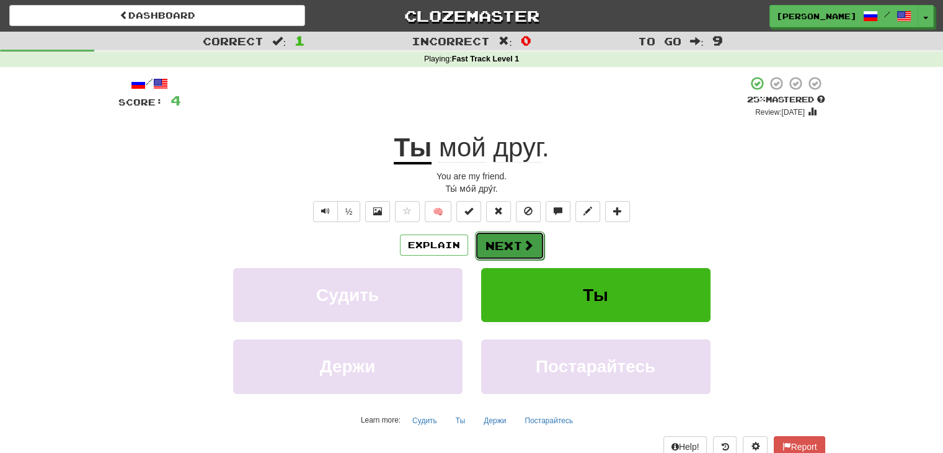
click at [502, 246] on button "Next" at bounding box center [509, 245] width 69 height 29
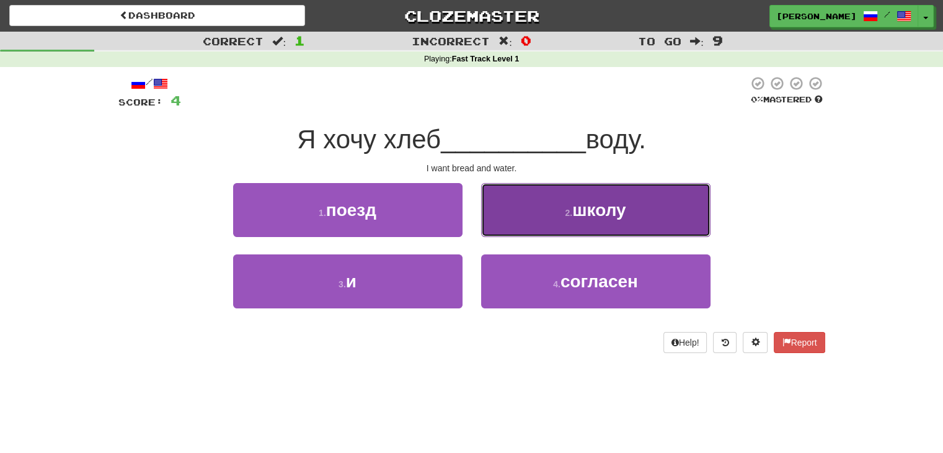
click at [525, 217] on button "2 . школу" at bounding box center [595, 210] width 229 height 54
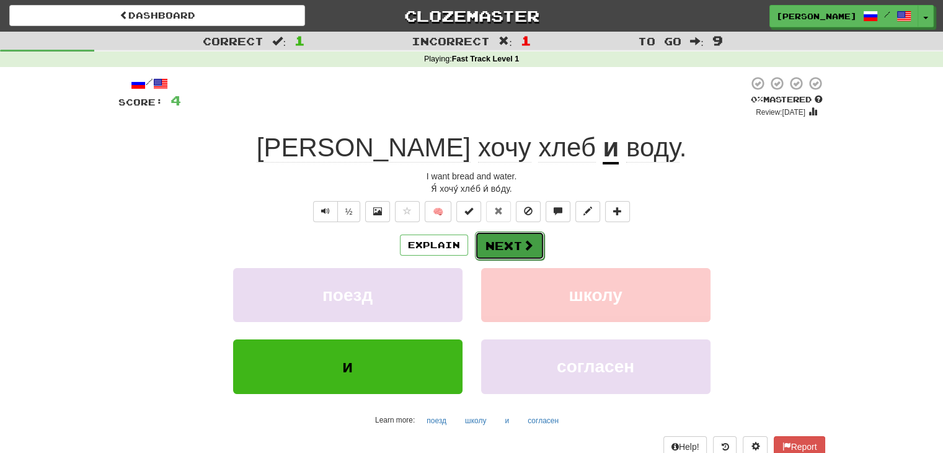
click at [508, 244] on button "Next" at bounding box center [509, 245] width 69 height 29
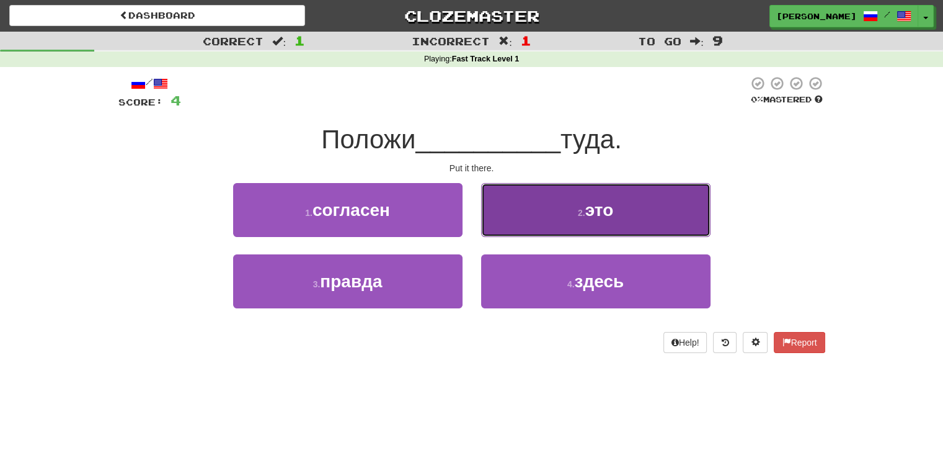
click at [539, 221] on button "2 . это" at bounding box center [595, 210] width 229 height 54
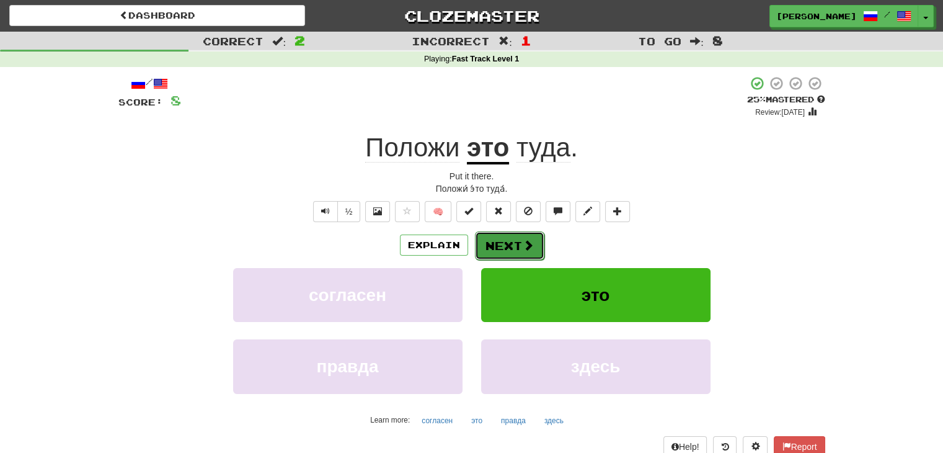
click at [510, 244] on button "Next" at bounding box center [509, 245] width 69 height 29
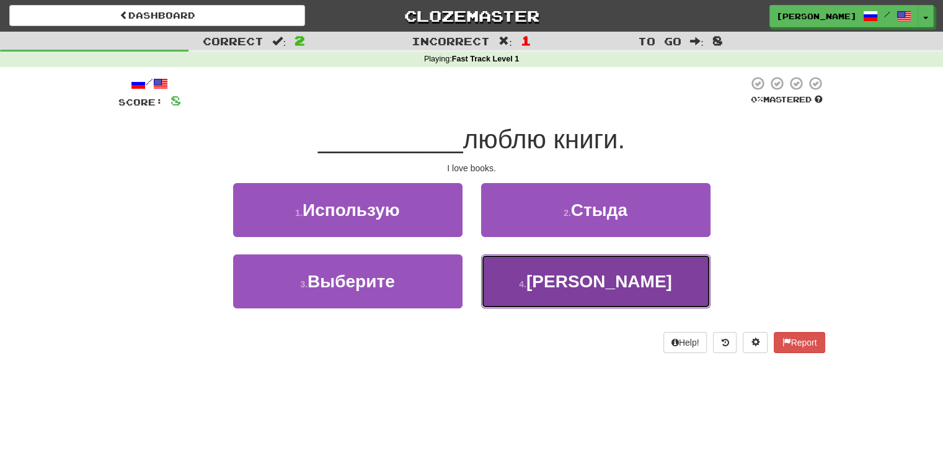
click at [521, 268] on button "4 . Я" at bounding box center [595, 281] width 229 height 54
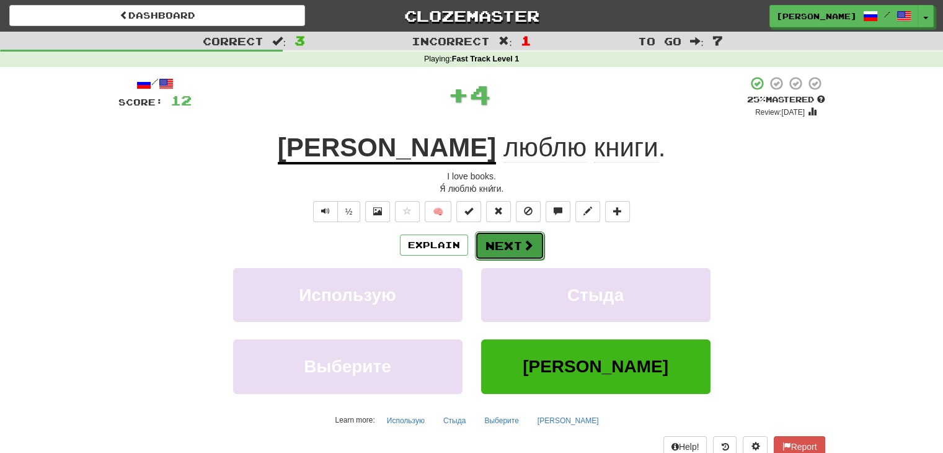
click at [508, 239] on button "Next" at bounding box center [509, 245] width 69 height 29
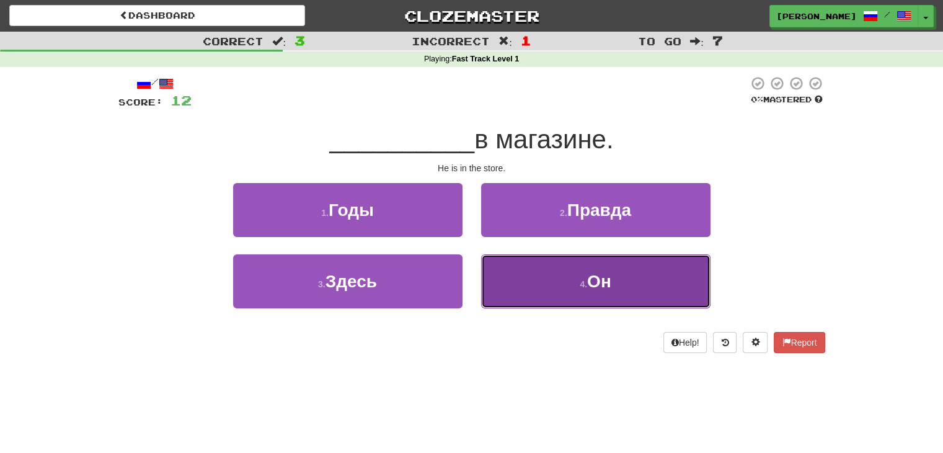
click at [531, 273] on button "4 . Он" at bounding box center [595, 281] width 229 height 54
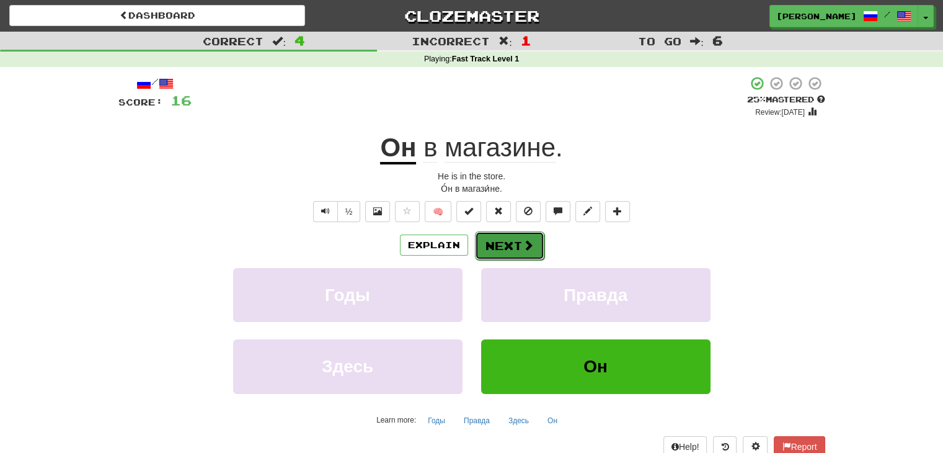
click at [513, 244] on button "Next" at bounding box center [509, 245] width 69 height 29
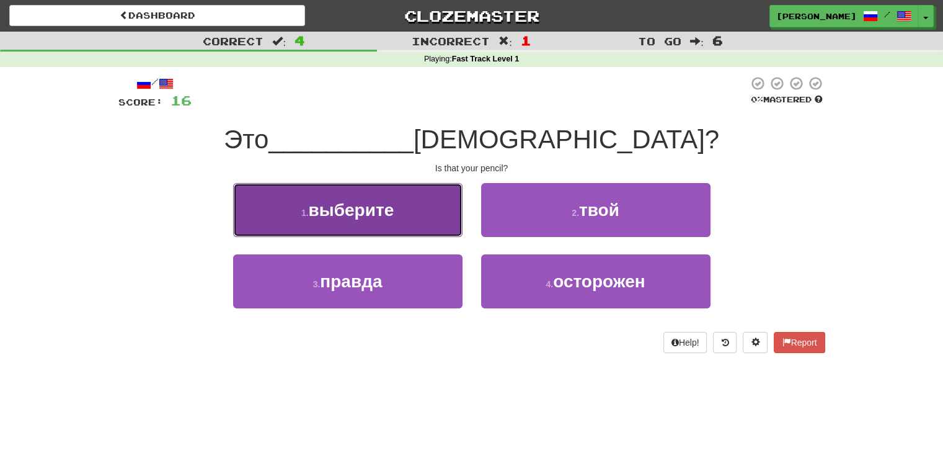
click at [417, 220] on button "1 . выберите" at bounding box center [347, 210] width 229 height 54
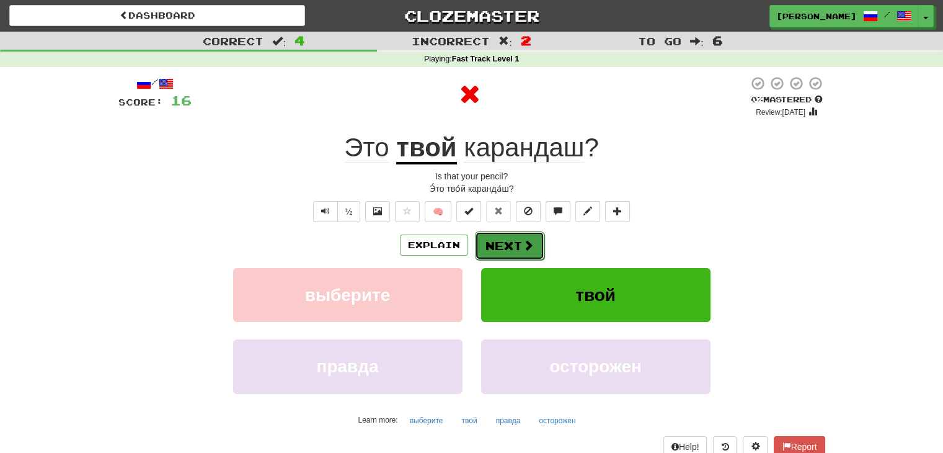
click at [533, 244] on button "Next" at bounding box center [509, 245] width 69 height 29
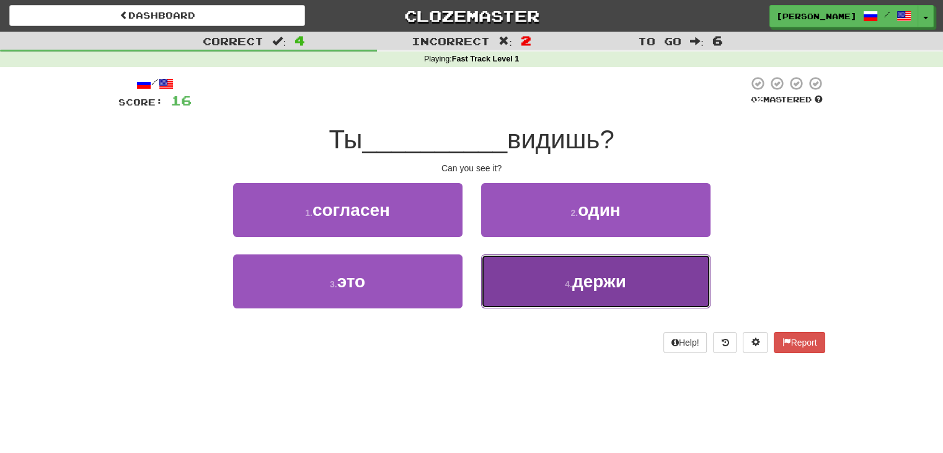
click at [540, 276] on button "4 . держи" at bounding box center [595, 281] width 229 height 54
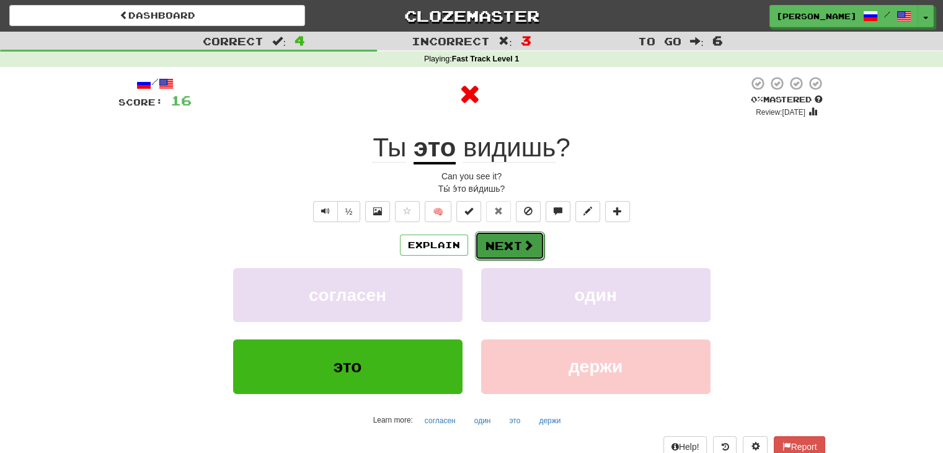
click at [501, 250] on button "Next" at bounding box center [509, 245] width 69 height 29
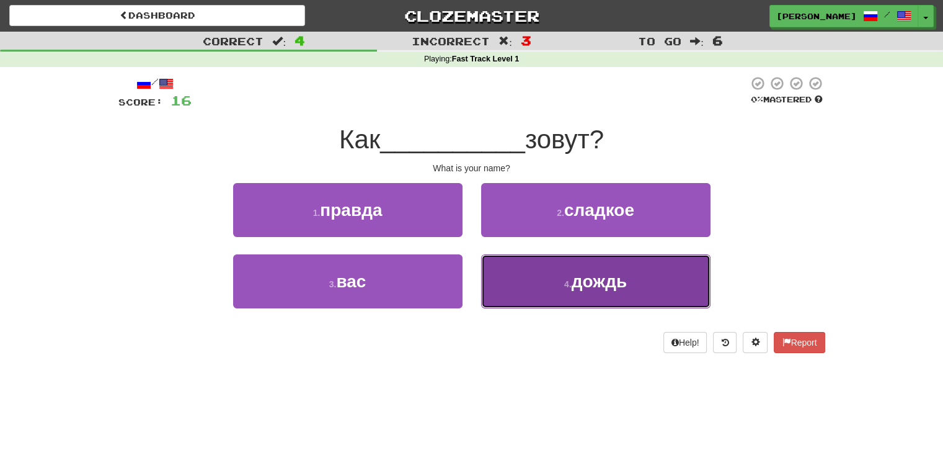
click at [516, 293] on button "4 . дождь" at bounding box center [595, 281] width 229 height 54
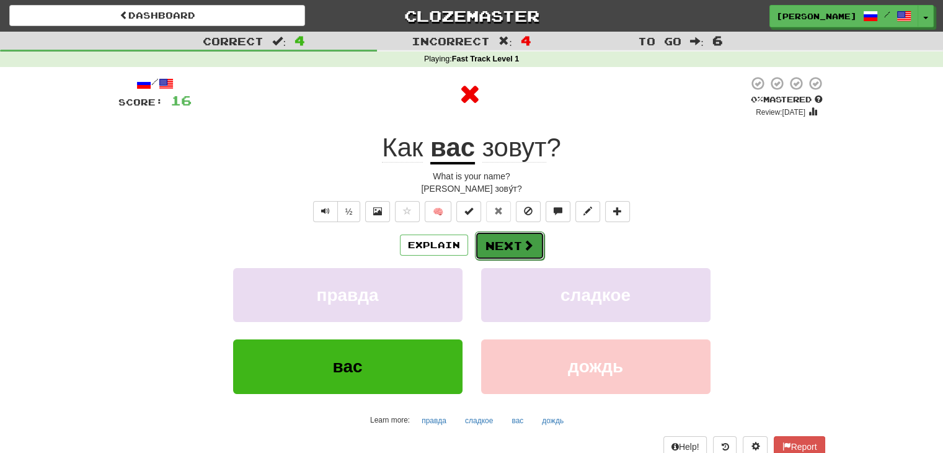
click at [512, 247] on button "Next" at bounding box center [509, 245] width 69 height 29
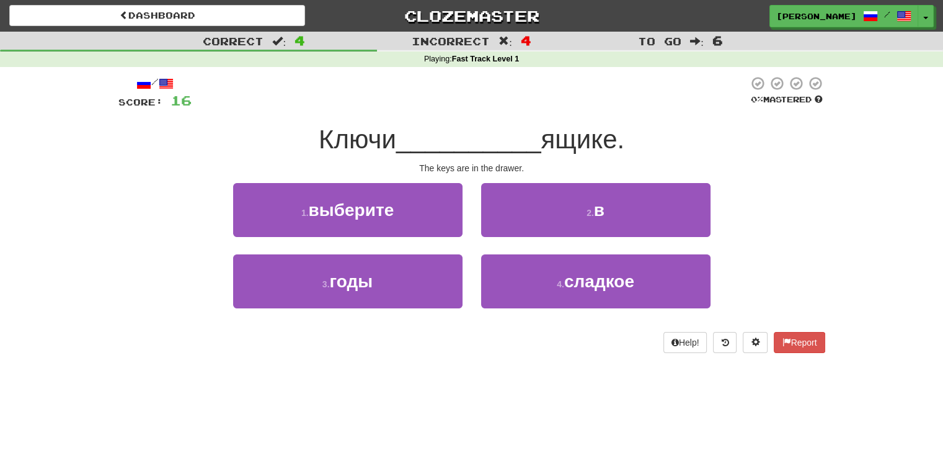
click at [350, 143] on span "Ключи" at bounding box center [358, 139] width 78 height 29
click at [526, 142] on span "__________" at bounding box center [468, 139] width 145 height 29
click at [568, 143] on span "ящике." at bounding box center [583, 139] width 84 height 29
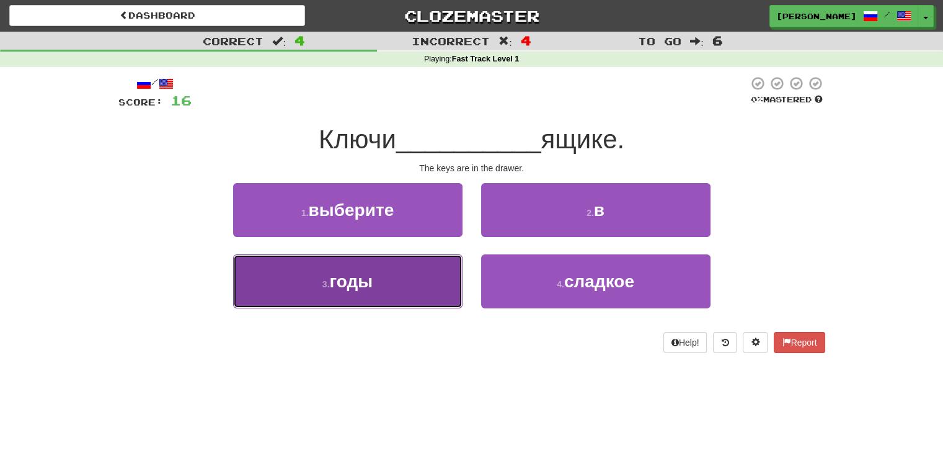
click at [409, 297] on button "3 . годы" at bounding box center [347, 281] width 229 height 54
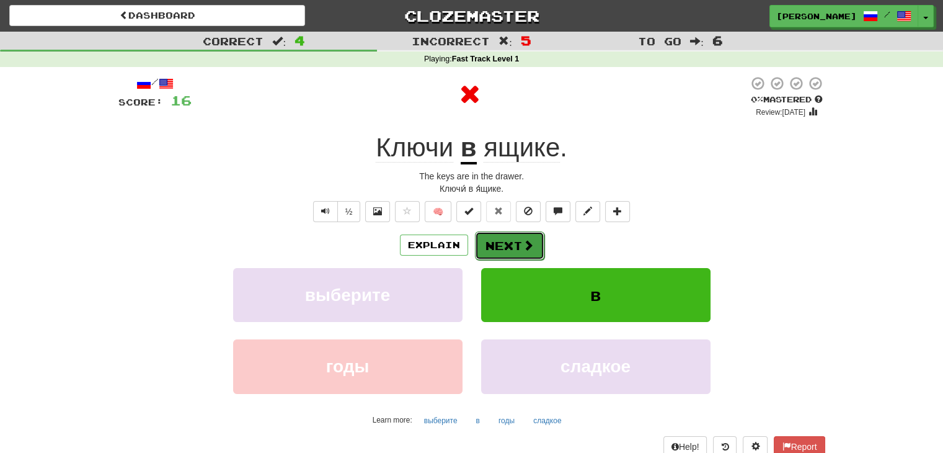
click at [504, 243] on button "Next" at bounding box center [509, 245] width 69 height 29
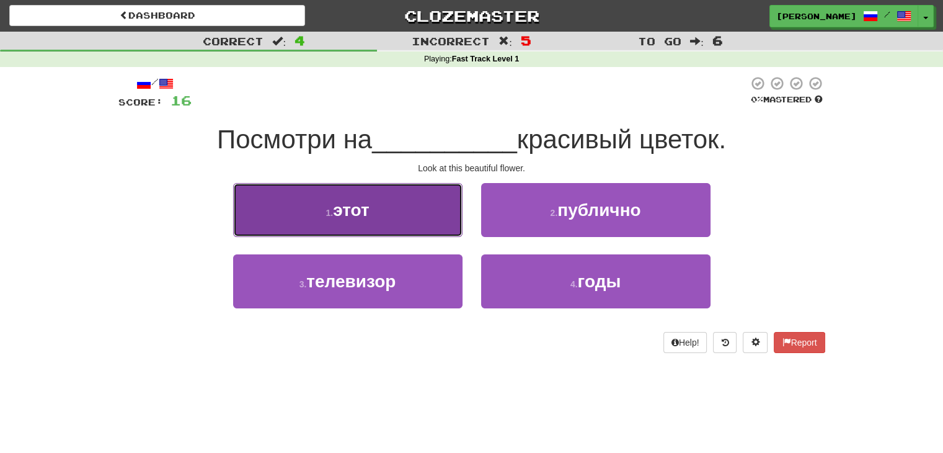
click at [434, 223] on button "1 . этот" at bounding box center [347, 210] width 229 height 54
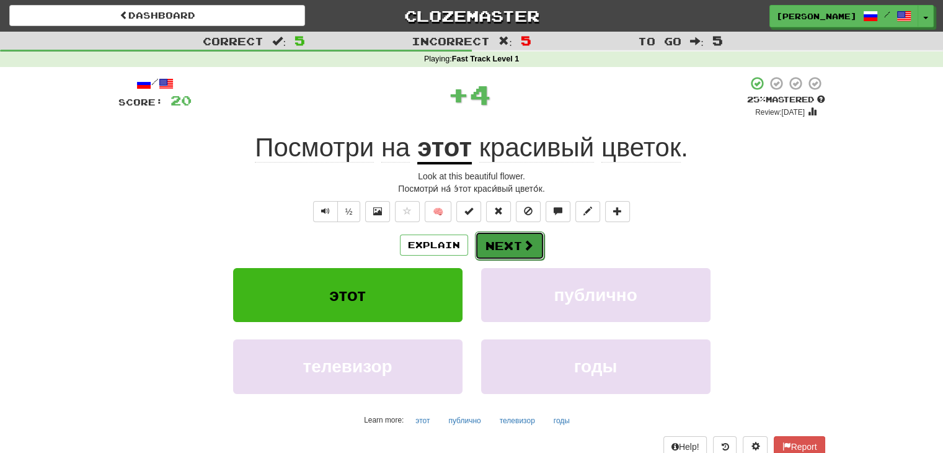
click at [523, 248] on span at bounding box center [528, 244] width 11 height 11
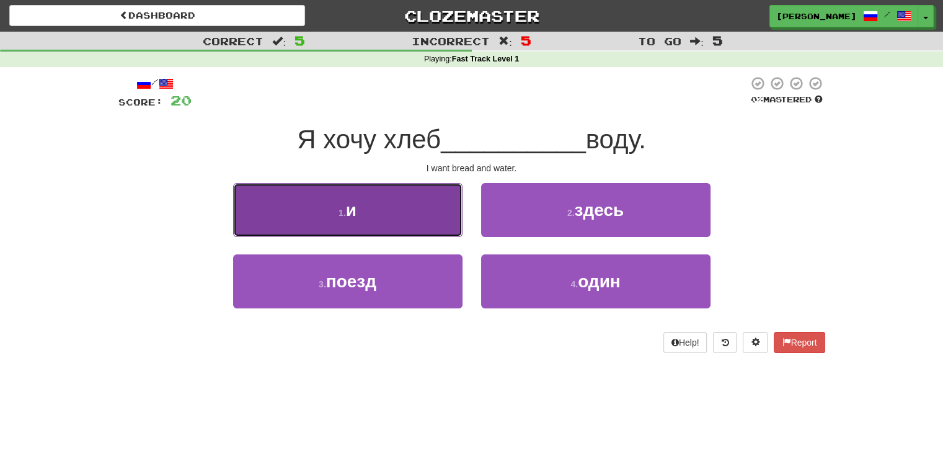
click at [416, 219] on button "1 . и" at bounding box center [347, 210] width 229 height 54
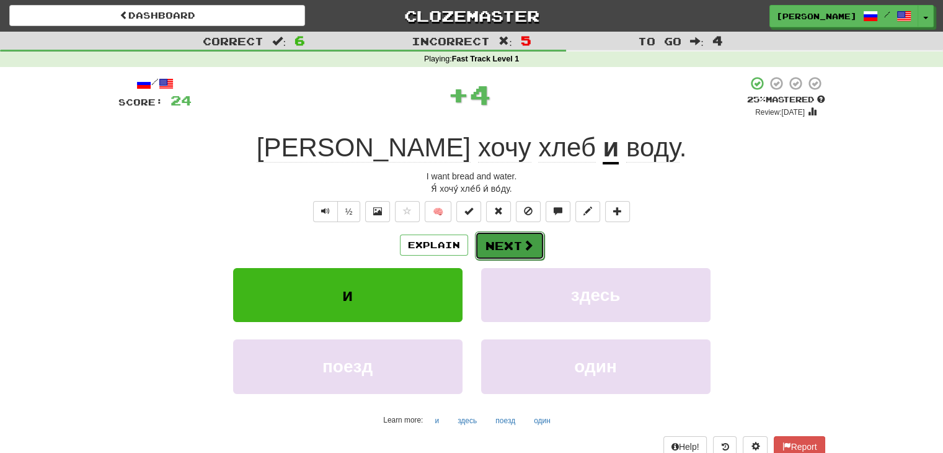
click at [494, 236] on button "Next" at bounding box center [509, 245] width 69 height 29
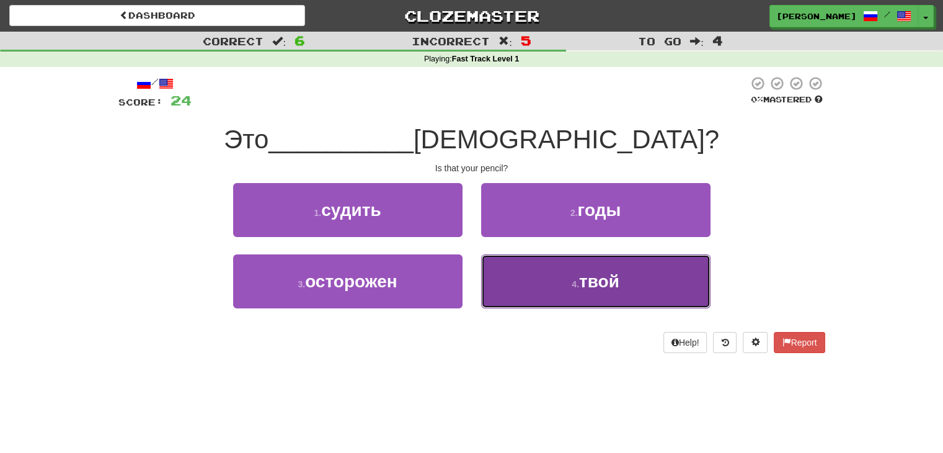
click at [559, 276] on button "4 . твой" at bounding box center [595, 281] width 229 height 54
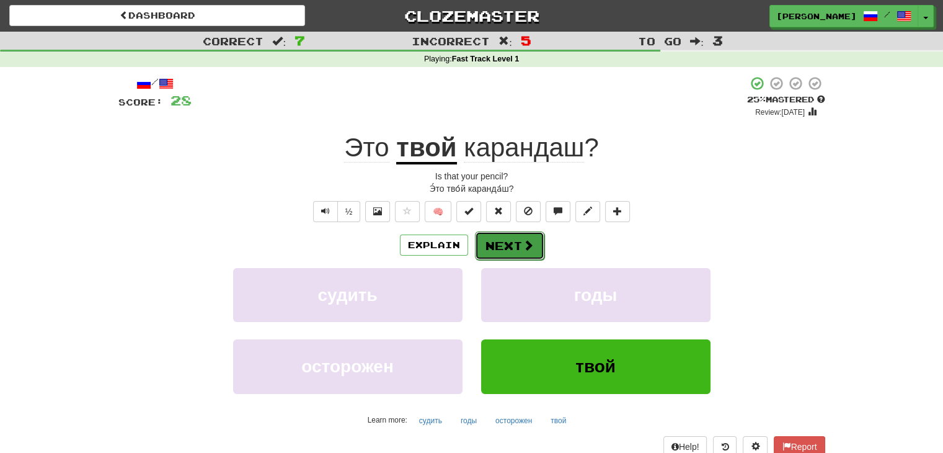
click at [502, 237] on button "Next" at bounding box center [509, 245] width 69 height 29
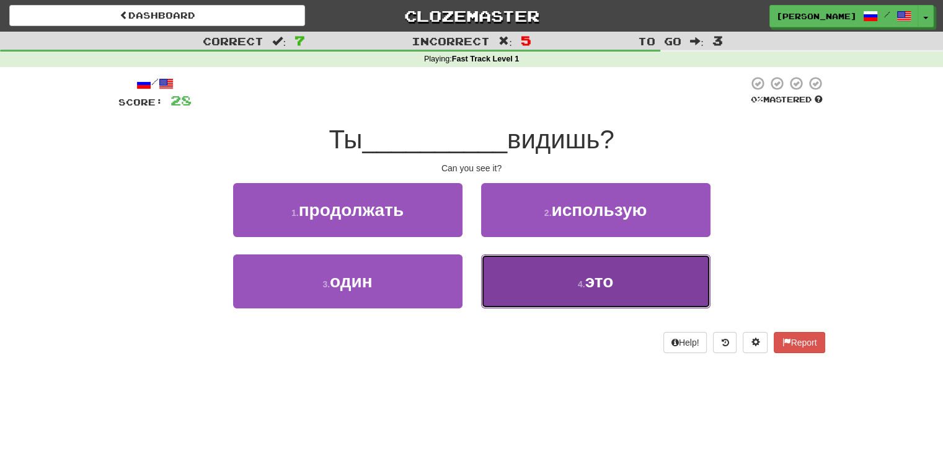
click at [569, 296] on button "4 . это" at bounding box center [595, 281] width 229 height 54
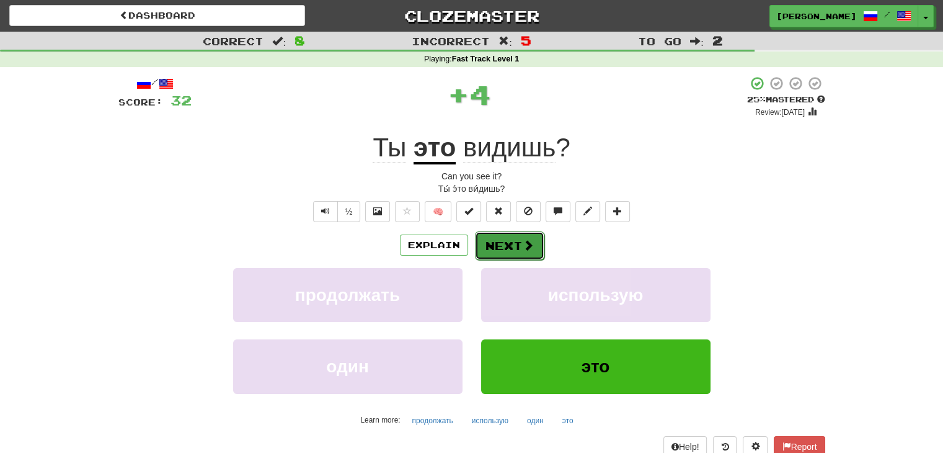
click at [523, 247] on span at bounding box center [528, 244] width 11 height 11
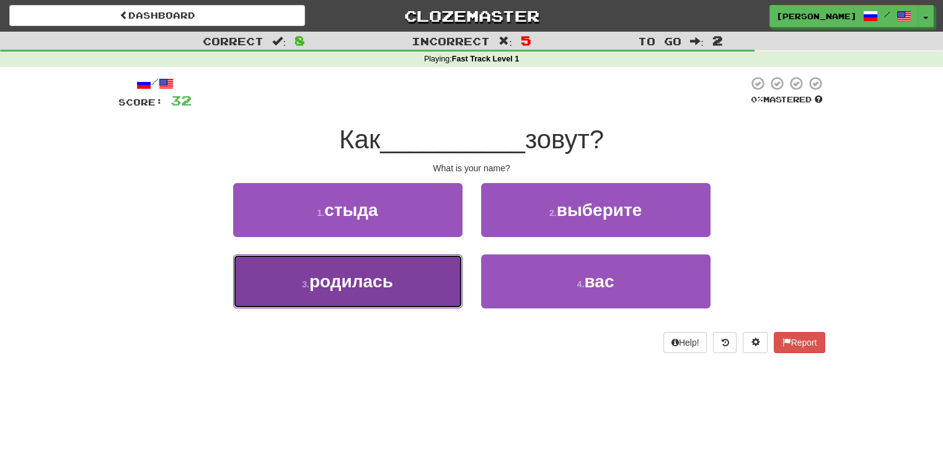
click at [427, 288] on button "3 . родилась" at bounding box center [347, 281] width 229 height 54
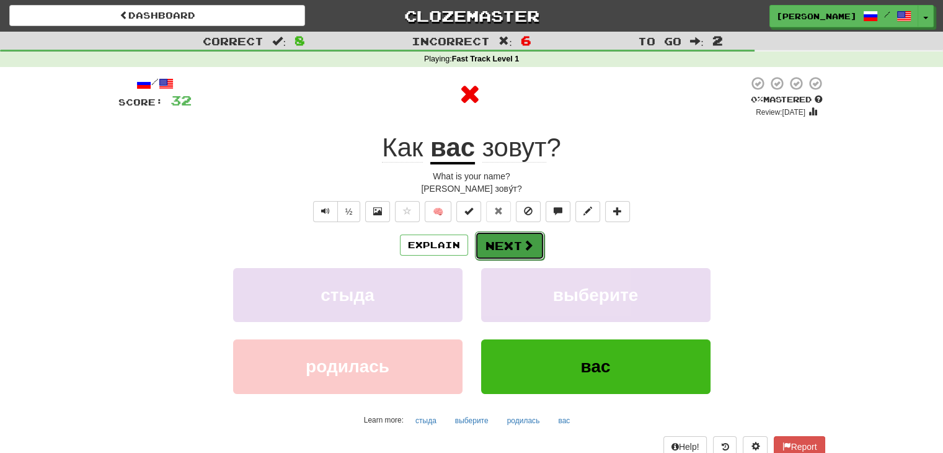
click at [515, 250] on button "Next" at bounding box center [509, 245] width 69 height 29
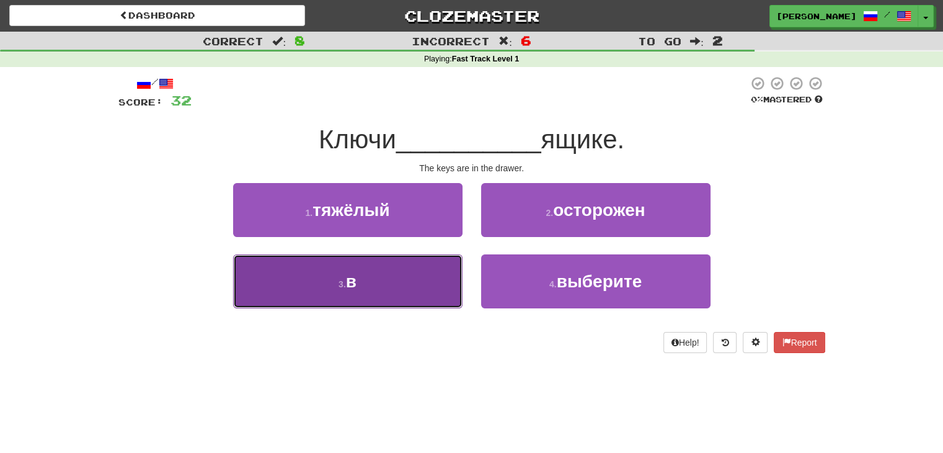
click at [378, 282] on button "3 . в" at bounding box center [347, 281] width 229 height 54
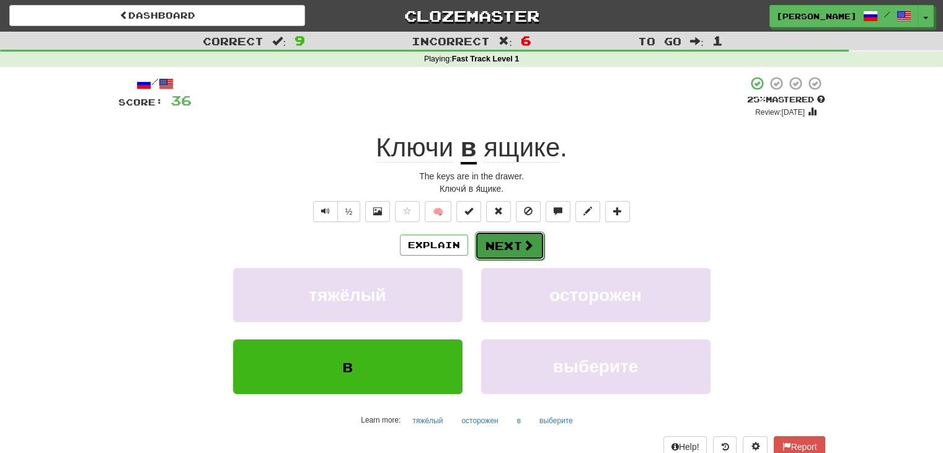
click at [511, 248] on button "Next" at bounding box center [509, 245] width 69 height 29
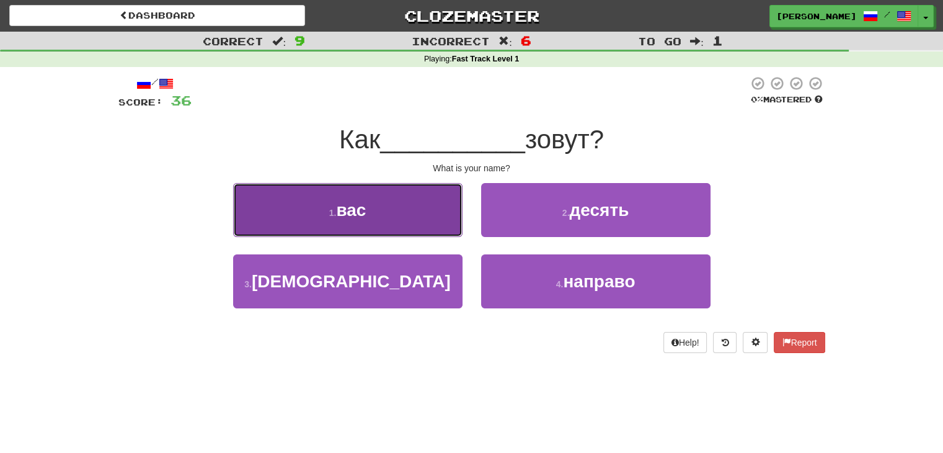
click at [389, 199] on button "1 . вас" at bounding box center [347, 210] width 229 height 54
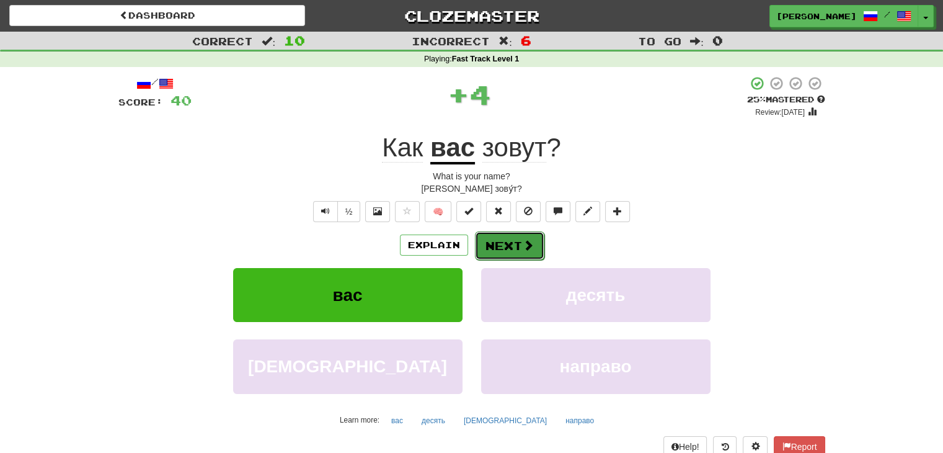
click at [505, 236] on button "Next" at bounding box center [509, 245] width 69 height 29
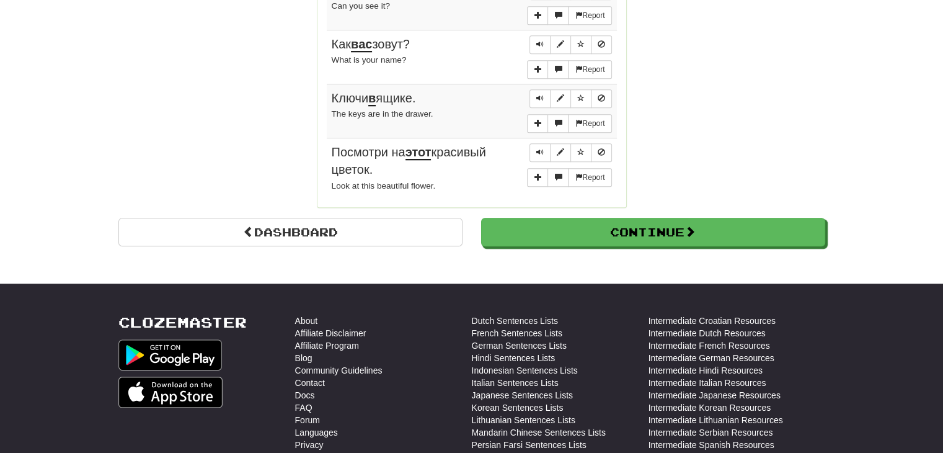
scroll to position [1189, 0]
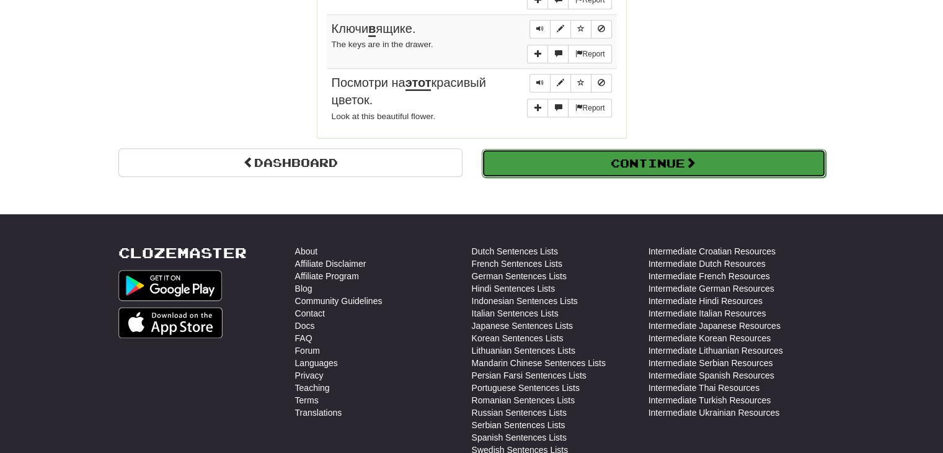
click at [660, 149] on button "Continue" at bounding box center [654, 163] width 344 height 29
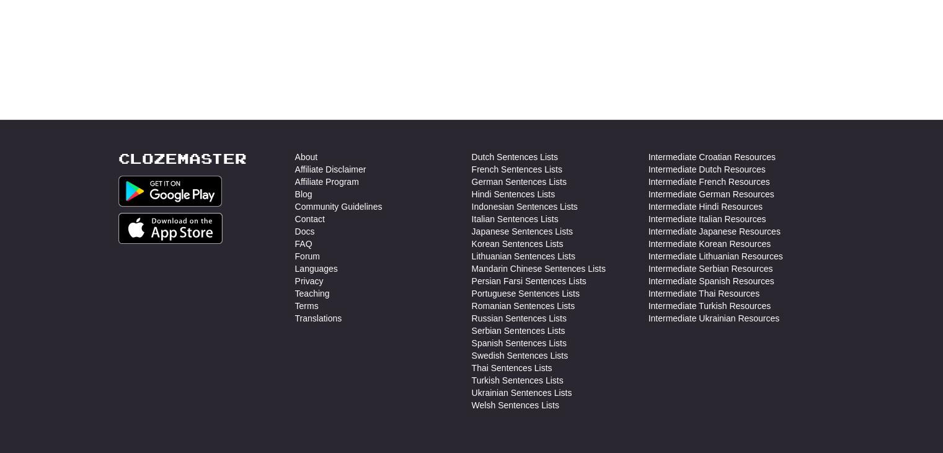
scroll to position [361, 0]
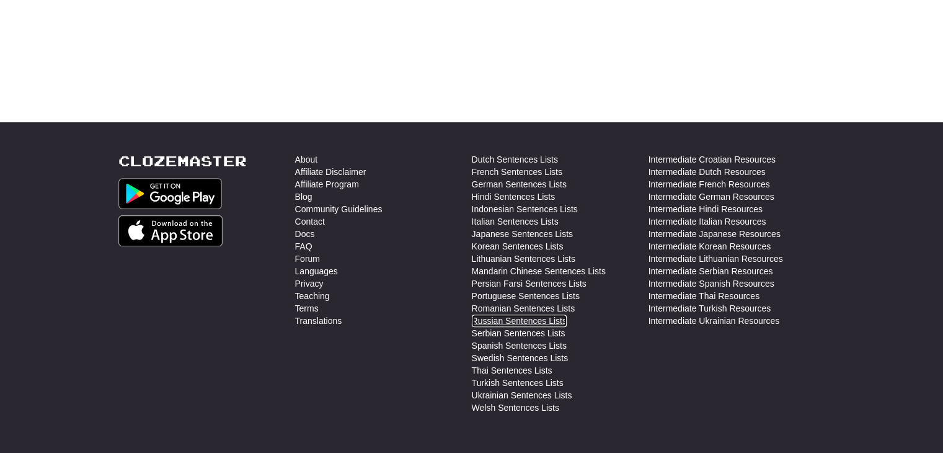
click at [523, 317] on link "Russian Sentences Lists" at bounding box center [519, 320] width 95 height 12
click at [692, 208] on link "Intermediate Hindi Resources" at bounding box center [706, 209] width 114 height 12
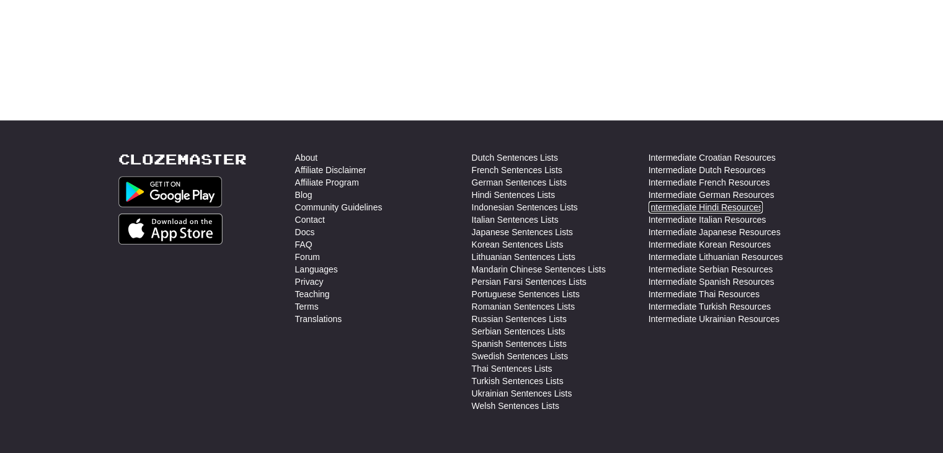
scroll to position [398, 0]
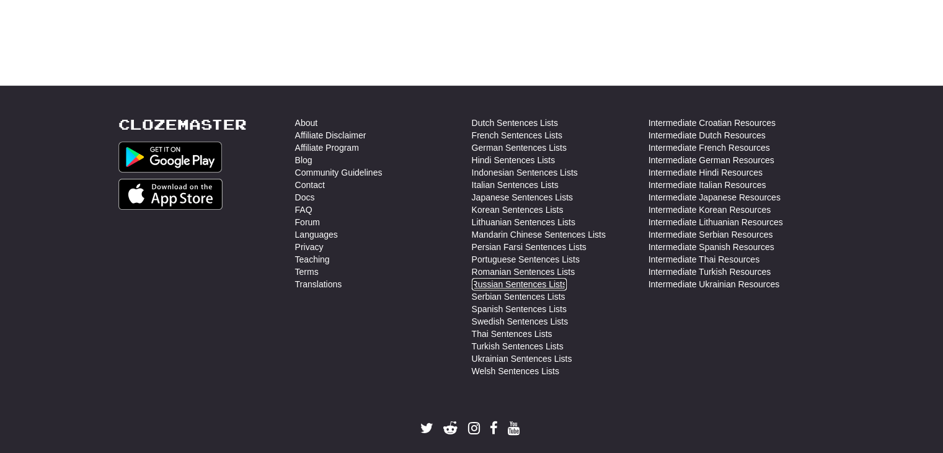
click at [494, 280] on link "Russian Sentences Lists" at bounding box center [519, 284] width 95 height 12
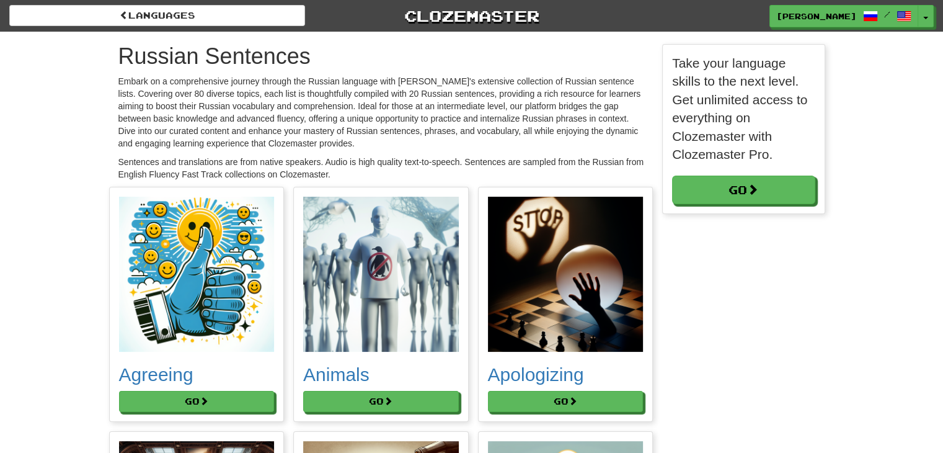
scroll to position [6, 6]
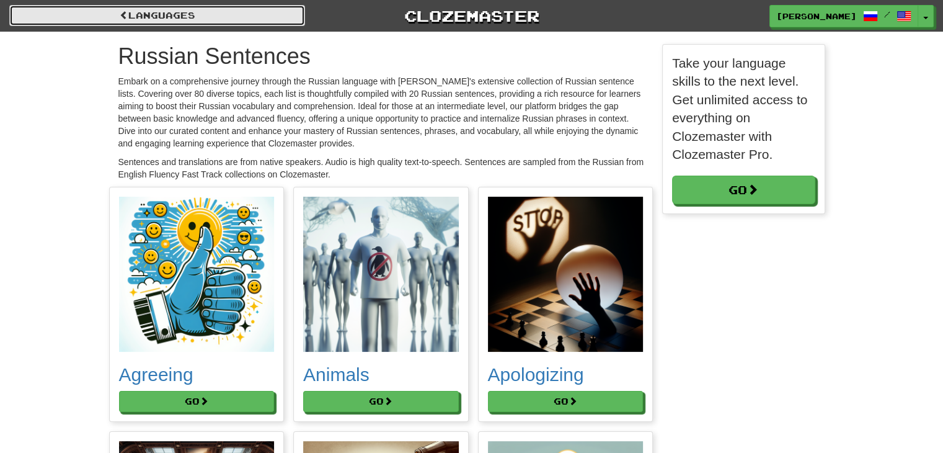
click at [65, 13] on link "Languages" at bounding box center [157, 15] width 296 height 21
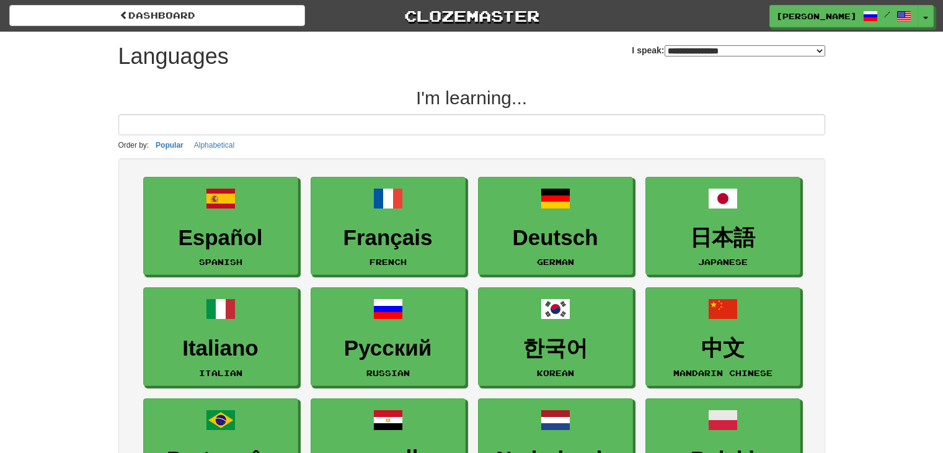
select select "*******"
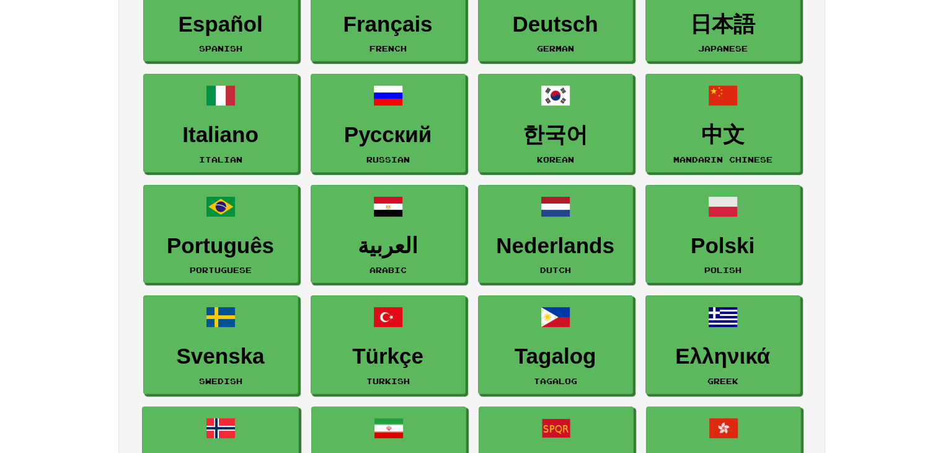
scroll to position [220, 0]
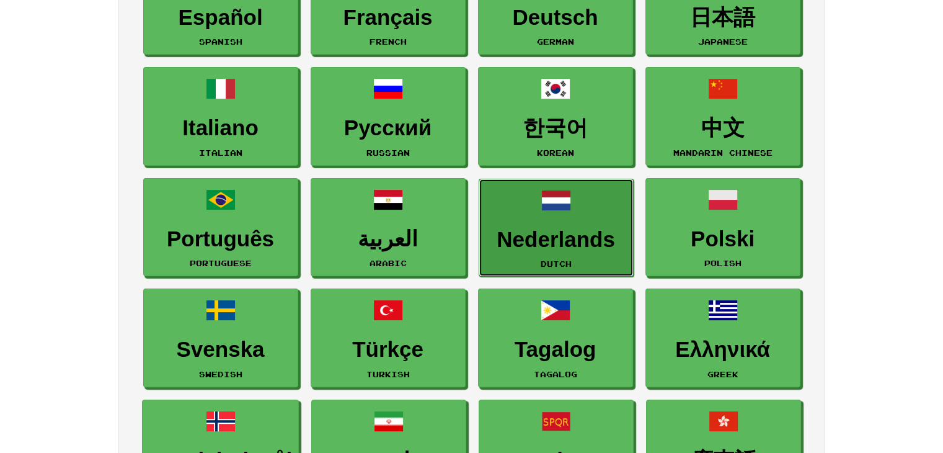
click at [548, 220] on link "Nederlands Dutch" at bounding box center [556, 228] width 155 height 99
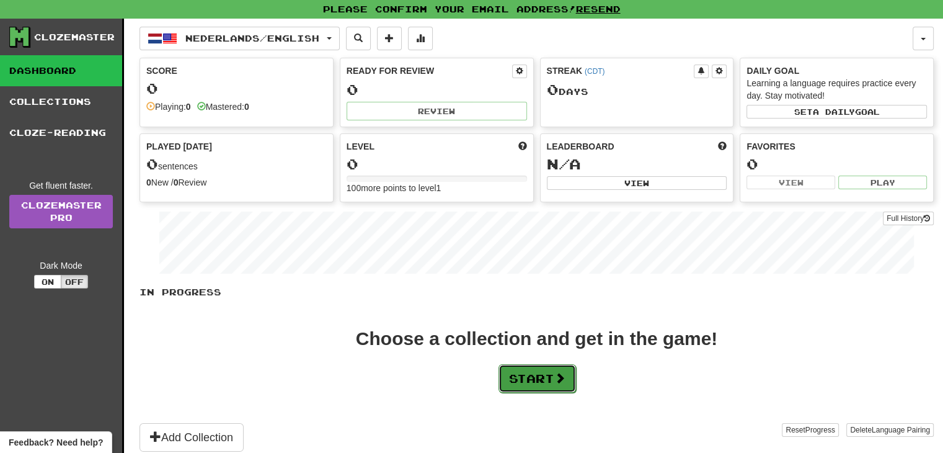
click at [543, 379] on button "Start" at bounding box center [538, 378] width 78 height 29
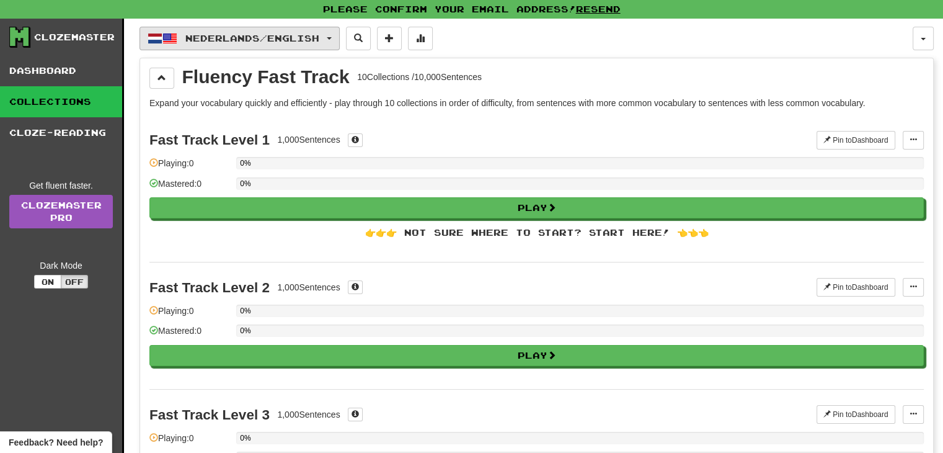
click at [330, 35] on button "Nederlands / English" at bounding box center [240, 39] width 200 height 24
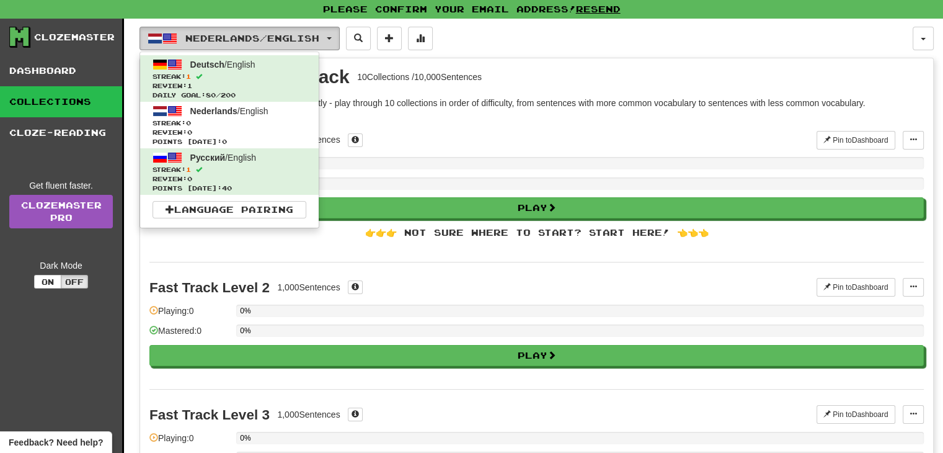
click at [330, 33] on button "Nederlands / English" at bounding box center [240, 39] width 200 height 24
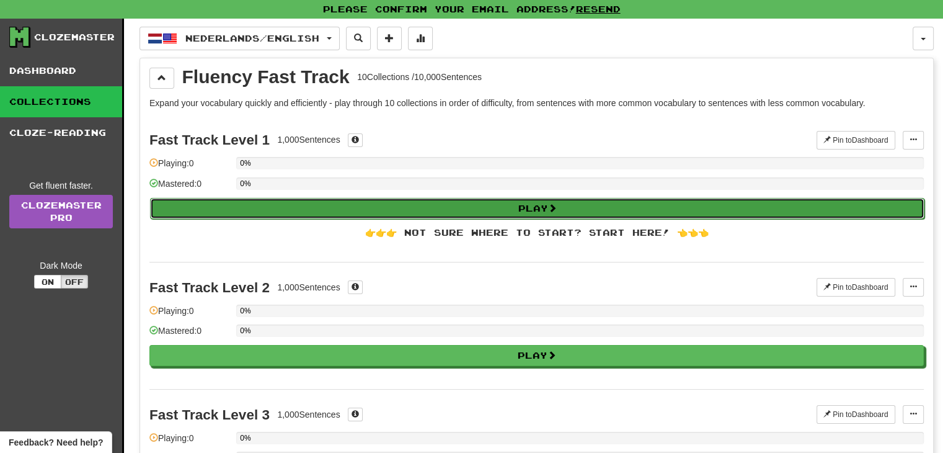
click at [407, 203] on button "Play" at bounding box center [537, 208] width 774 height 21
select select "**"
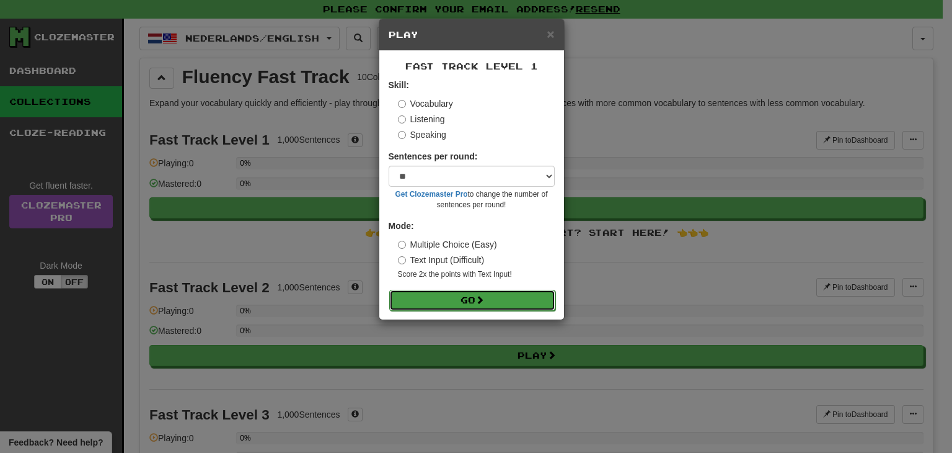
click at [479, 293] on button "Go" at bounding box center [472, 300] width 166 height 21
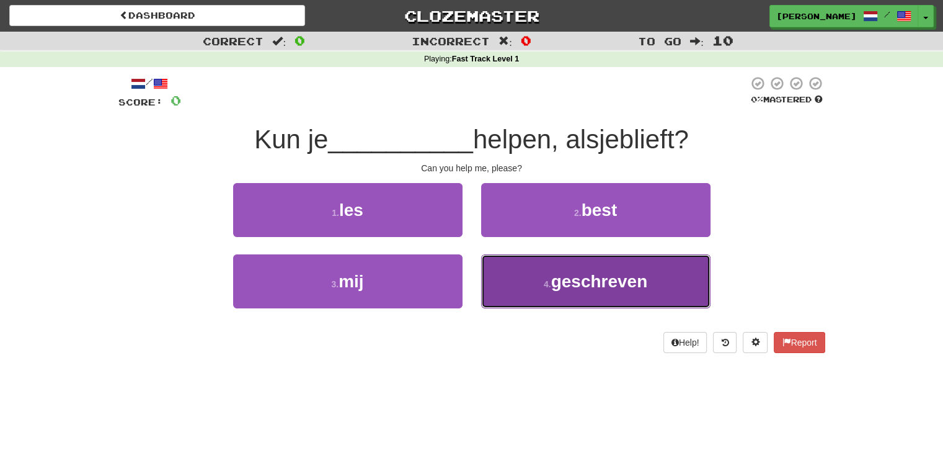
click at [533, 278] on button "4 . geschreven" at bounding box center [595, 281] width 229 height 54
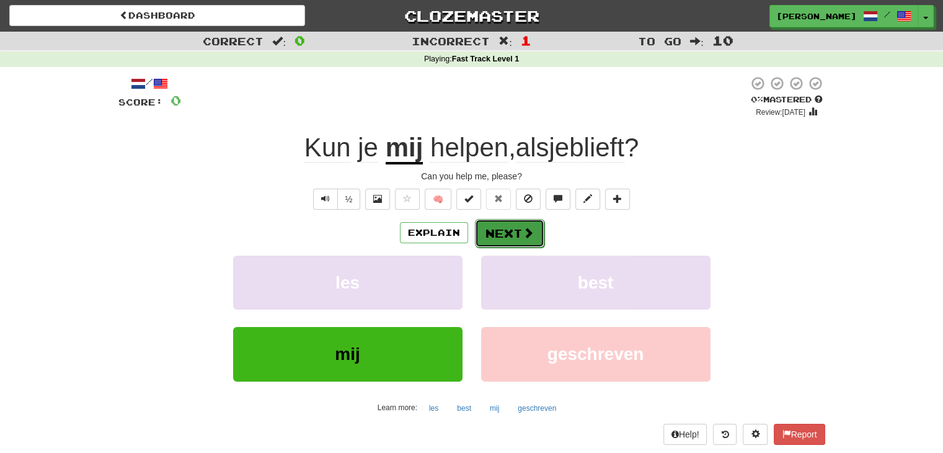
click at [501, 238] on button "Next" at bounding box center [509, 233] width 69 height 29
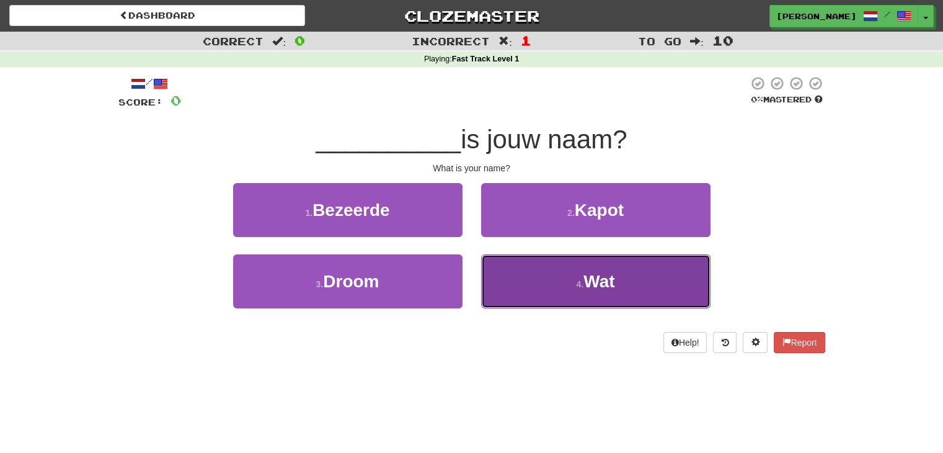
click at [544, 289] on button "4 . Wat" at bounding box center [595, 281] width 229 height 54
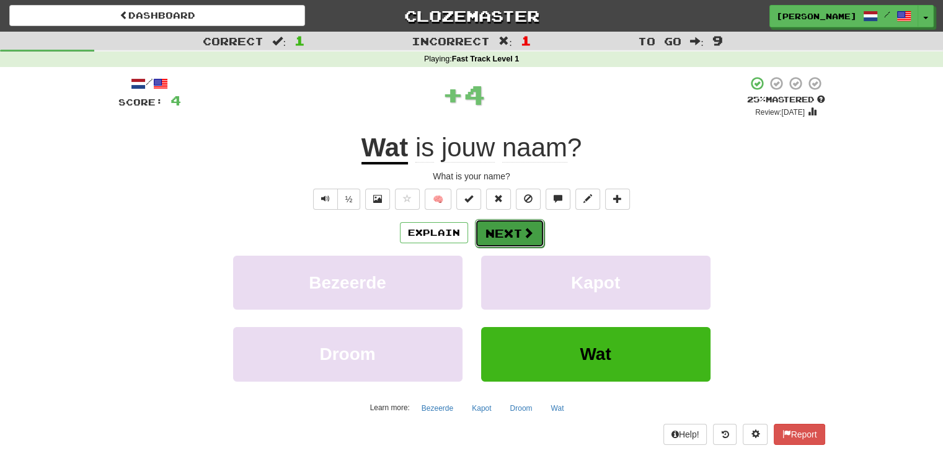
click at [523, 233] on span at bounding box center [528, 232] width 11 height 11
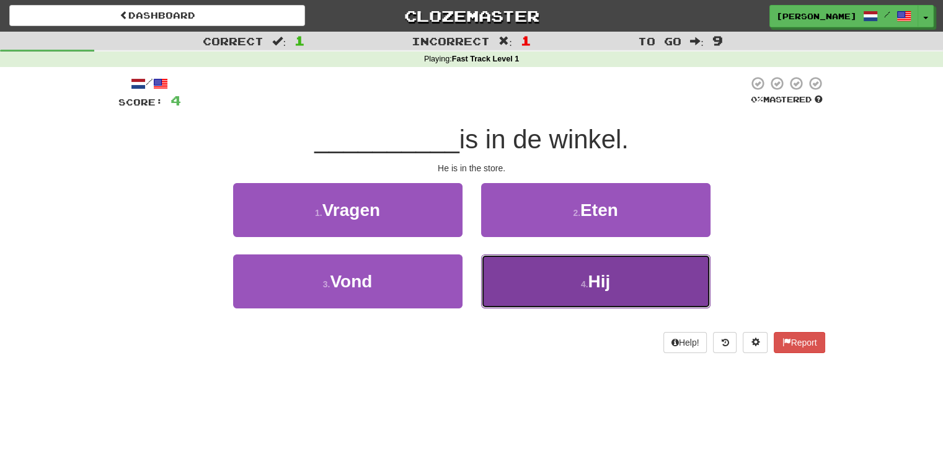
click at [608, 276] on span "Hij" at bounding box center [599, 281] width 22 height 19
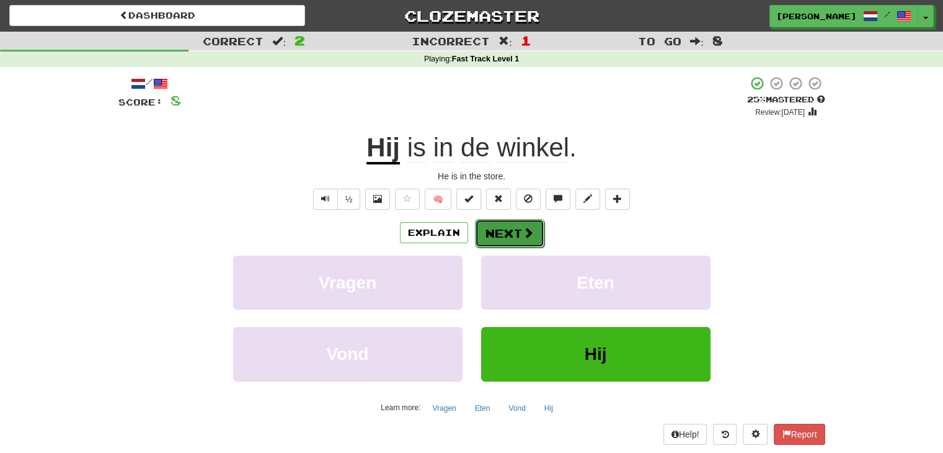
click at [520, 223] on button "Next" at bounding box center [509, 233] width 69 height 29
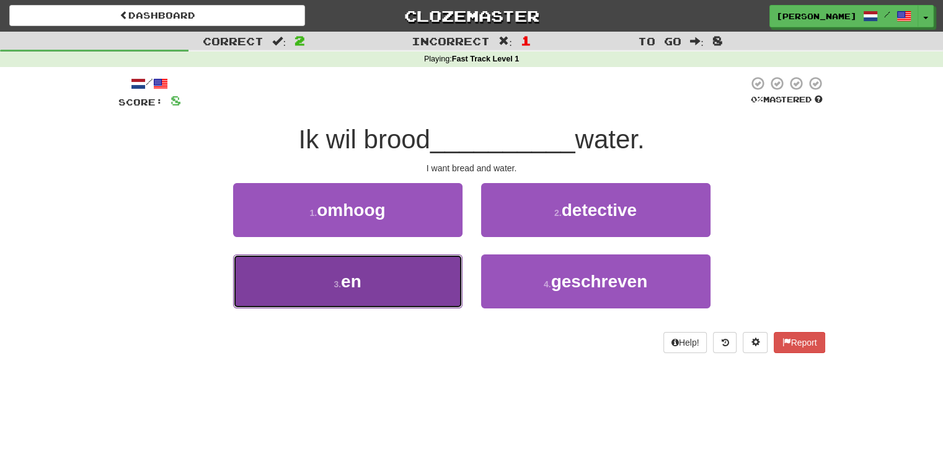
click at [425, 299] on button "3 . en" at bounding box center [347, 281] width 229 height 54
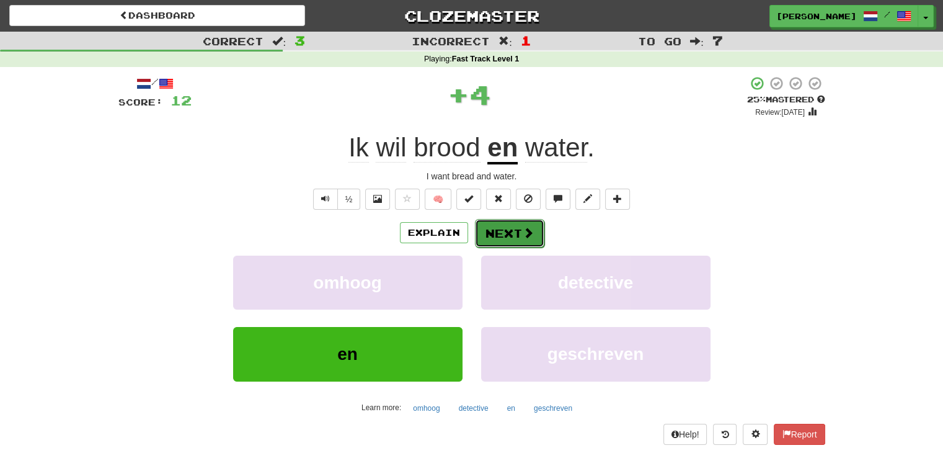
click at [525, 231] on span at bounding box center [528, 232] width 11 height 11
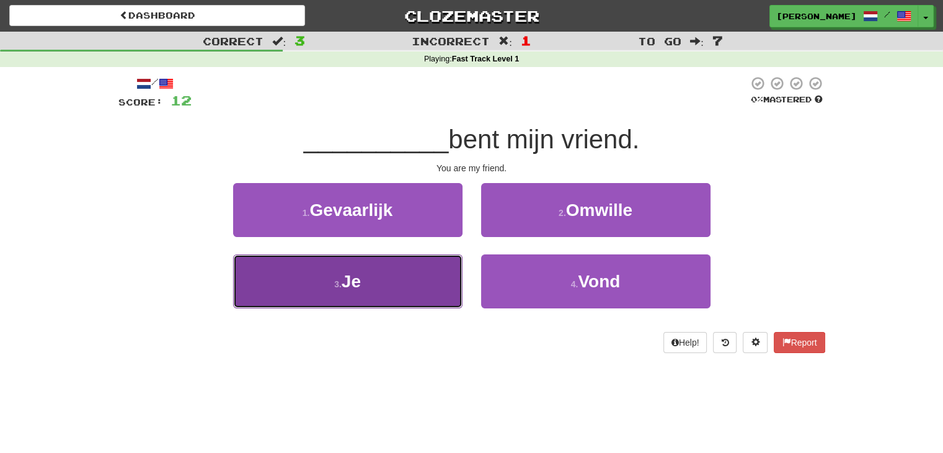
click at [412, 291] on button "3 . Je" at bounding box center [347, 281] width 229 height 54
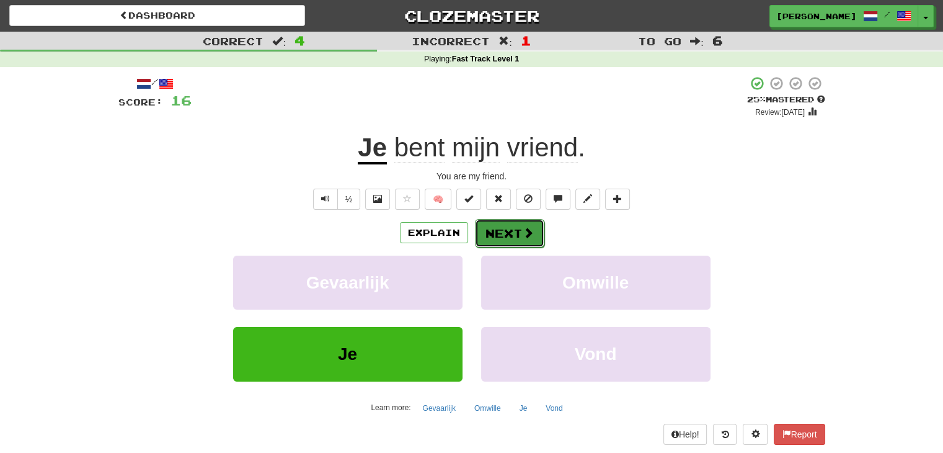
click at [515, 239] on button "Next" at bounding box center [509, 233] width 69 height 29
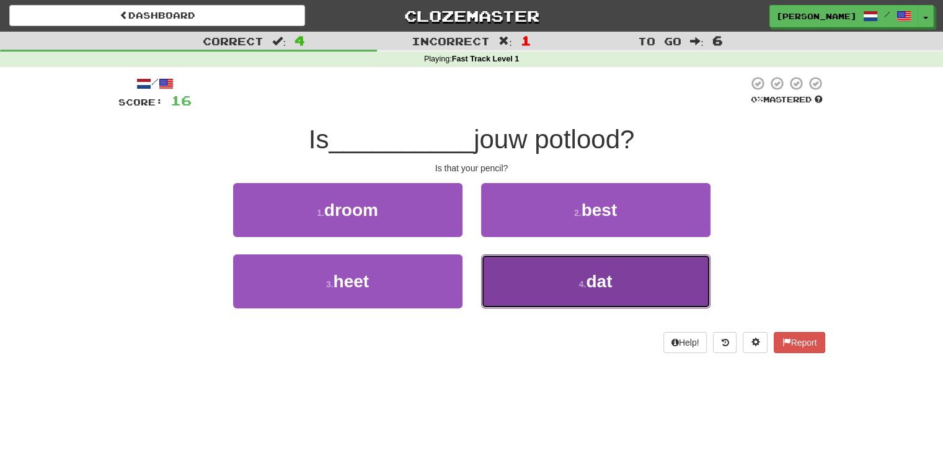
click at [523, 279] on button "4 . dat" at bounding box center [595, 281] width 229 height 54
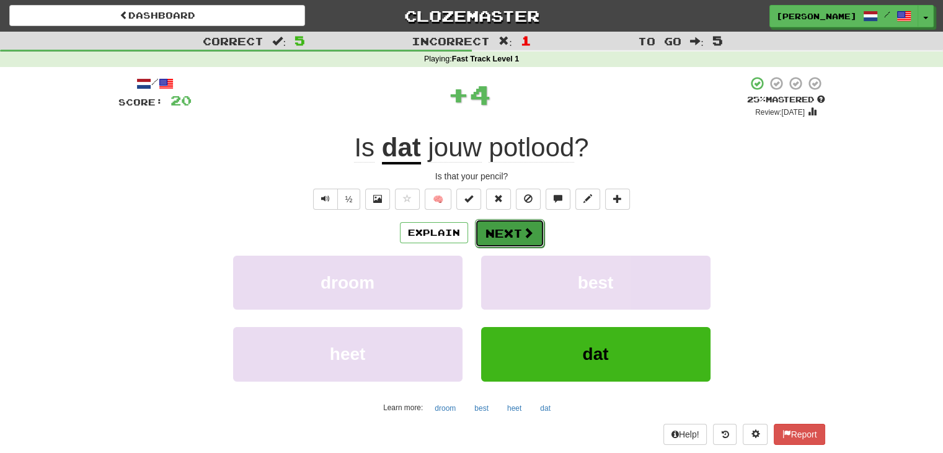
click at [517, 231] on button "Next" at bounding box center [509, 233] width 69 height 29
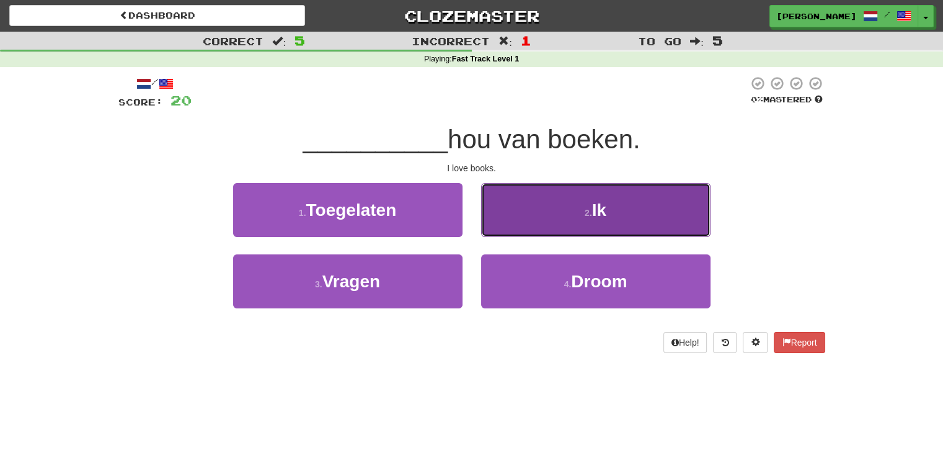
click at [541, 222] on button "2 . Ik" at bounding box center [595, 210] width 229 height 54
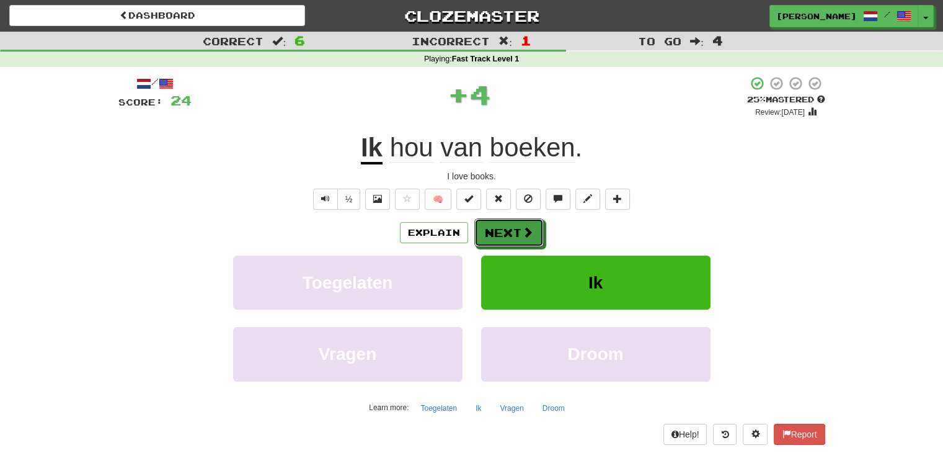
click at [541, 222] on button "Next" at bounding box center [508, 232] width 69 height 29
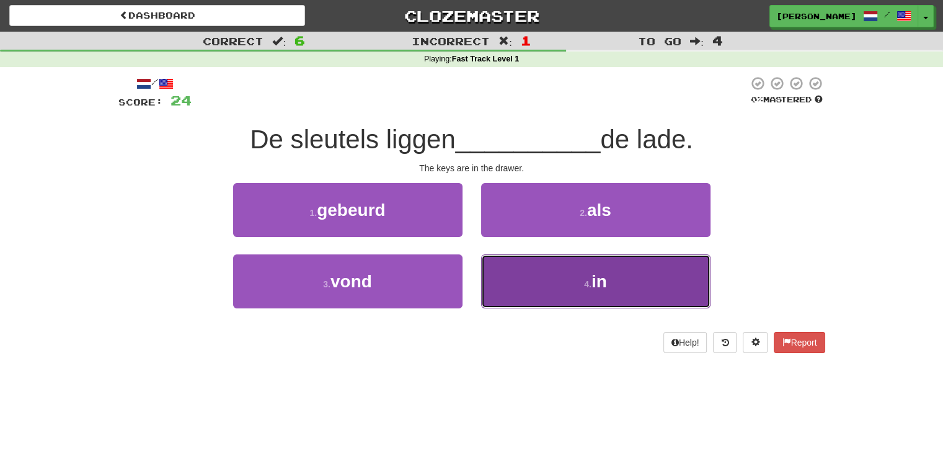
click at [599, 272] on span "in" at bounding box center [600, 281] width 16 height 19
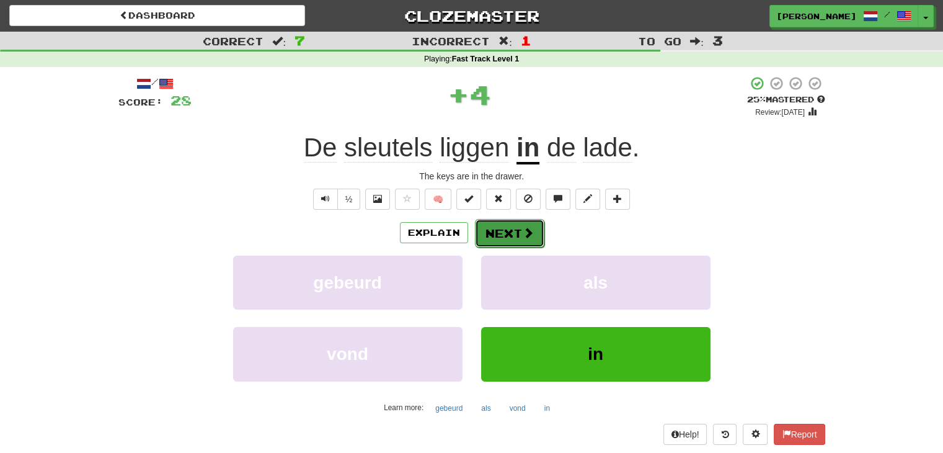
click at [531, 237] on span at bounding box center [528, 232] width 11 height 11
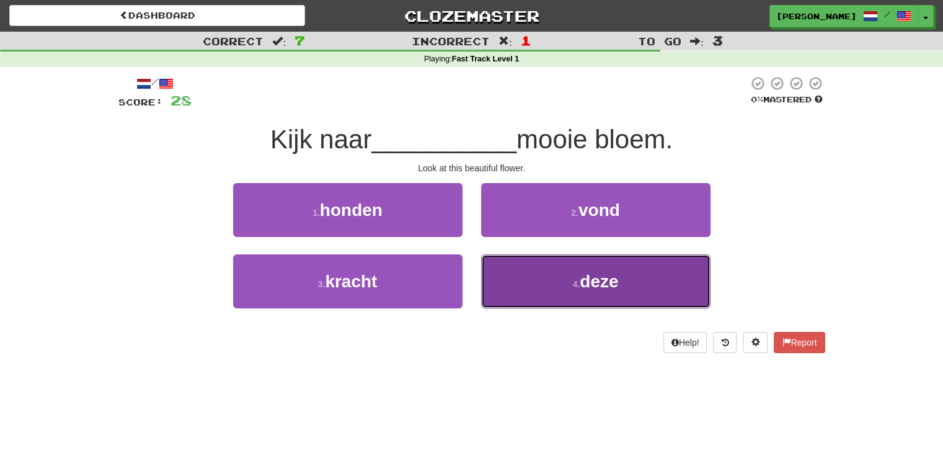
click at [593, 299] on button "4 . deze" at bounding box center [595, 281] width 229 height 54
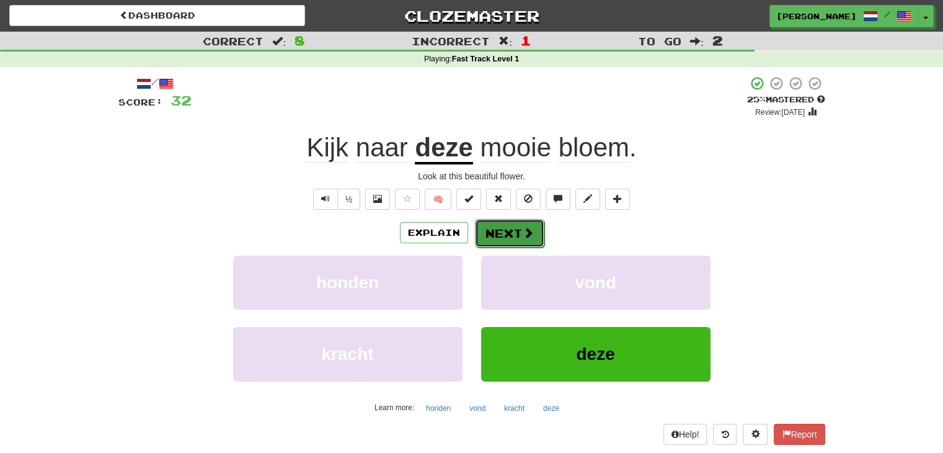
click at [513, 231] on button "Next" at bounding box center [509, 233] width 69 height 29
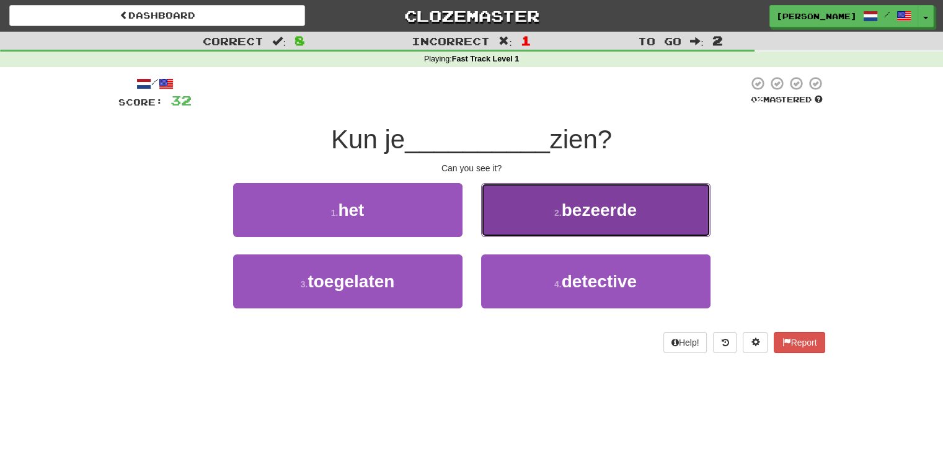
click at [575, 226] on button "2 . bezeerde" at bounding box center [595, 210] width 229 height 54
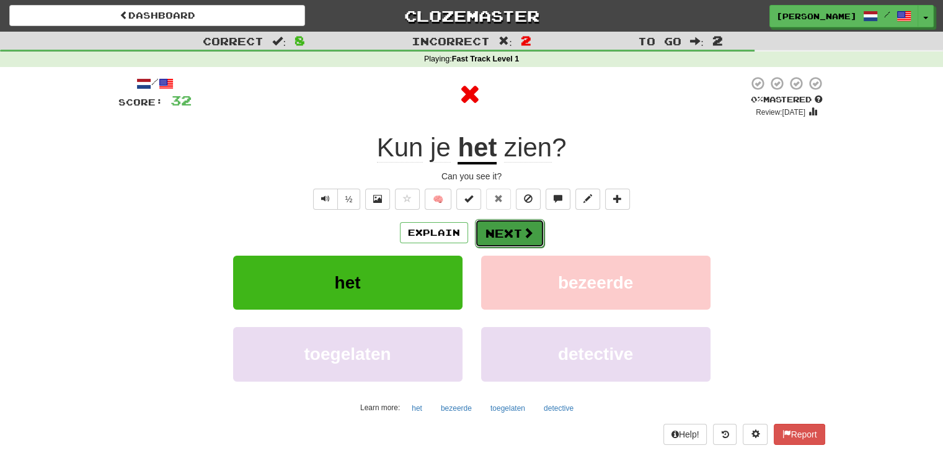
click at [505, 230] on button "Next" at bounding box center [509, 233] width 69 height 29
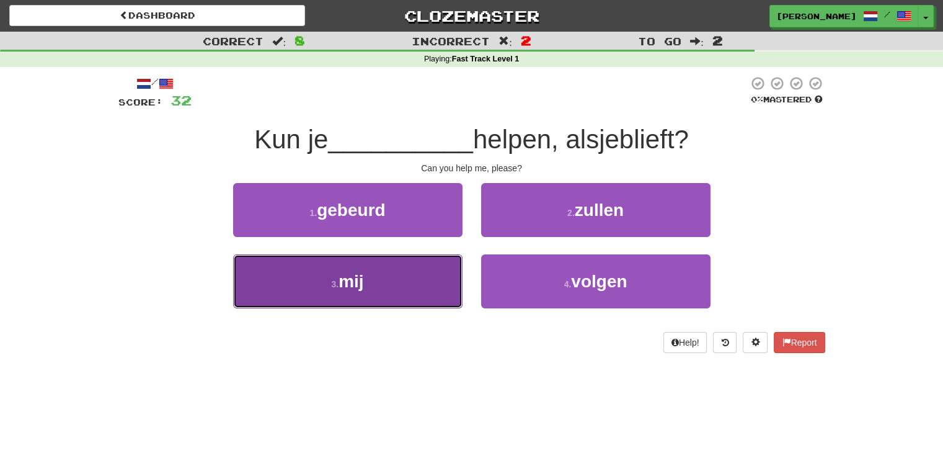
click at [404, 268] on button "3 . mij" at bounding box center [347, 281] width 229 height 54
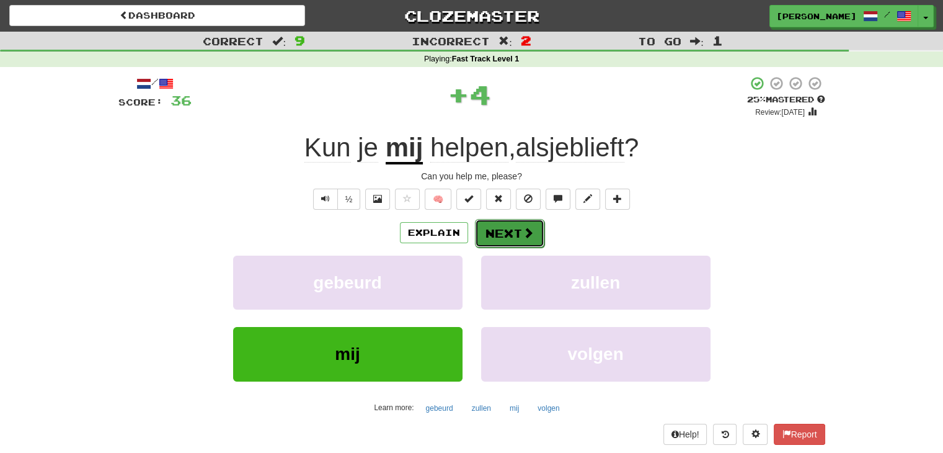
click at [525, 233] on span at bounding box center [528, 232] width 11 height 11
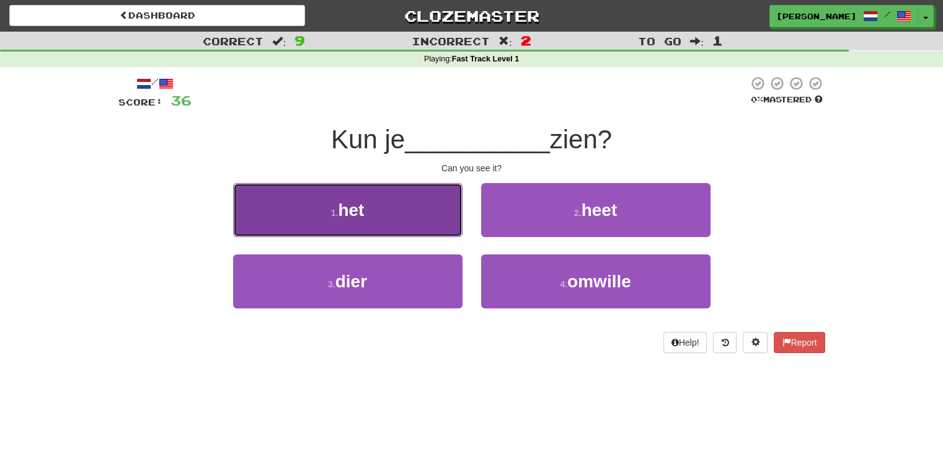
click at [419, 220] on button "1 . het" at bounding box center [347, 210] width 229 height 54
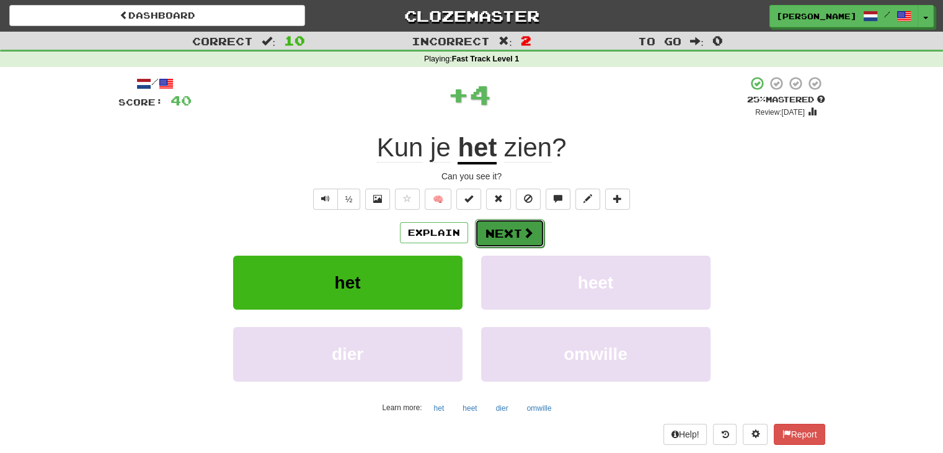
click at [526, 229] on span at bounding box center [528, 232] width 11 height 11
